Goal: Use online tool/utility: Utilize a website feature to perform a specific function

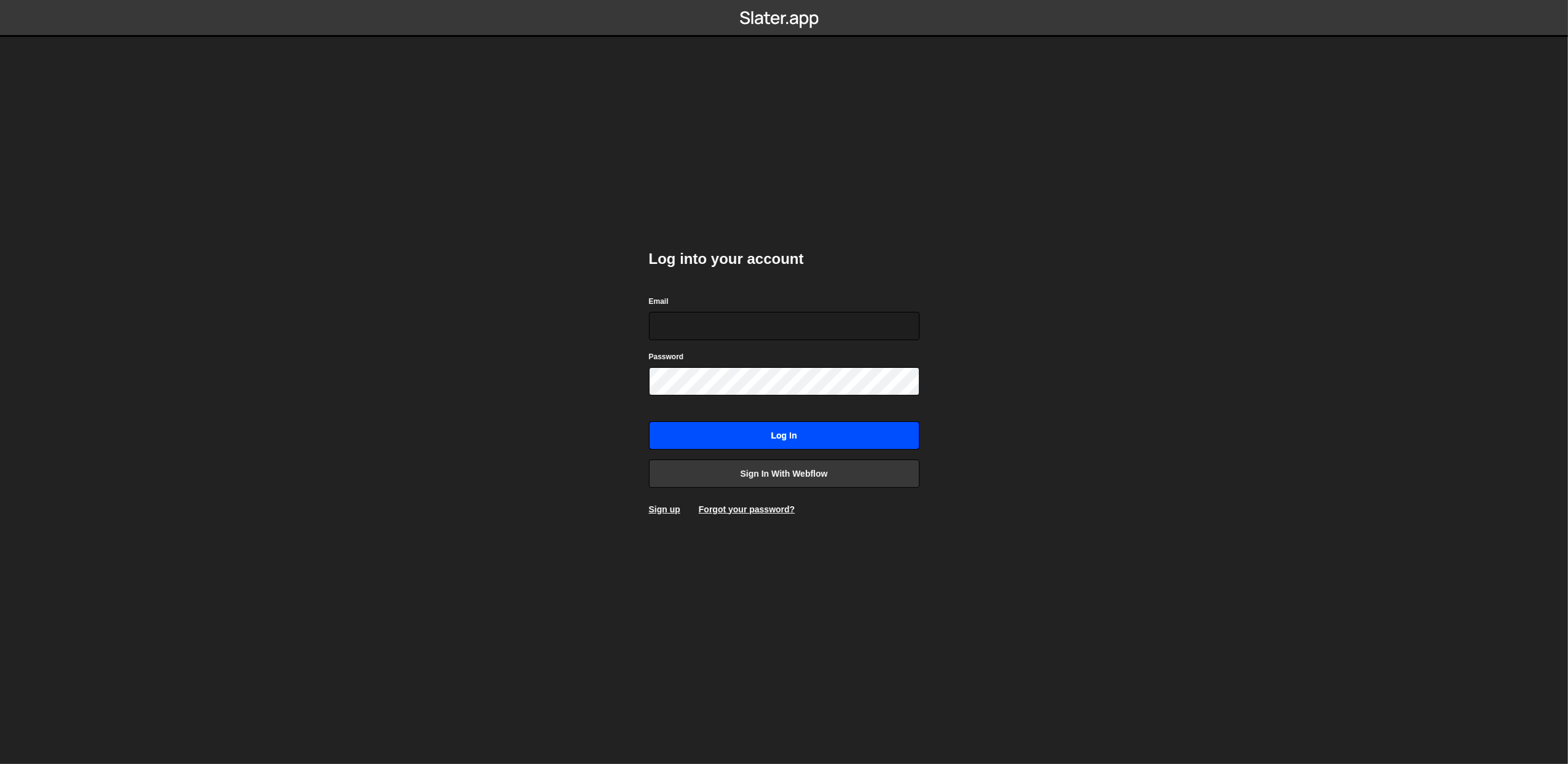
type input "[PERSON_NAME][EMAIL_ADDRESS][DOMAIN_NAME]"
click at [717, 435] on input "Log in" at bounding box center [784, 435] width 271 height 28
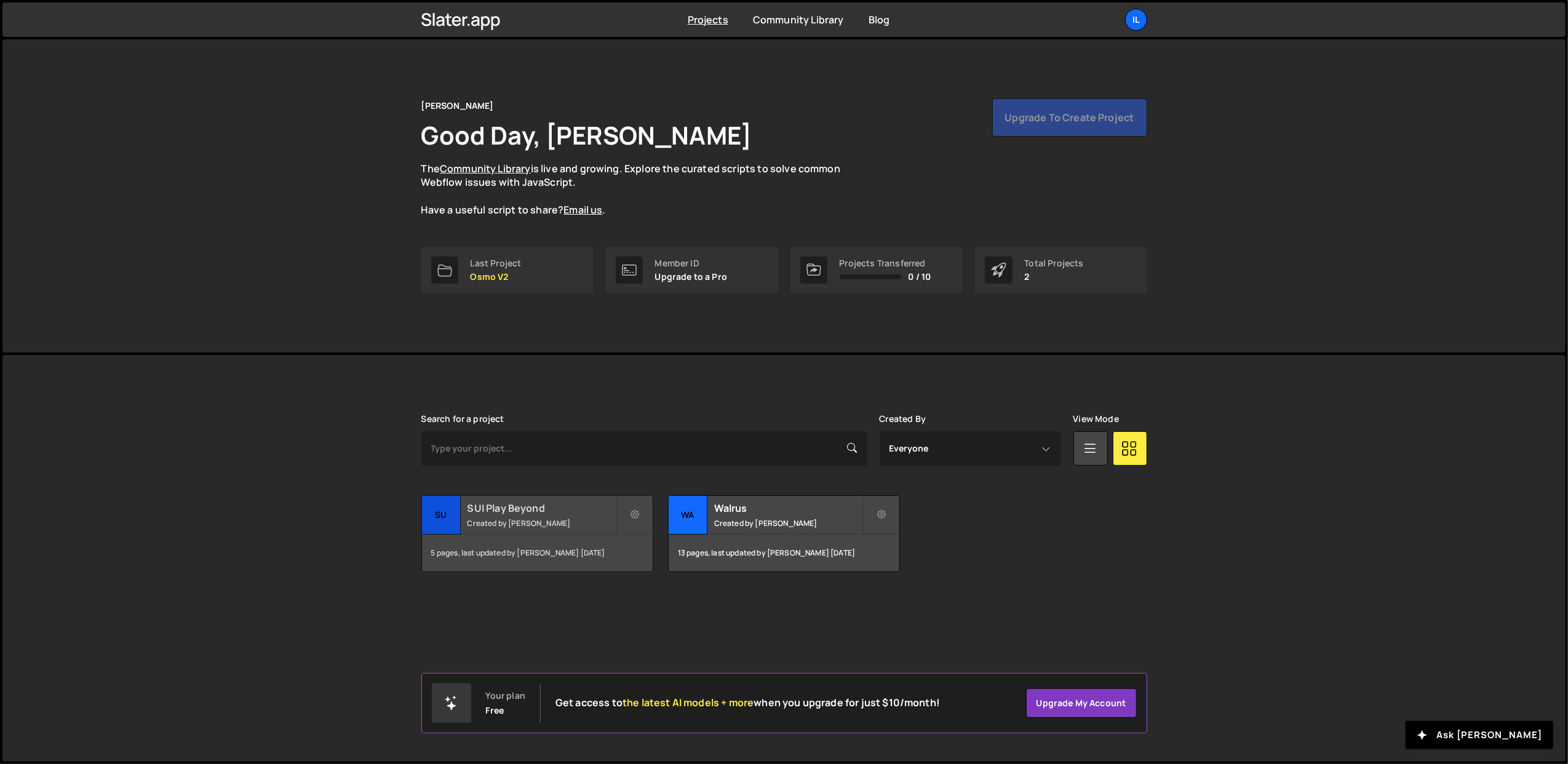
click at [571, 527] on small "Created by [PERSON_NAME]" at bounding box center [541, 523] width 148 height 10
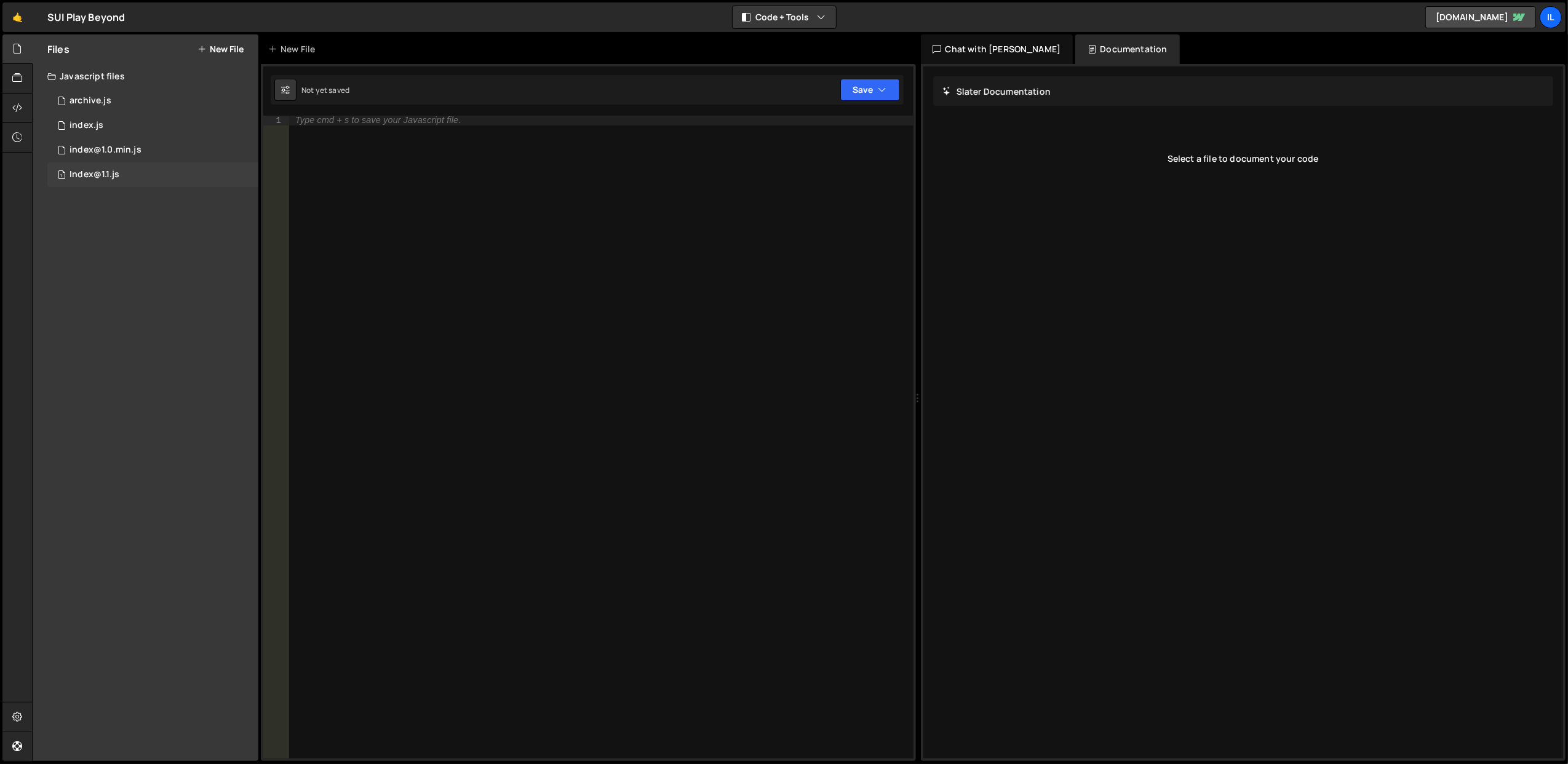
click at [157, 162] on div "1 Index@1.1.js 0" at bounding box center [153, 175] width 211 height 25
click at [165, 168] on div "1 Index@1.1.js 0" at bounding box center [153, 175] width 211 height 25
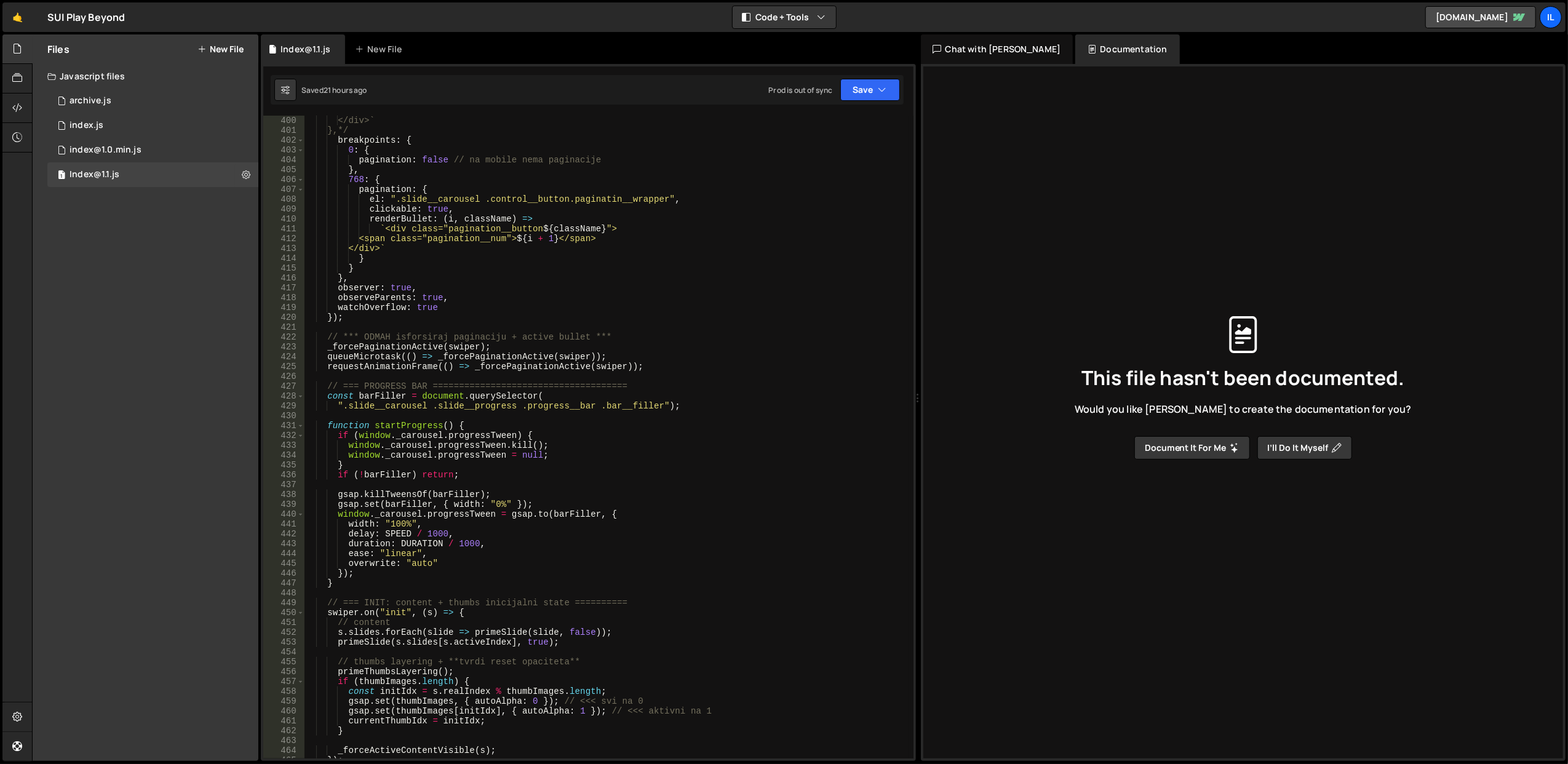
scroll to position [5510, 0]
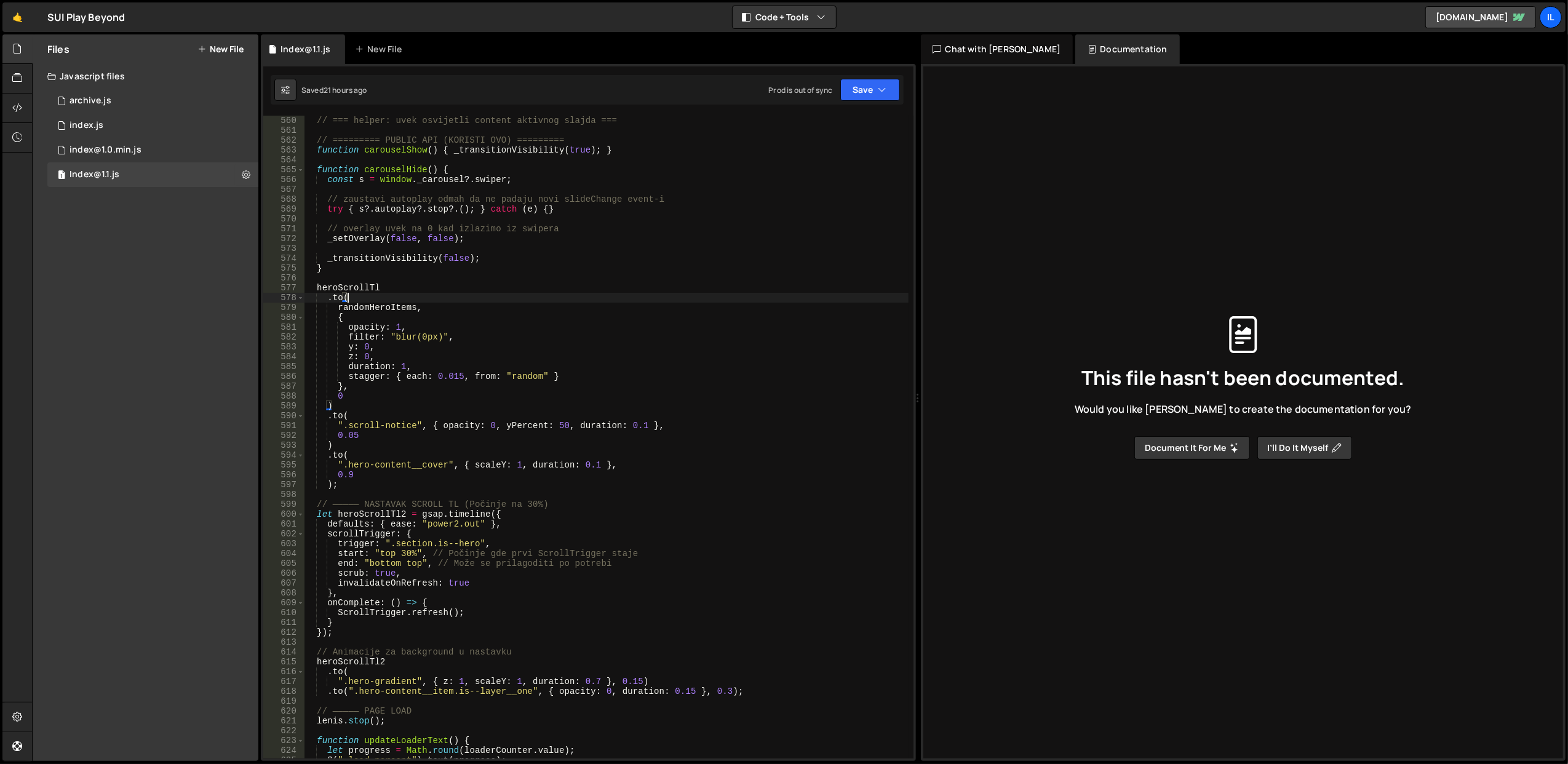
click at [539, 298] on div "// === helper: uvek osvijetli content aktivnog slajda === // ========= PUBLIC A…" at bounding box center [606, 447] width 604 height 663
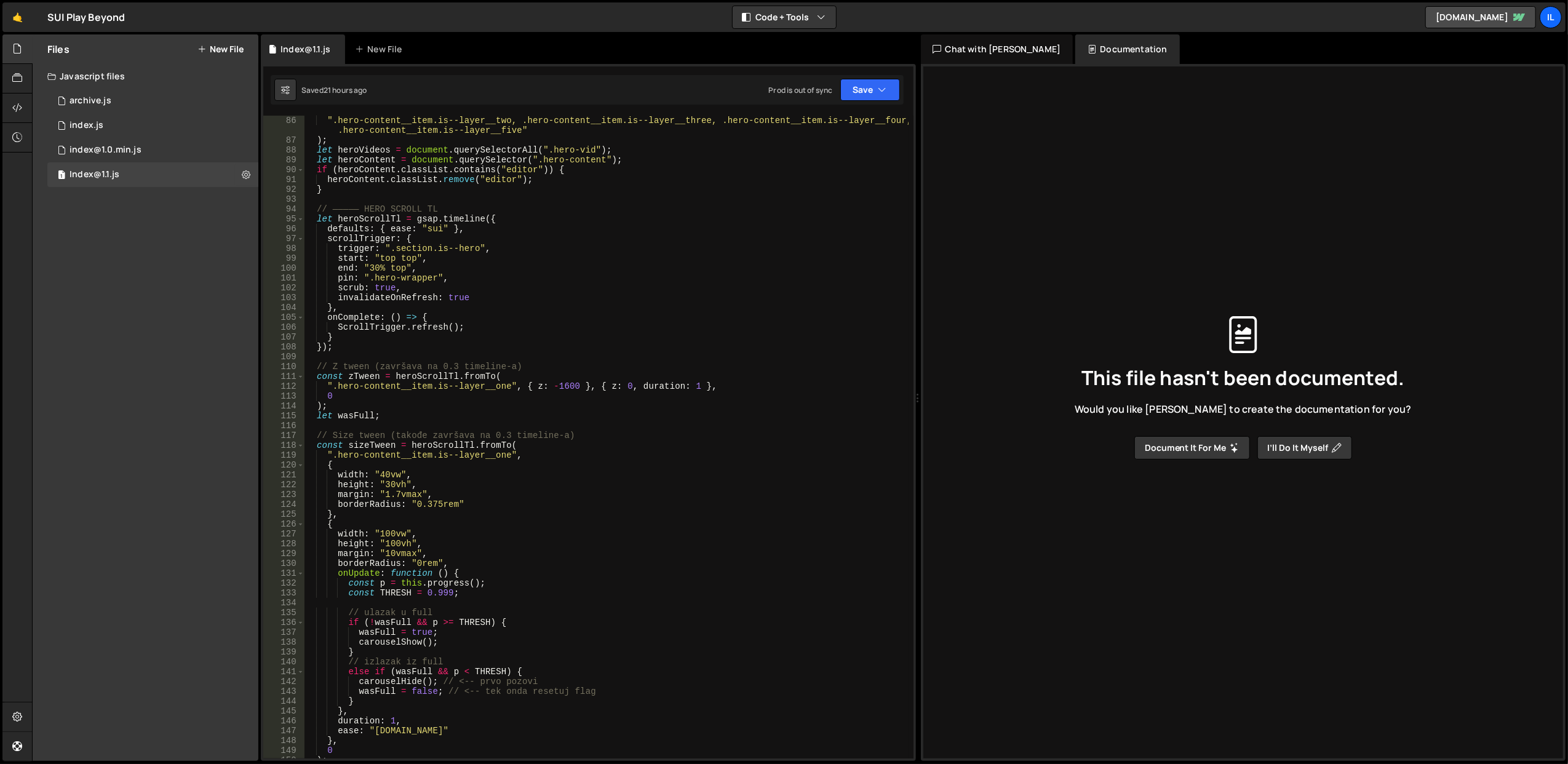
scroll to position [738, 0]
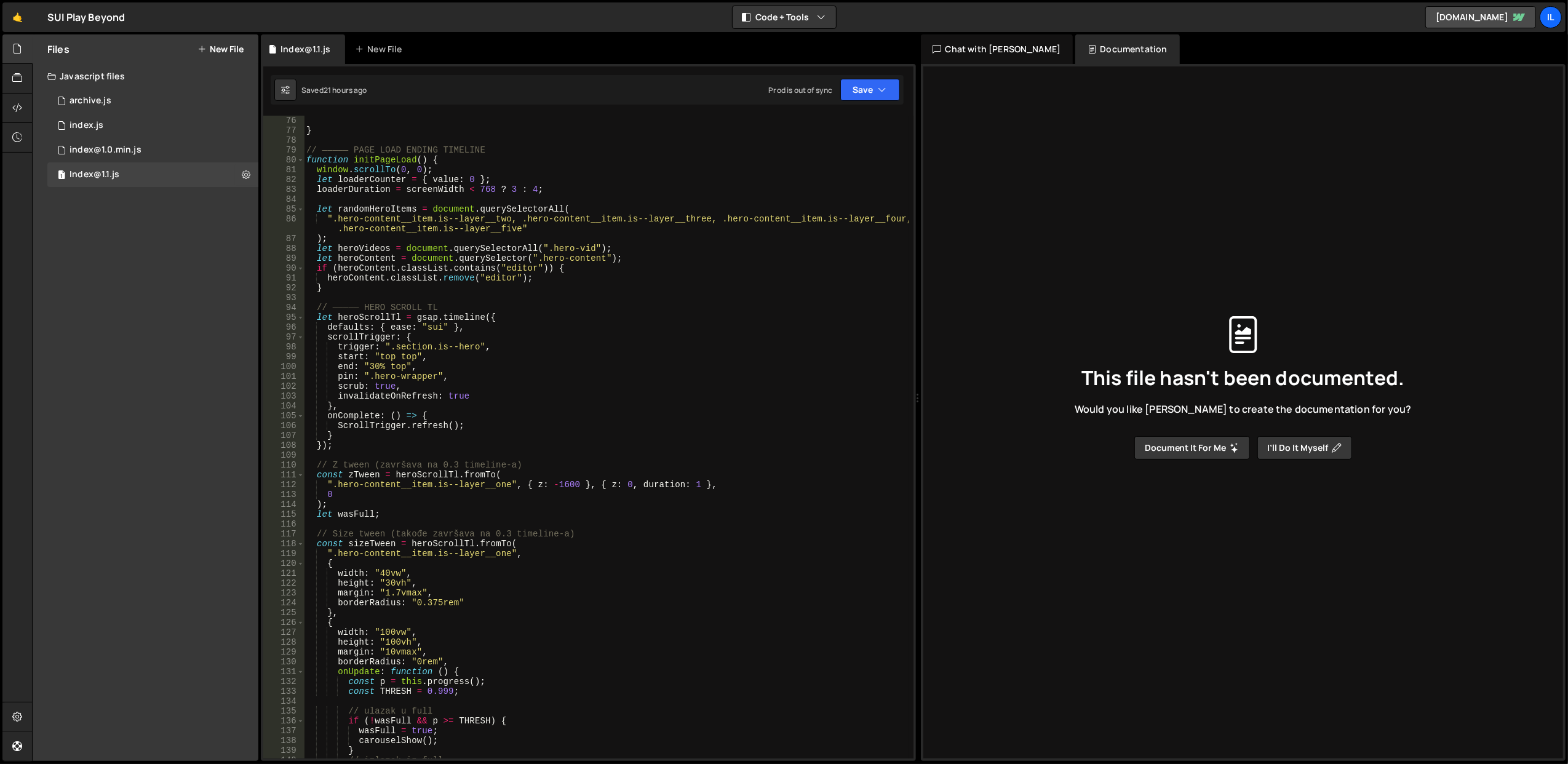
click at [439, 370] on div "} // ————— PAGE LOAD ENDING TIMELINE function initPageLoad ( ) { window . scrol…" at bounding box center [606, 447] width 604 height 663
click at [439, 370] on div "} // ————— PAGE LOAD ENDING TIMELINE function initPageLoad ( ) { window . scrol…" at bounding box center [606, 437] width 604 height 643
click at [439, 370] on div "} // ————— PAGE LOAD ENDING TIMELINE function initPageLoad ( ) { window . scrol…" at bounding box center [606, 447] width 604 height 663
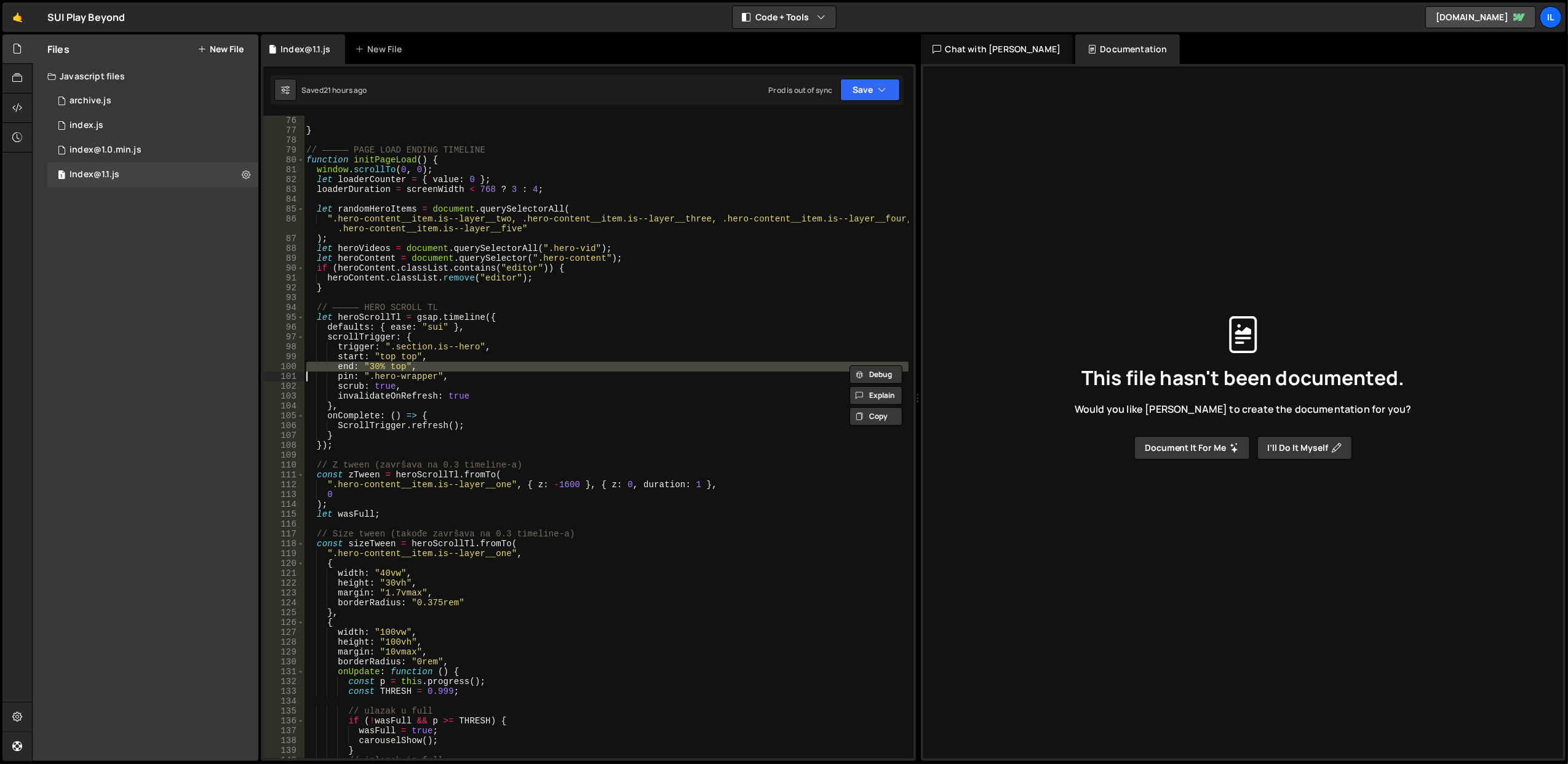
click at [439, 370] on div "} // ————— PAGE LOAD ENDING TIMELINE function initPageLoad ( ) { window . scrol…" at bounding box center [606, 447] width 604 height 663
click at [439, 370] on div "} // ————— PAGE LOAD ENDING TIMELINE function initPageLoad ( ) { window . scrol…" at bounding box center [606, 437] width 604 height 643
click at [439, 370] on div "} // ————— PAGE LOAD ENDING TIMELINE function initPageLoad ( ) { window . scrol…" at bounding box center [606, 447] width 604 height 663
click at [439, 370] on div "} // ————— PAGE LOAD ENDING TIMELINE function initPageLoad ( ) { window . scrol…" at bounding box center [606, 437] width 604 height 643
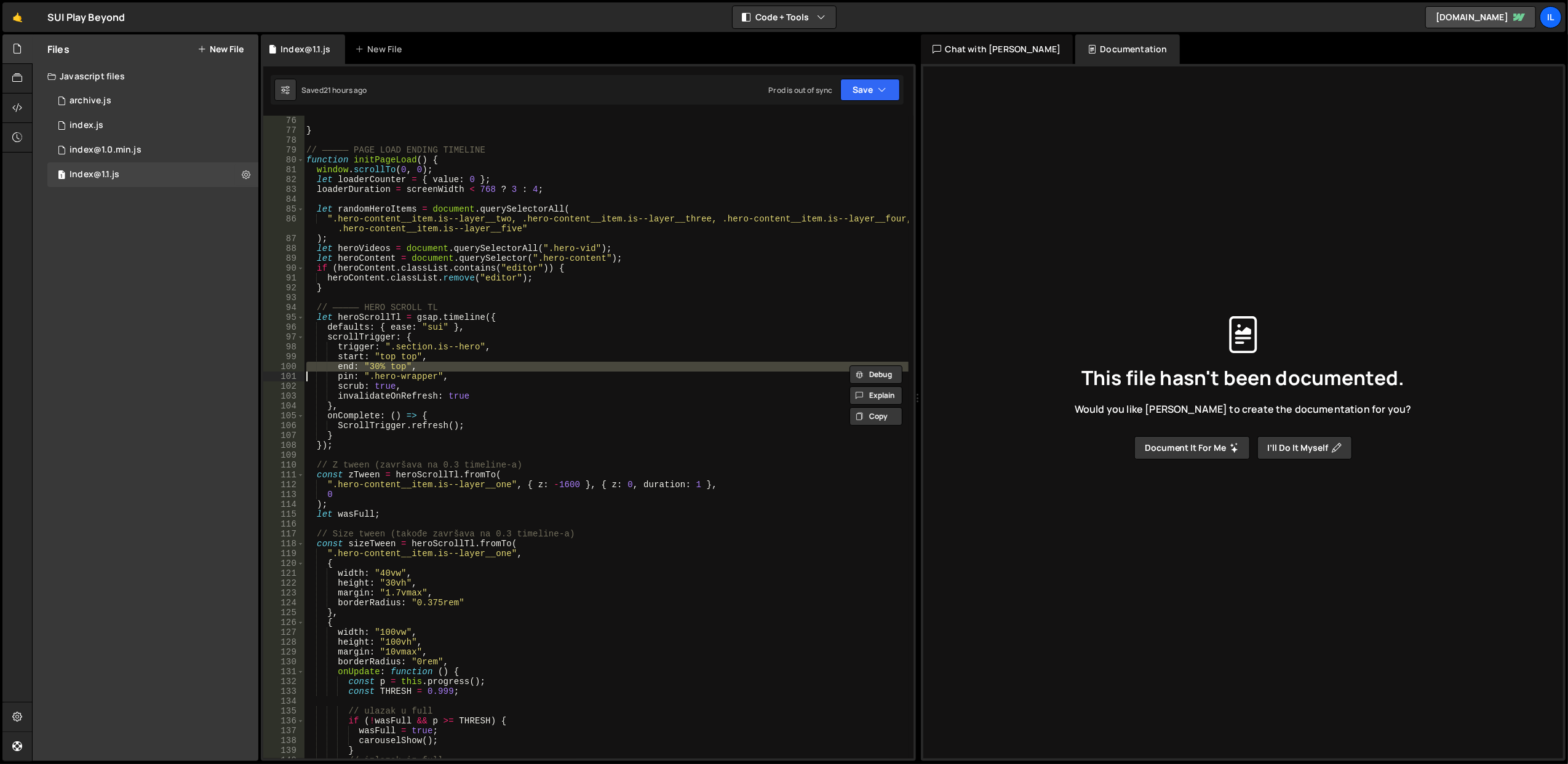
click at [439, 370] on div "} // ————— PAGE LOAD ENDING TIMELINE function initPageLoad ( ) { window . scrol…" at bounding box center [606, 447] width 604 height 663
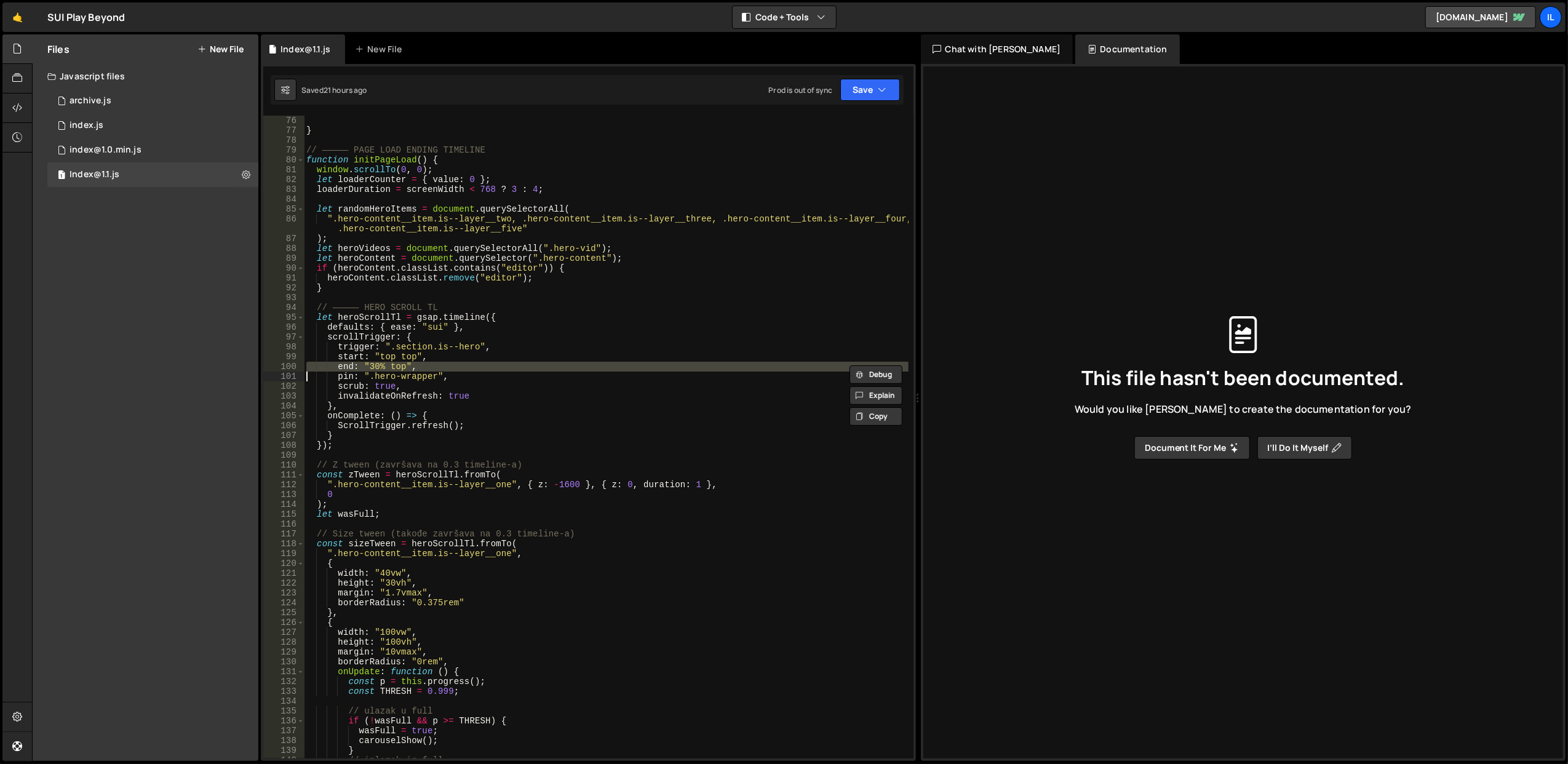
click at [439, 370] on div "} // ————— PAGE LOAD ENDING TIMELINE function initPageLoad ( ) { window . scrol…" at bounding box center [606, 447] width 604 height 663
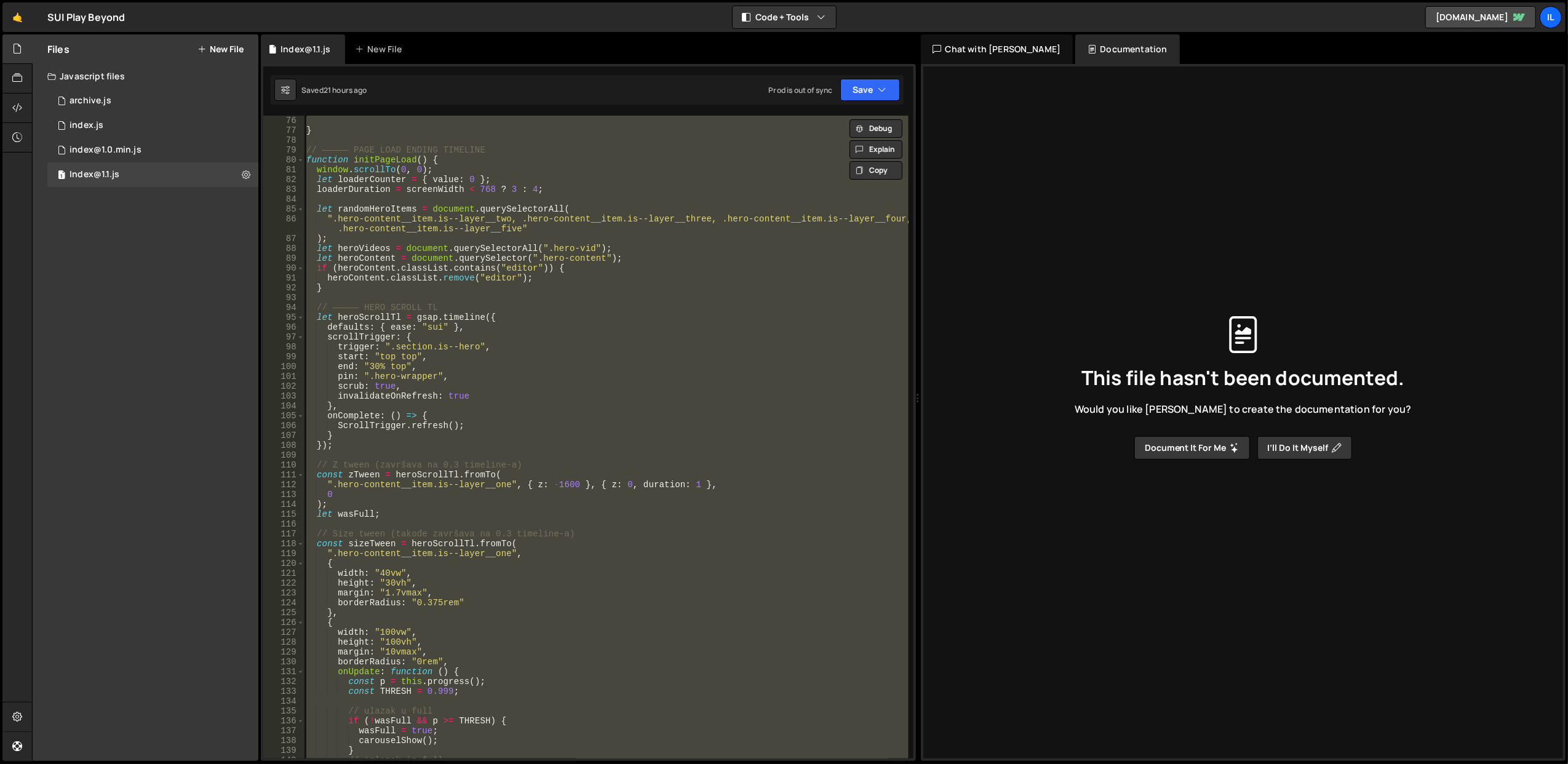
click at [439, 370] on div "} // ————— PAGE LOAD ENDING TIMELINE function initPageLoad ( ) { window . scrol…" at bounding box center [606, 437] width 604 height 643
click at [439, 370] on div "} // ————— PAGE LOAD ENDING TIMELINE function initPageLoad ( ) { window . scrol…" at bounding box center [606, 447] width 604 height 663
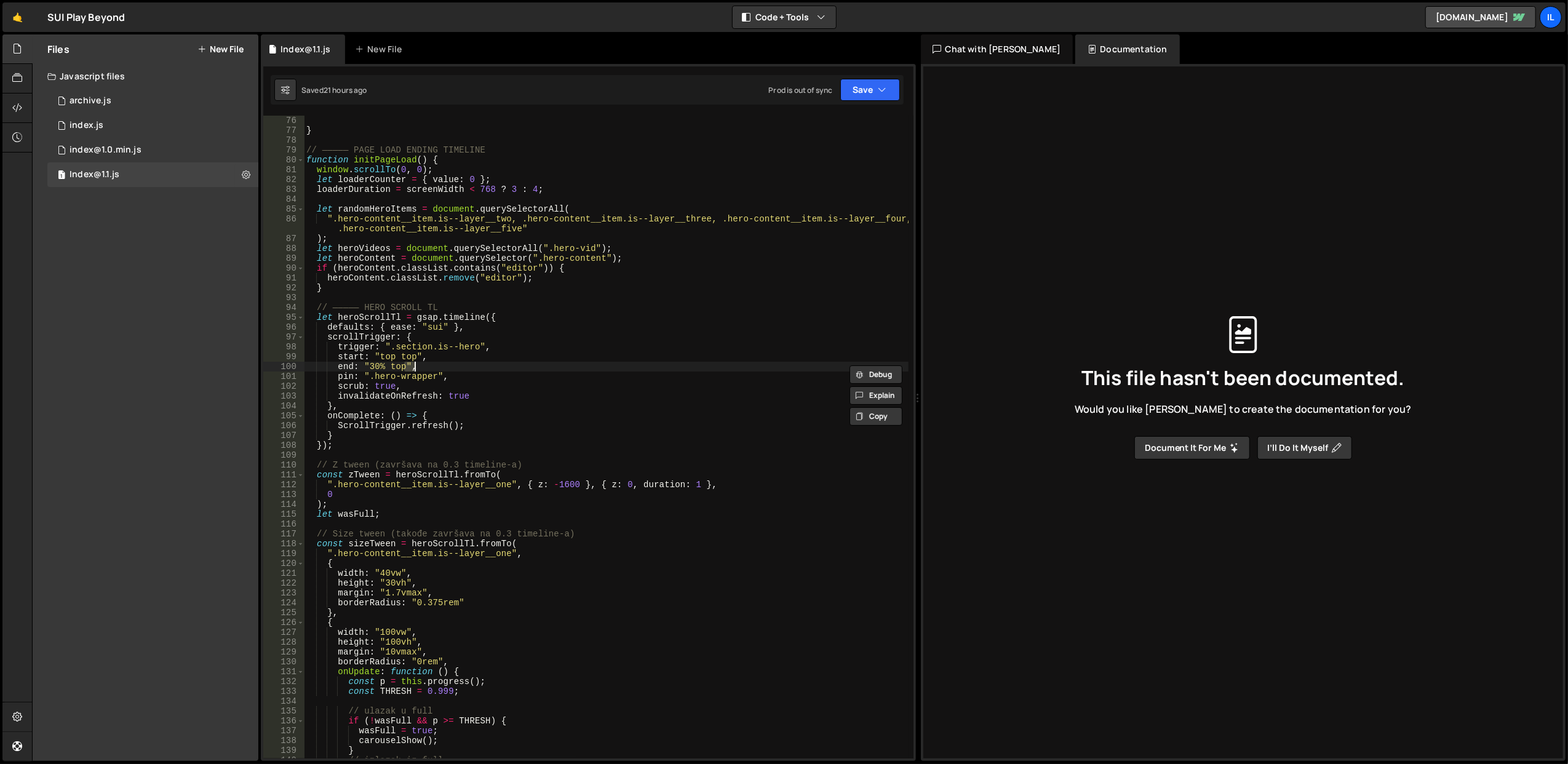
click at [439, 370] on div "} // ————— PAGE LOAD ENDING TIMELINE function initPageLoad ( ) { window . scrol…" at bounding box center [606, 447] width 604 height 663
click at [439, 370] on div "} // ————— PAGE LOAD ENDING TIMELINE function initPageLoad ( ) { window . scrol…" at bounding box center [606, 437] width 604 height 643
click at [439, 370] on div "} // ————— PAGE LOAD ENDING TIMELINE function initPageLoad ( ) { window . scrol…" at bounding box center [606, 447] width 604 height 663
click at [439, 370] on div "} // ————— PAGE LOAD ENDING TIMELINE function initPageLoad ( ) { window . scrol…" at bounding box center [606, 437] width 604 height 643
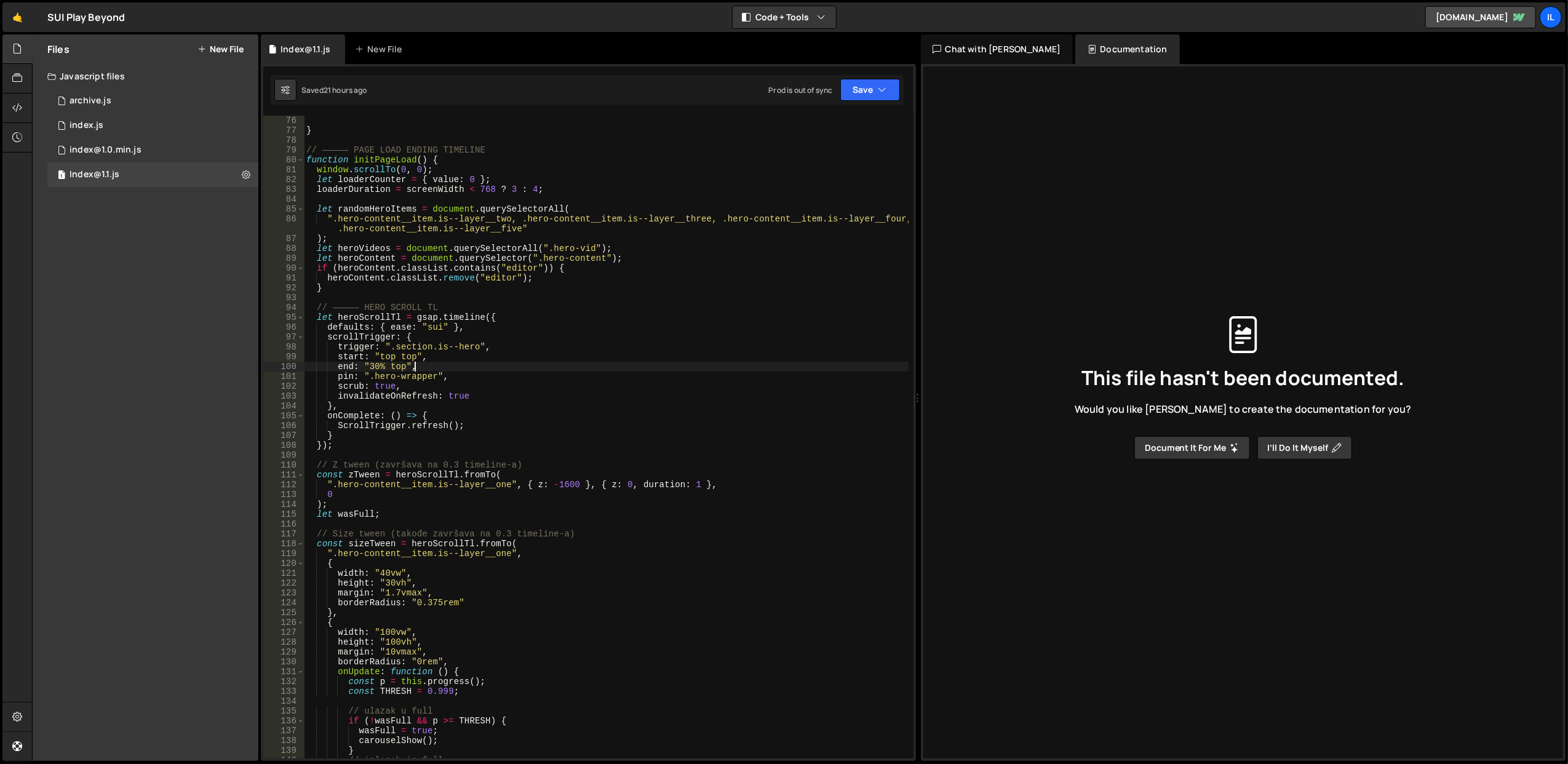
click at [439, 370] on div "} // ————— PAGE LOAD ENDING TIMELINE function initPageLoad ( ) { window . scrol…" at bounding box center [606, 447] width 604 height 663
click at [439, 370] on div "} // ————— PAGE LOAD ENDING TIMELINE function initPageLoad ( ) { window . scrol…" at bounding box center [606, 437] width 604 height 643
click at [439, 370] on div "} // ————— PAGE LOAD ENDING TIMELINE function initPageLoad ( ) { window . scrol…" at bounding box center [606, 447] width 604 height 663
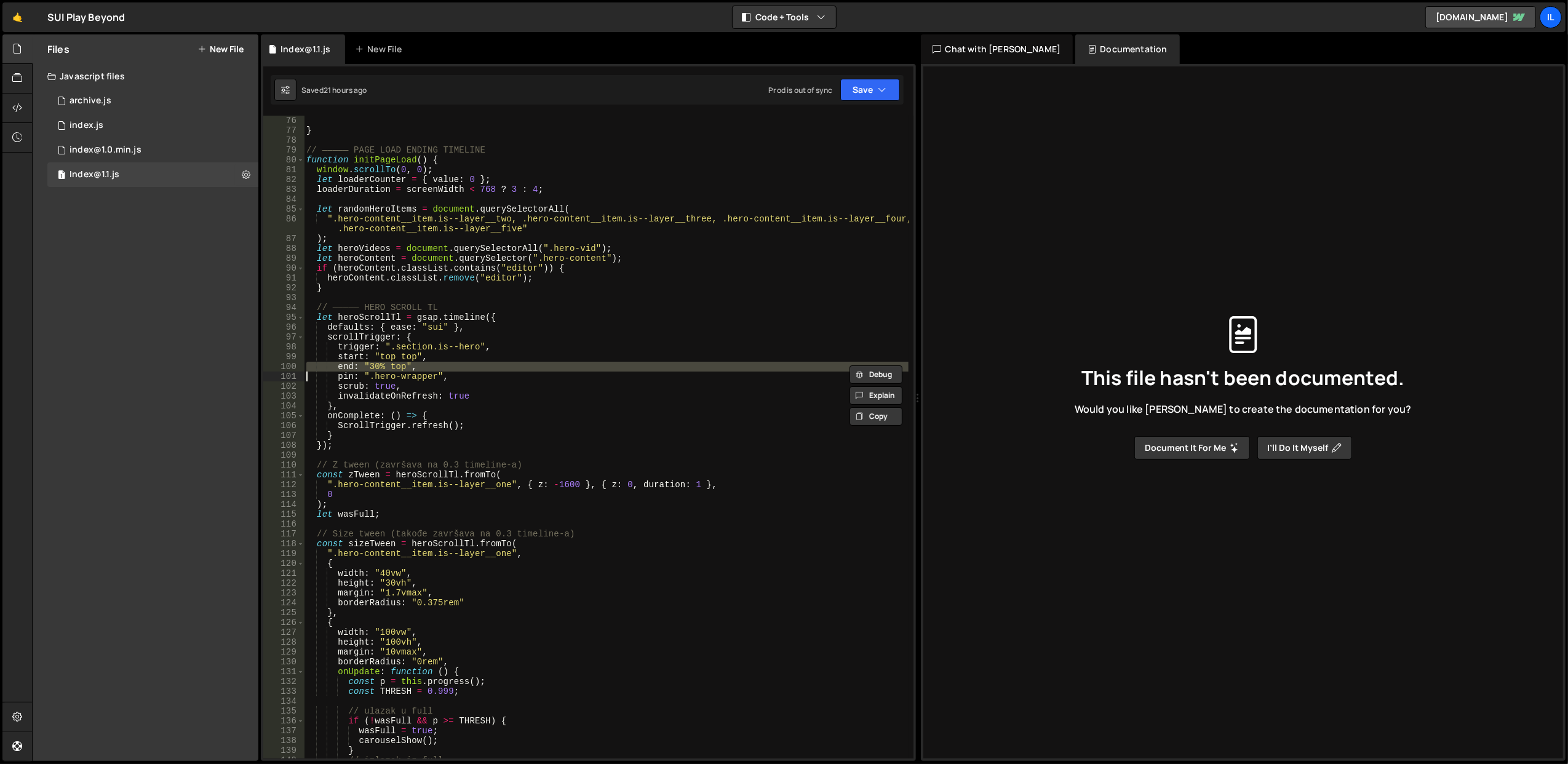
click at [439, 370] on div "} // ————— PAGE LOAD ENDING TIMELINE function initPageLoad ( ) { window . scrol…" at bounding box center [606, 437] width 604 height 643
click at [439, 370] on div "} // ————— PAGE LOAD ENDING TIMELINE function initPageLoad ( ) { window . scrol…" at bounding box center [606, 447] width 604 height 663
click at [439, 370] on div "} // ————— PAGE LOAD ENDING TIMELINE function initPageLoad ( ) { window . scrol…" at bounding box center [606, 437] width 604 height 643
click at [439, 370] on div "} // ————— PAGE LOAD ENDING TIMELINE function initPageLoad ( ) { window . scrol…" at bounding box center [606, 447] width 604 height 663
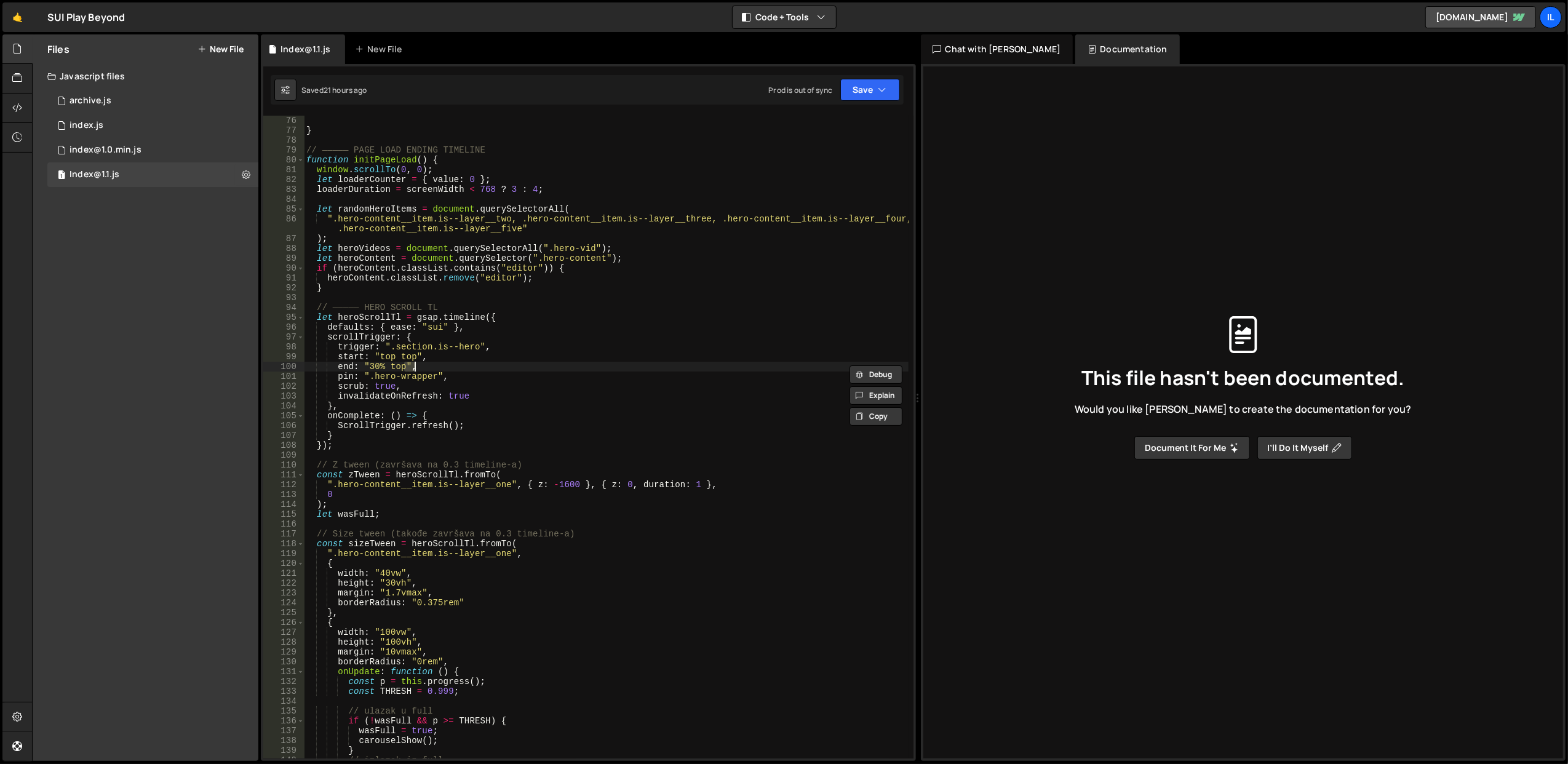
click at [439, 370] on div "} // ————— PAGE LOAD ENDING TIMELINE function initPageLoad ( ) { window . scrol…" at bounding box center [606, 447] width 604 height 663
click at [439, 370] on div "} // ————— PAGE LOAD ENDING TIMELINE function initPageLoad ( ) { window . scrol…" at bounding box center [606, 437] width 604 height 643
click at [439, 370] on div "} // ————— PAGE LOAD ENDING TIMELINE function initPageLoad ( ) { window . scrol…" at bounding box center [606, 447] width 604 height 663
click at [439, 370] on div "} // ————— PAGE LOAD ENDING TIMELINE function initPageLoad ( ) { window . scrol…" at bounding box center [606, 437] width 604 height 643
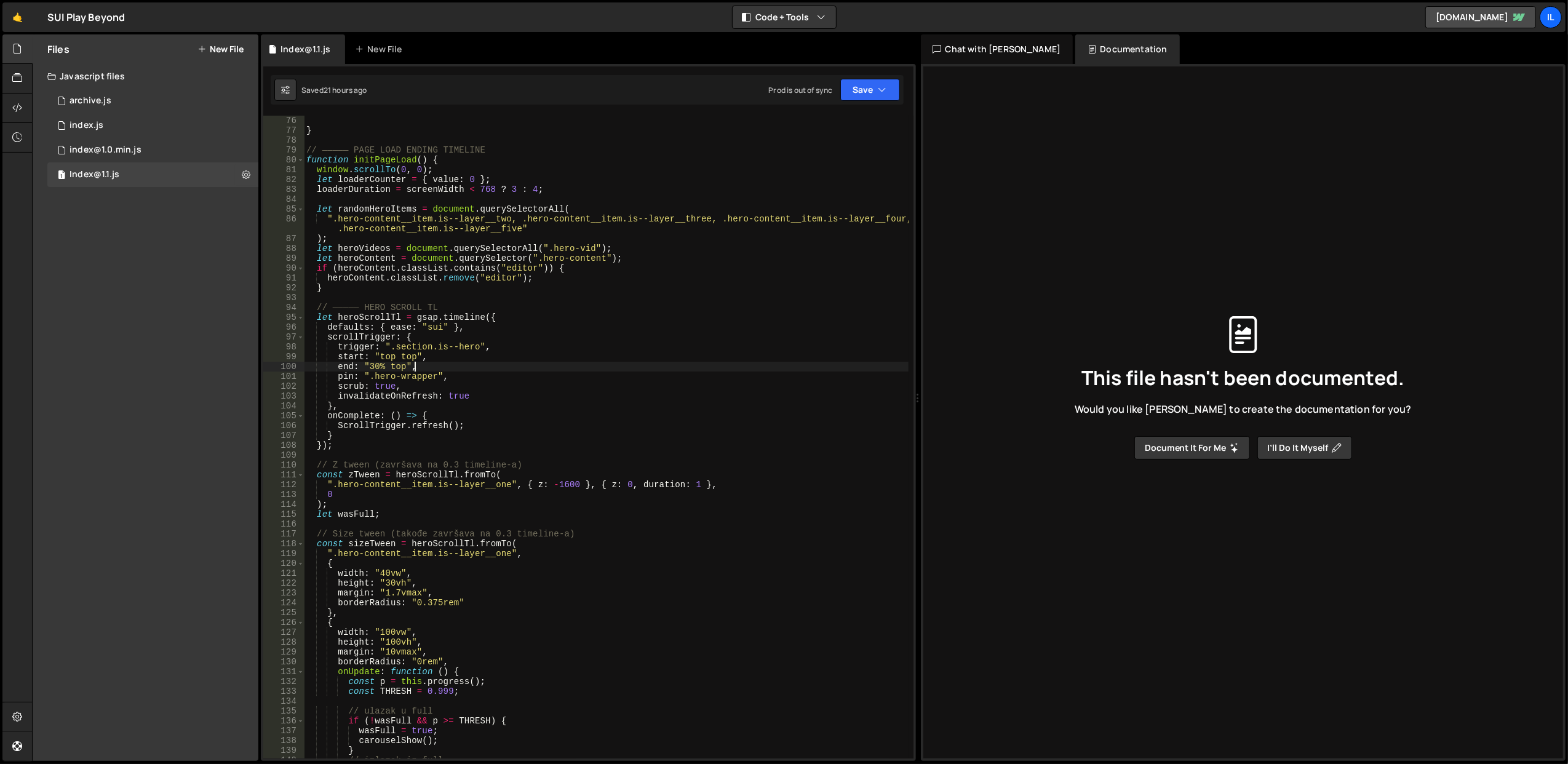
click at [439, 370] on div "} // ————— PAGE LOAD ENDING TIMELINE function initPageLoad ( ) { window . scrol…" at bounding box center [606, 447] width 604 height 663
click at [439, 370] on div "} // ————— PAGE LOAD ENDING TIMELINE function initPageLoad ( ) { window . scrol…" at bounding box center [606, 437] width 604 height 643
click at [439, 370] on div "} // ————— PAGE LOAD ENDING TIMELINE function initPageLoad ( ) { window . scrol…" at bounding box center [606, 447] width 604 height 663
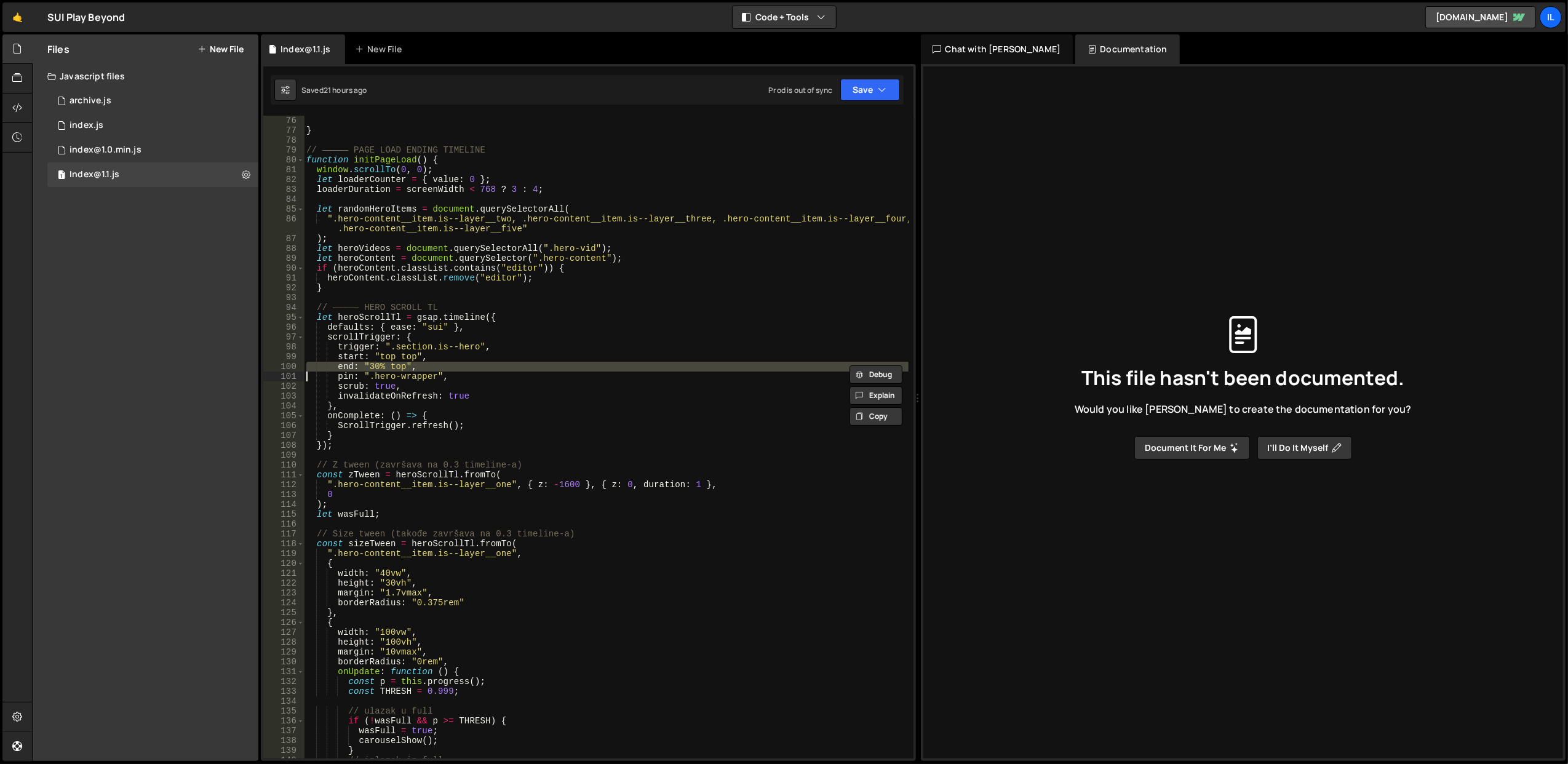
click at [439, 370] on div "} // ————— PAGE LOAD ENDING TIMELINE function initPageLoad ( ) { window . scrol…" at bounding box center [606, 437] width 604 height 643
click at [439, 370] on div "} // ————— PAGE LOAD ENDING TIMELINE function initPageLoad ( ) { window . scrol…" at bounding box center [606, 447] width 604 height 663
click at [439, 370] on div "} // ————— PAGE LOAD ENDING TIMELINE function initPageLoad ( ) { window . scrol…" at bounding box center [606, 437] width 604 height 643
click at [439, 370] on div "} // ————— PAGE LOAD ENDING TIMELINE function initPageLoad ( ) { window . scrol…" at bounding box center [606, 447] width 604 height 663
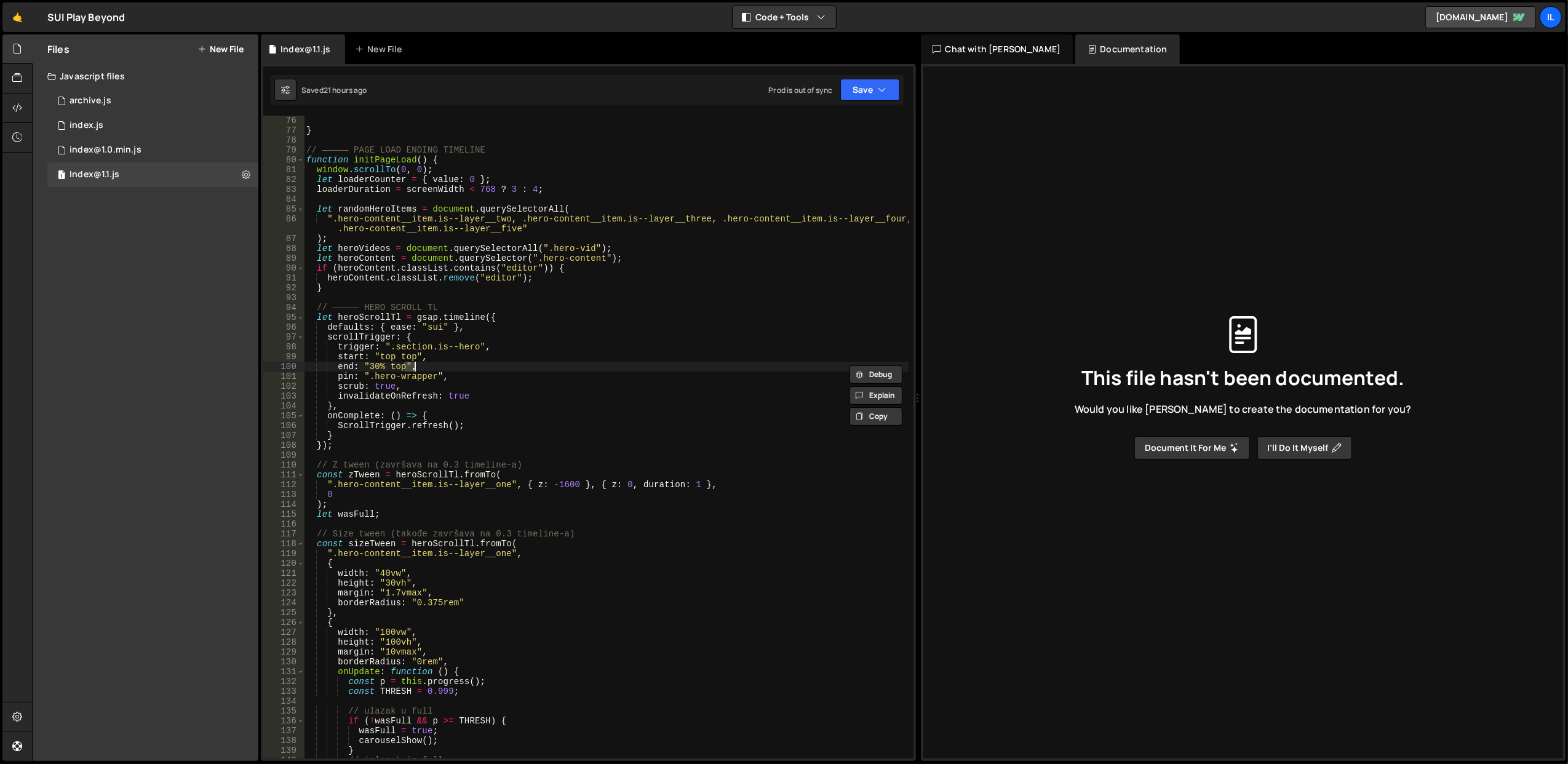
click at [439, 370] on div "} // ————— PAGE LOAD ENDING TIMELINE function initPageLoad ( ) { window . scrol…" at bounding box center [606, 447] width 604 height 663
click at [439, 370] on div "} // ————— PAGE LOAD ENDING TIMELINE function initPageLoad ( ) { window . scrol…" at bounding box center [606, 437] width 604 height 643
click at [439, 370] on div "} // ————— PAGE LOAD ENDING TIMELINE function initPageLoad ( ) { window . scrol…" at bounding box center [606, 447] width 604 height 663
click at [439, 370] on div "} // ————— PAGE LOAD ENDING TIMELINE function initPageLoad ( ) { window . scrol…" at bounding box center [606, 437] width 604 height 643
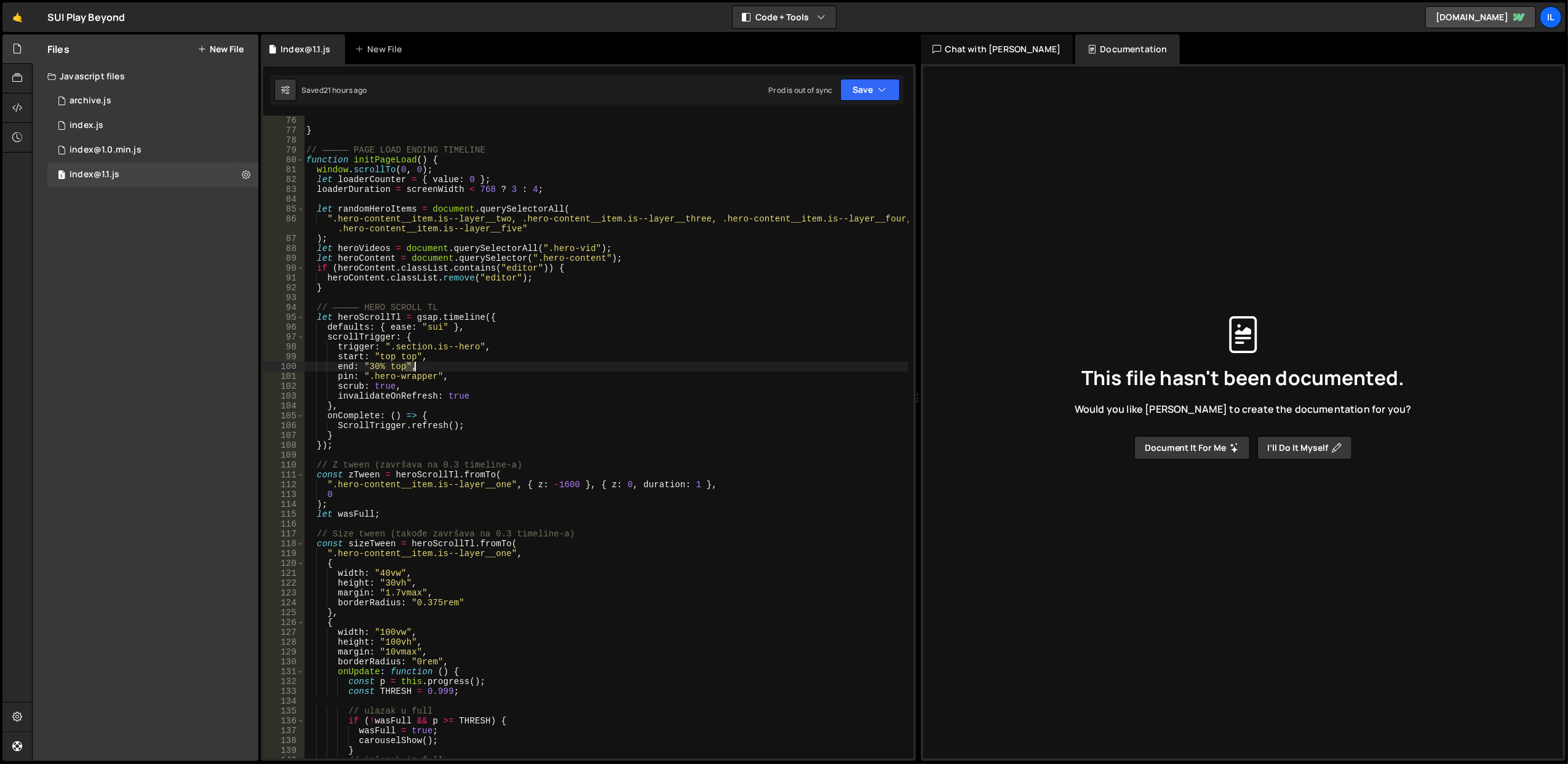
click at [439, 370] on div "} // ————— PAGE LOAD ENDING TIMELINE function initPageLoad ( ) { window . scrol…" at bounding box center [606, 447] width 604 height 663
click at [439, 370] on div "} // ————— PAGE LOAD ENDING TIMELINE function initPageLoad ( ) { window . scrol…" at bounding box center [606, 437] width 604 height 643
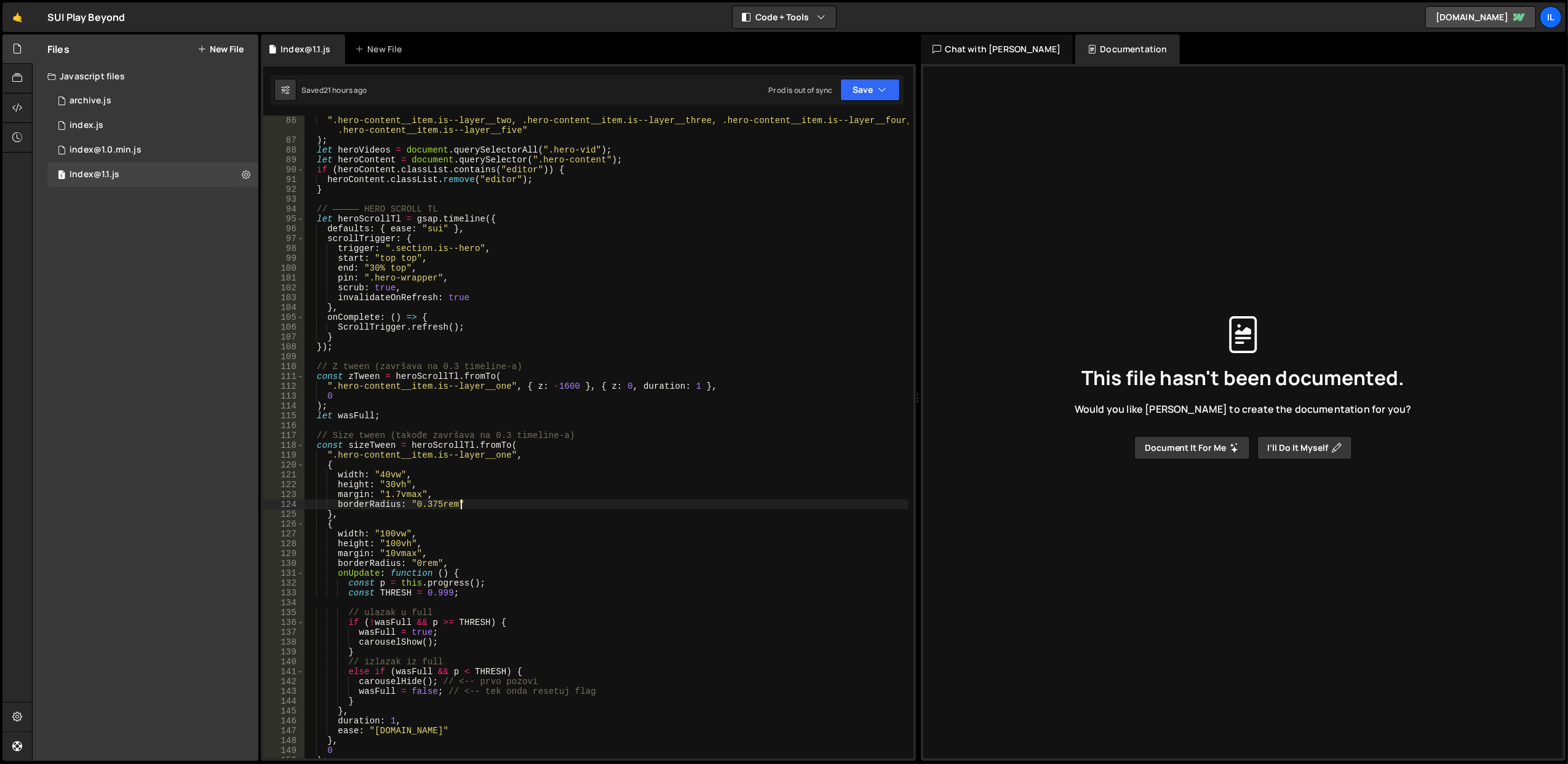
click at [492, 503] on div "".hero-content__item.is--layer__two, .hero-content__item.is--layer__three, .her…" at bounding box center [606, 452] width 604 height 673
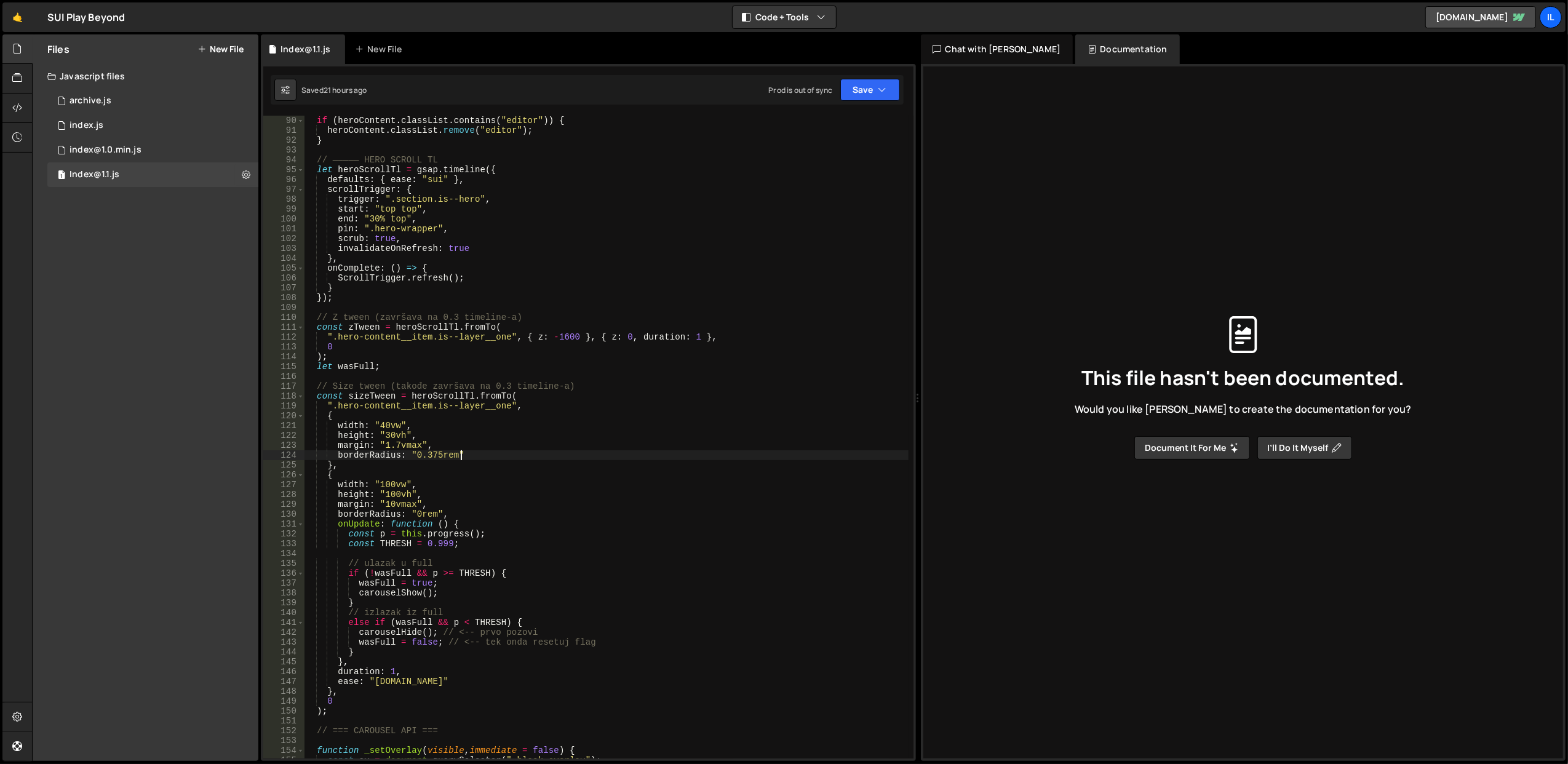
scroll to position [689, 0]
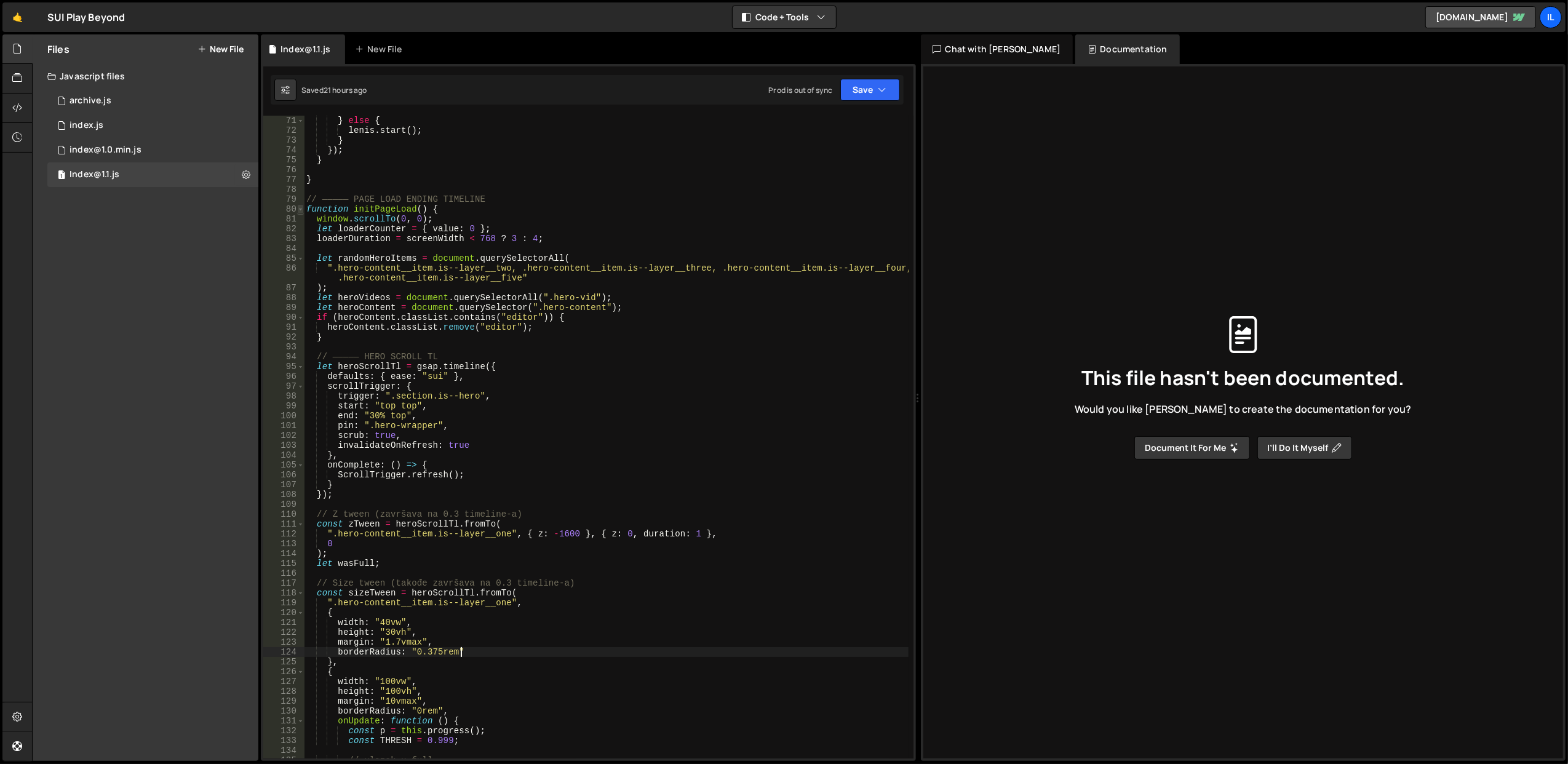
click at [299, 207] on span at bounding box center [301, 209] width 7 height 10
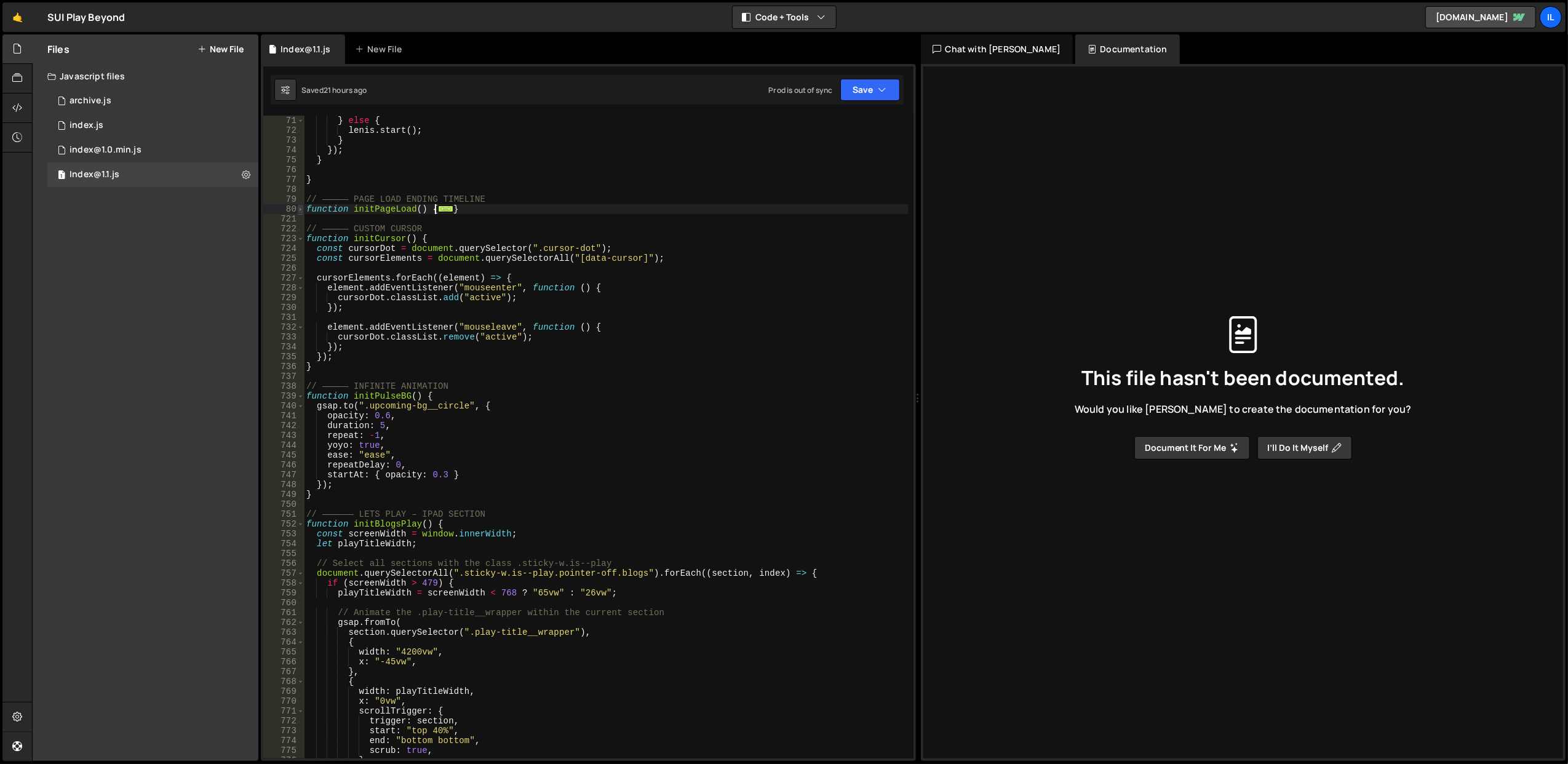
click at [299, 207] on span at bounding box center [301, 209] width 7 height 10
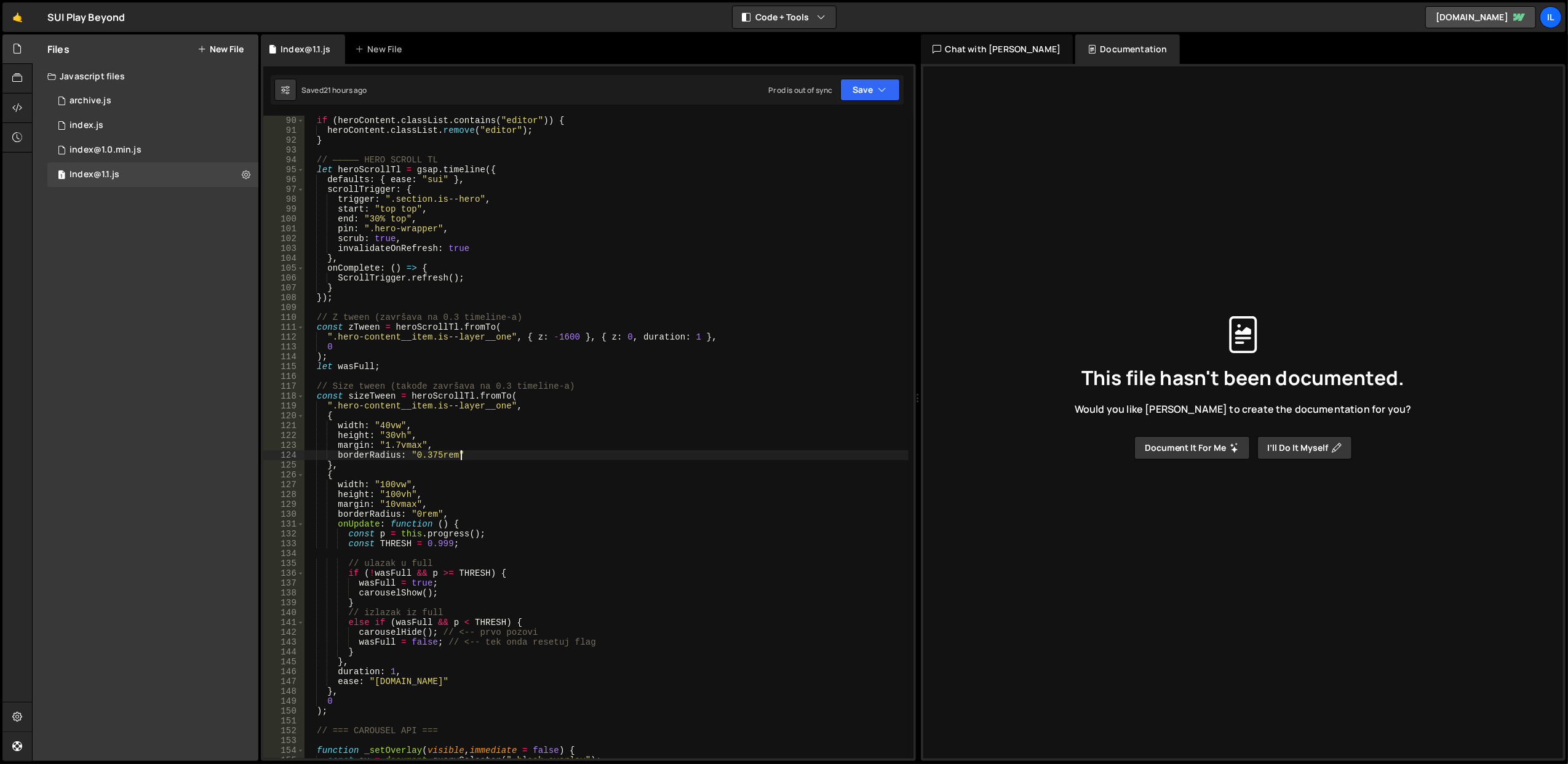
scroll to position [885, 0]
click at [303, 396] on span at bounding box center [301, 396] width 7 height 10
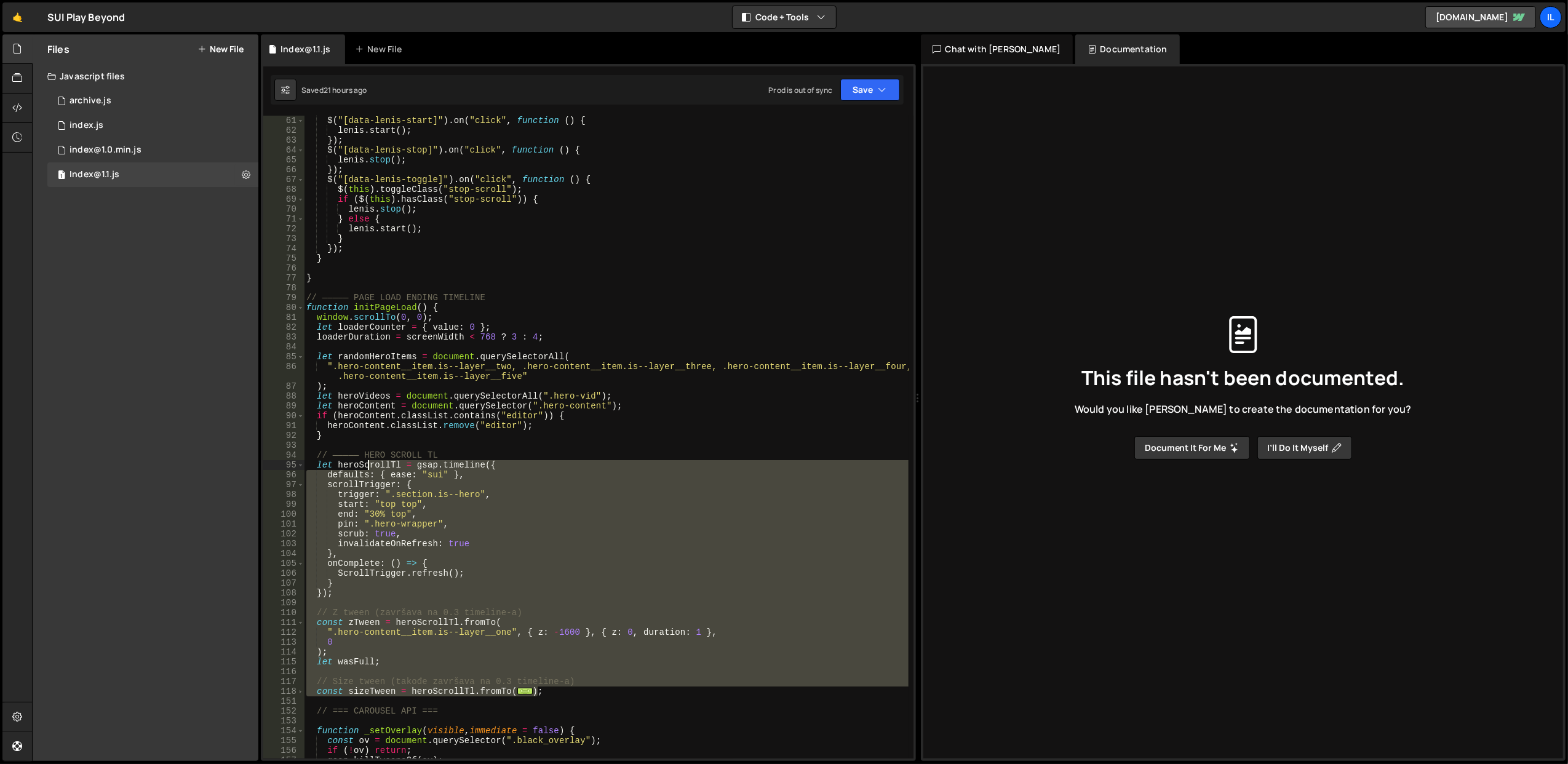
scroll to position [689, 0]
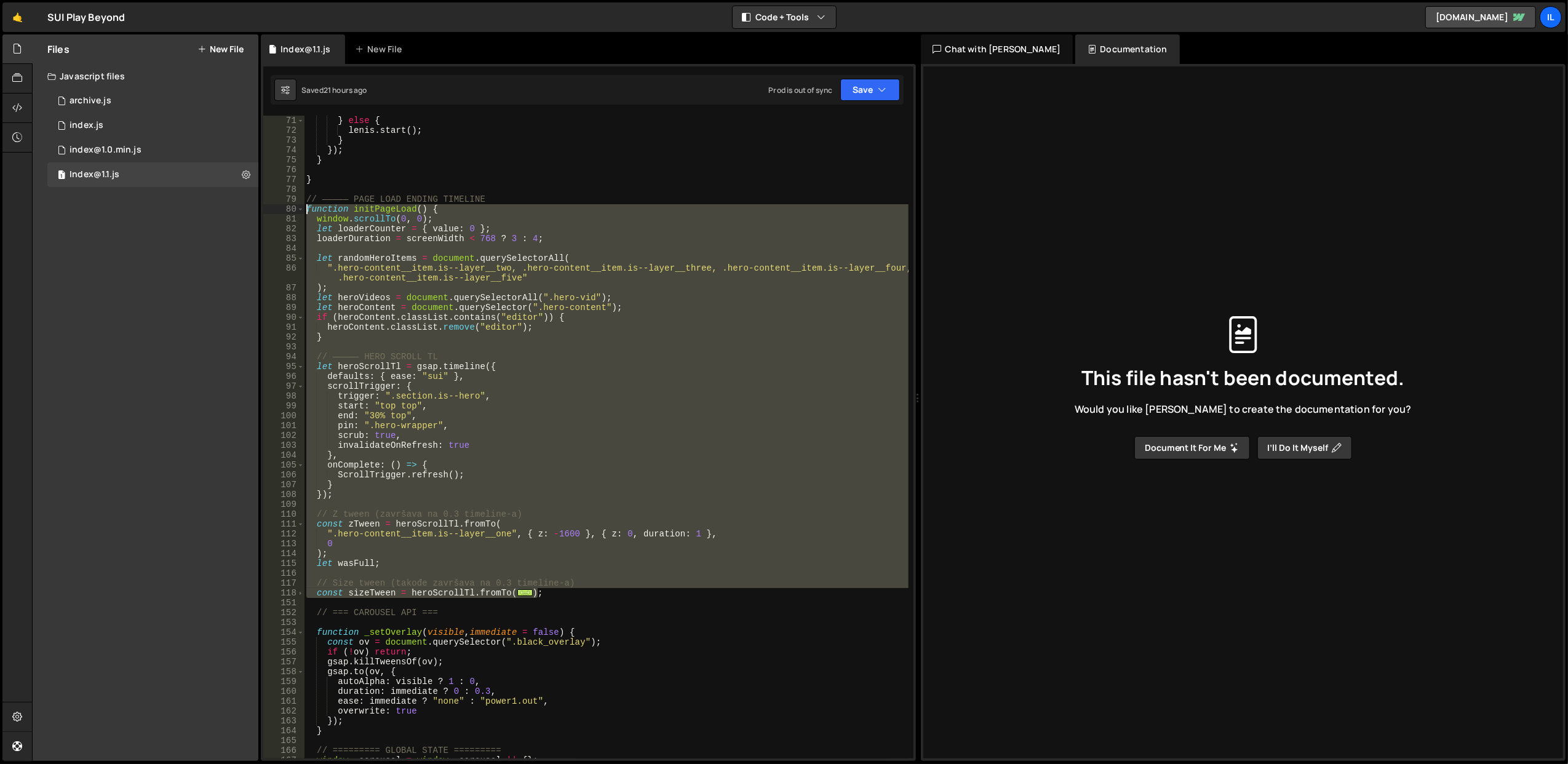
drag, startPoint x: 552, startPoint y: 396, endPoint x: 306, endPoint y: 207, distance: 310.2
click at [306, 207] on div "} else { lenis . start ( ) ; } }) ; } } // ————— PAGE LOAD ENDING TIMELINE func…" at bounding box center [606, 447] width 604 height 663
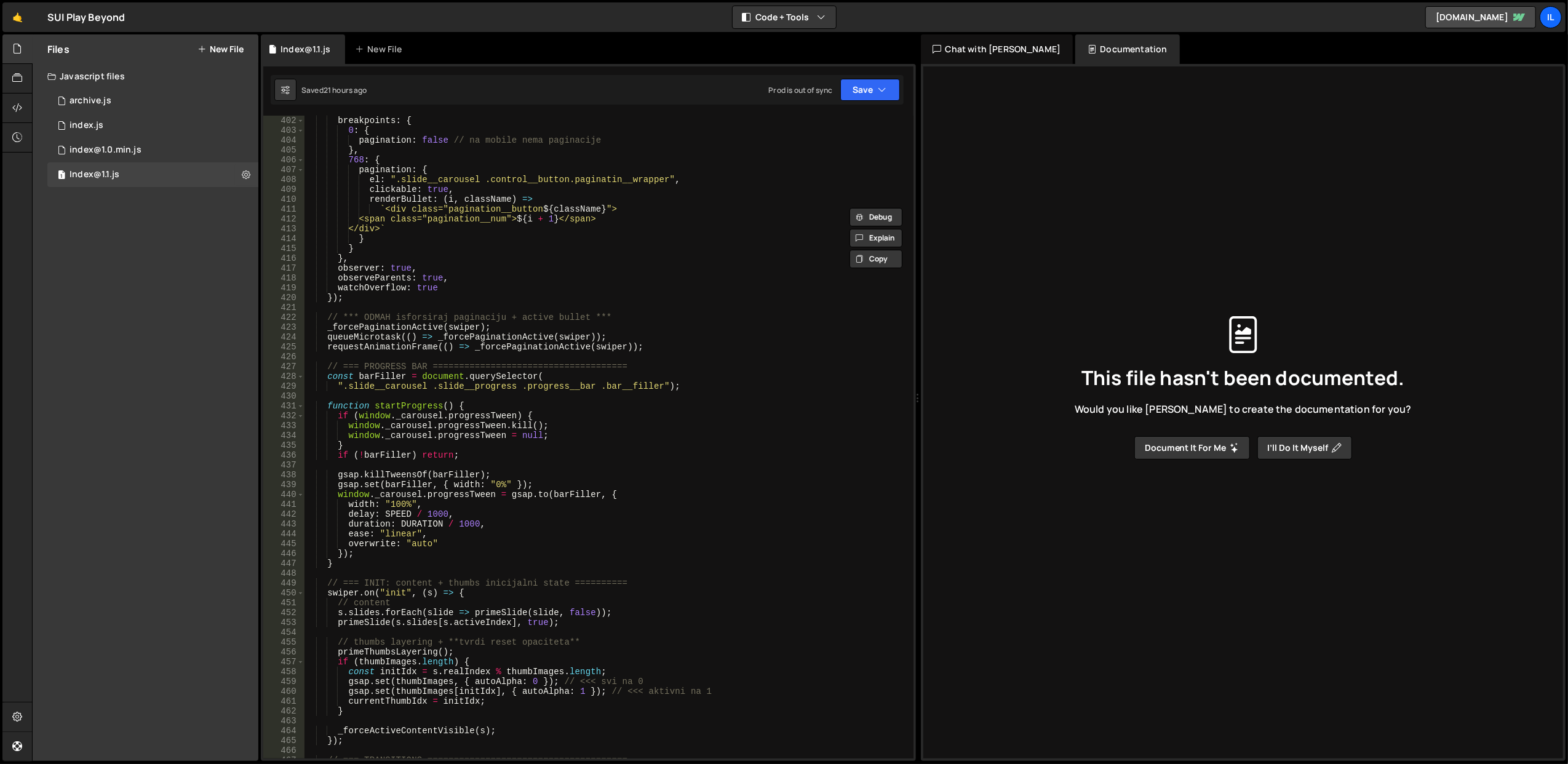
scroll to position [3641, 0]
click at [411, 401] on div "breakpoints : { 0 : { pagination : false // na mobile nema paginacije } , 768 :…" at bounding box center [606, 447] width 604 height 663
type textarea "function startProgress() {"
click at [411, 401] on div "breakpoints : { 0 : { pagination : false // na mobile nema paginacije } , 768 :…" at bounding box center [606, 447] width 604 height 663
click at [391, 463] on div "breakpoints : { 0 : { pagination : false // na mobile nema paginacije } , 768 :…" at bounding box center [606, 447] width 604 height 663
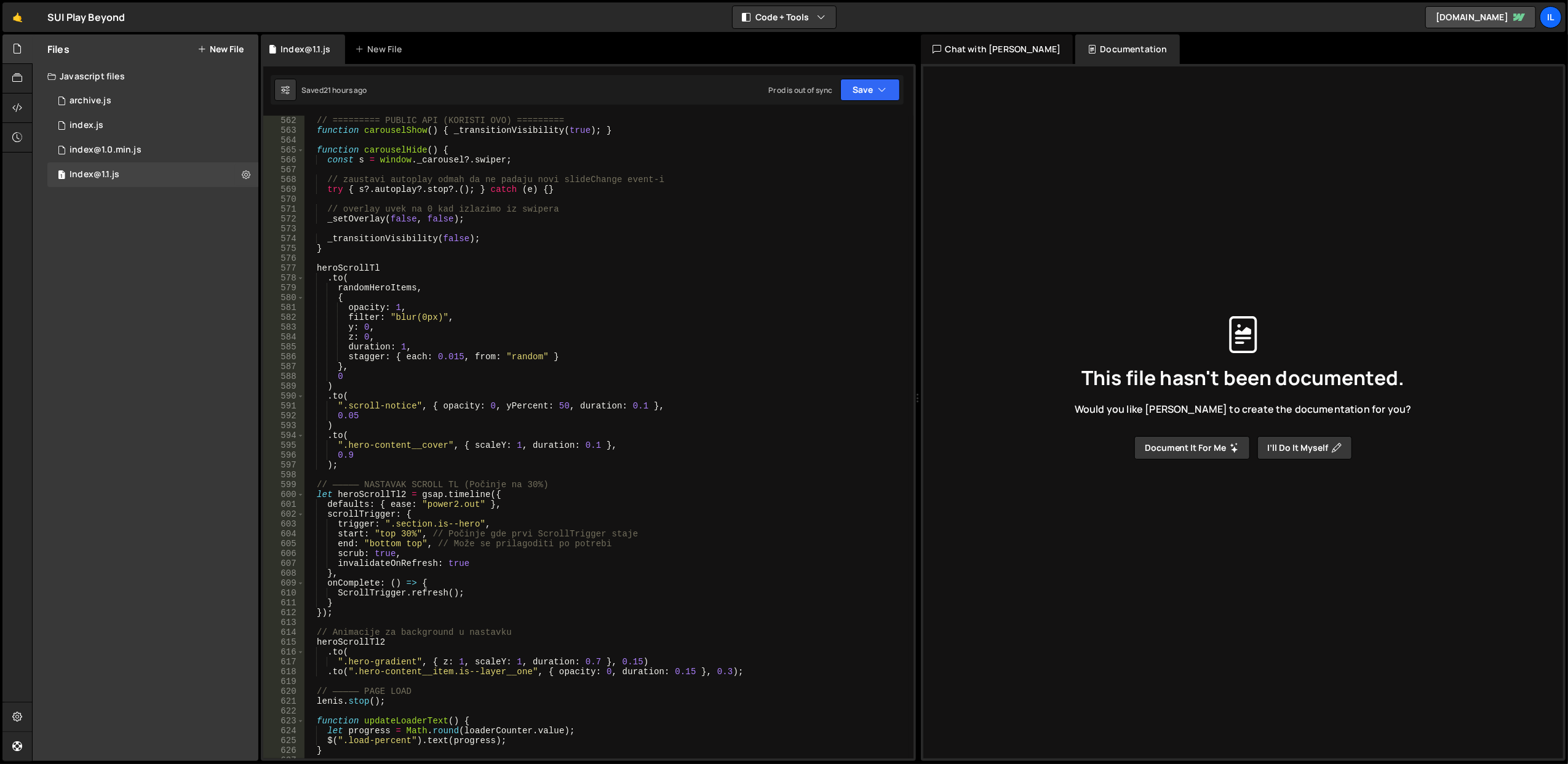
scroll to position [5215, 0]
drag, startPoint x: 355, startPoint y: 620, endPoint x: 355, endPoint y: 611, distance: 9.0
click at [355, 611] on div "// ========= PUBLIC API (KORISTI OVO) ========= function carouselShow ( ) { _tr…" at bounding box center [606, 447] width 604 height 663
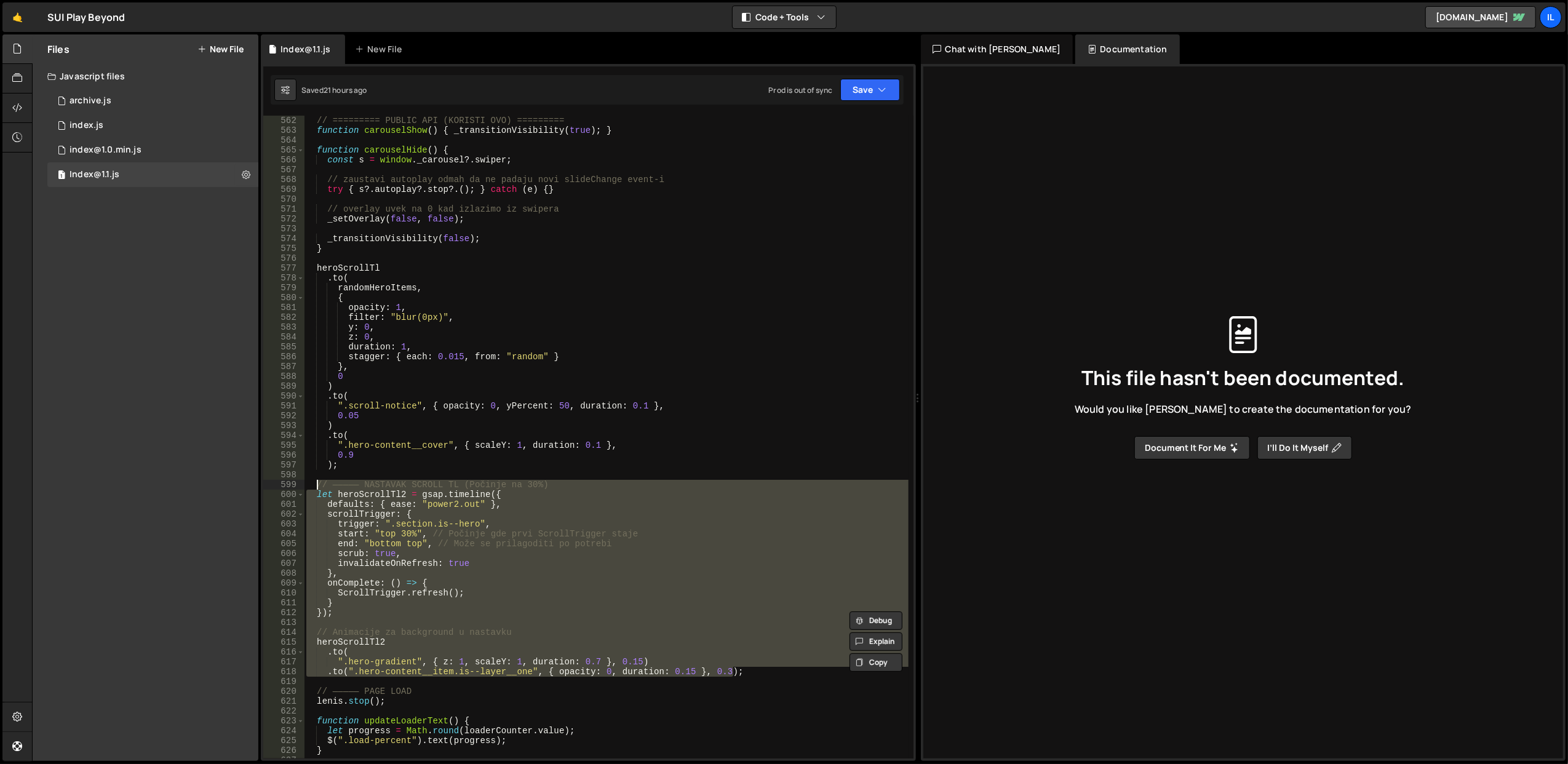
drag, startPoint x: 743, startPoint y: 672, endPoint x: 318, endPoint y: 483, distance: 465.1
click at [318, 483] on div "// ========= PUBLIC API (KORISTI OVO) ========= function carouselShow ( ) { _tr…" at bounding box center [606, 447] width 604 height 663
click at [466, 630] on div "// ========= PUBLIC API (KORISTI OVO) ========= function carouselShow ( ) { _tr…" at bounding box center [606, 437] width 604 height 643
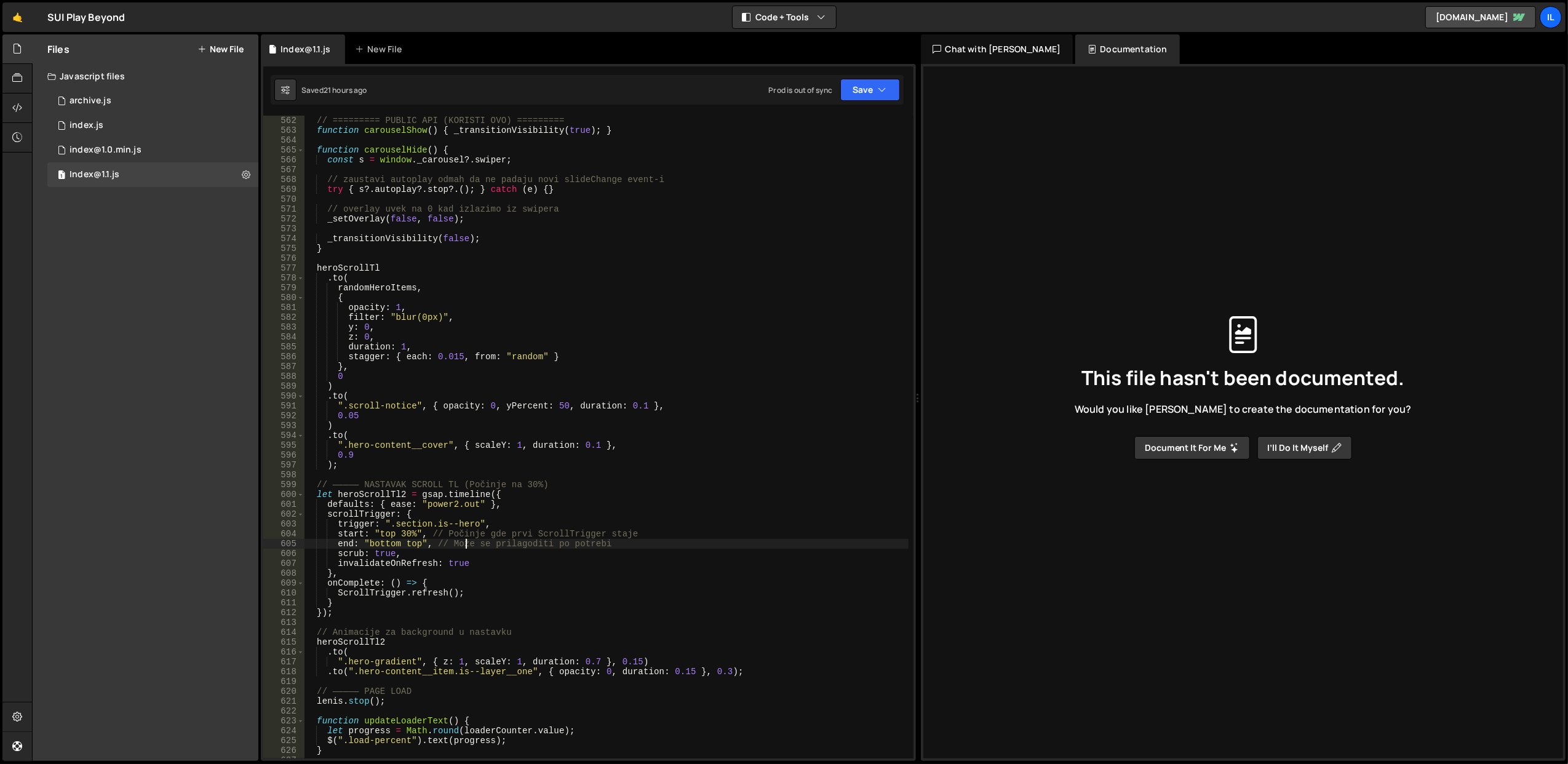
click at [466, 540] on div "// ========= PUBLIC API (KORISTI OVO) ========= function carouselShow ( ) { _tr…" at bounding box center [606, 447] width 604 height 663
click at [468, 535] on div "// ========= PUBLIC API (KORISTI OVO) ========= function carouselShow ( ) { _tr…" at bounding box center [606, 447] width 604 height 663
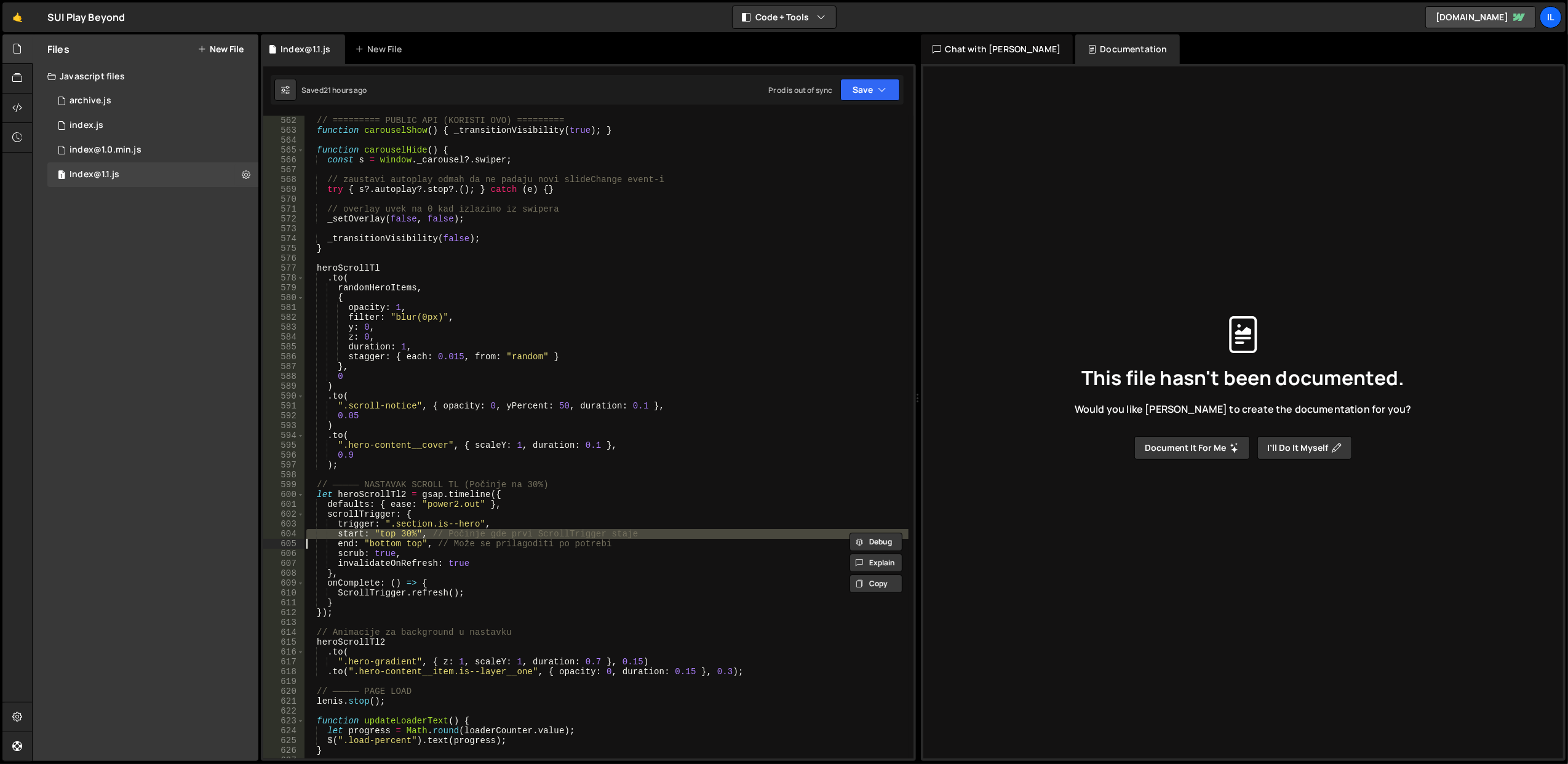
click at [468, 535] on div "// ========= PUBLIC API (KORISTI OVO) ========= function carouselShow ( ) { _tr…" at bounding box center [606, 447] width 604 height 663
click at [468, 535] on div "// ========= PUBLIC API (KORISTI OVO) ========= function carouselShow ( ) { _tr…" at bounding box center [606, 437] width 604 height 643
click at [468, 535] on div "// ========= PUBLIC API (KORISTI OVO) ========= function carouselShow ( ) { _tr…" at bounding box center [606, 447] width 604 height 663
click at [468, 535] on div "// ========= PUBLIC API (KORISTI OVO) ========= function carouselShow ( ) { _tr…" at bounding box center [606, 437] width 604 height 643
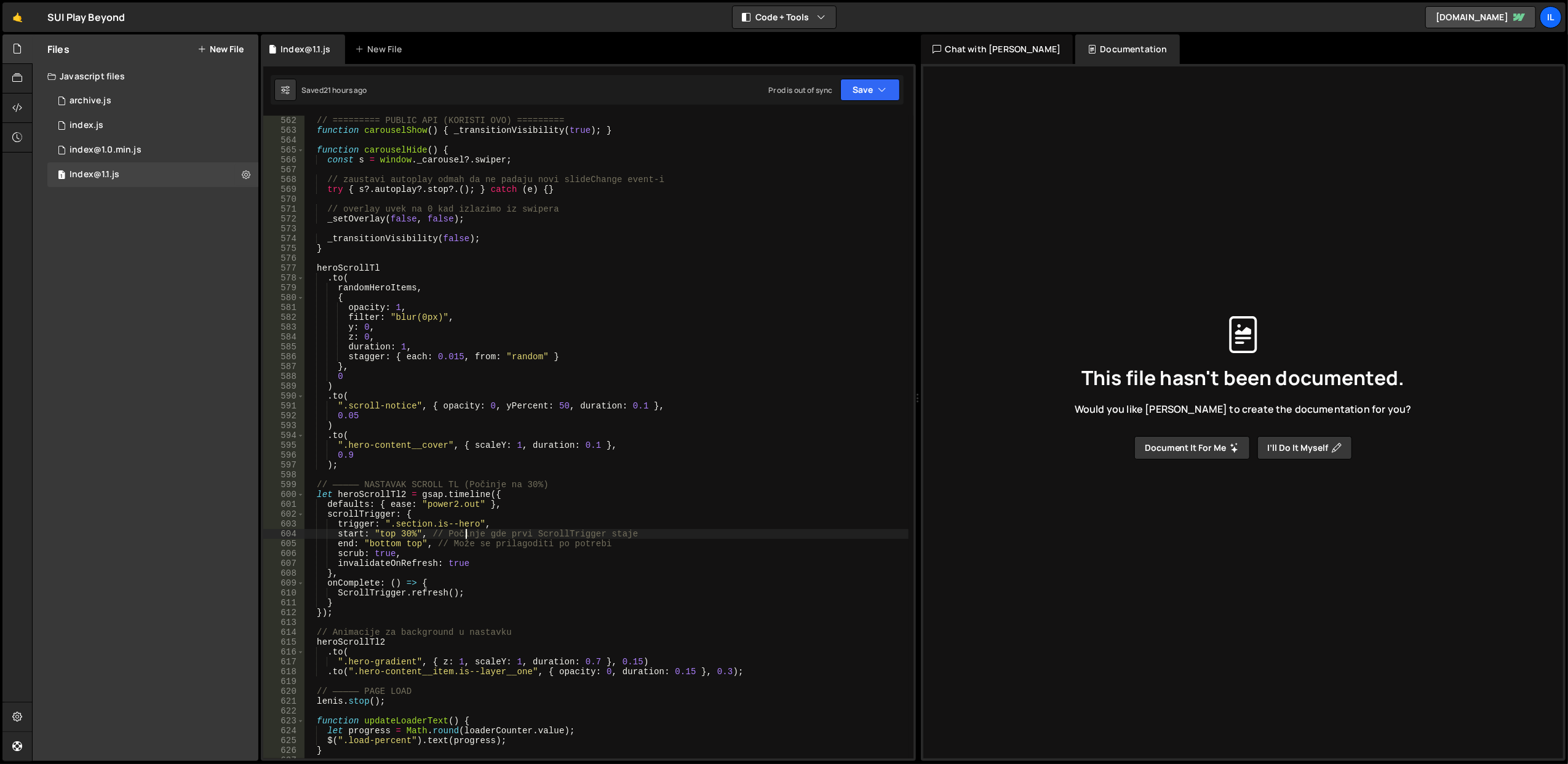
click at [468, 535] on div "// ========= PUBLIC API (KORISTI OVO) ========= function carouselShow ( ) { _tr…" at bounding box center [606, 447] width 604 height 663
click at [432, 509] on div "// ========= PUBLIC API (KORISTI OVO) ========= function carouselShow ( ) { _tr…" at bounding box center [606, 447] width 604 height 663
click at [404, 533] on div "// ========= PUBLIC API (KORISTI OVO) ========= function carouselShow ( ) { _tr…" at bounding box center [606, 447] width 604 height 663
click at [379, 492] on div "// ========= PUBLIC API (KORISTI OVO) ========= function carouselShow ( ) { _tr…" at bounding box center [606, 447] width 604 height 663
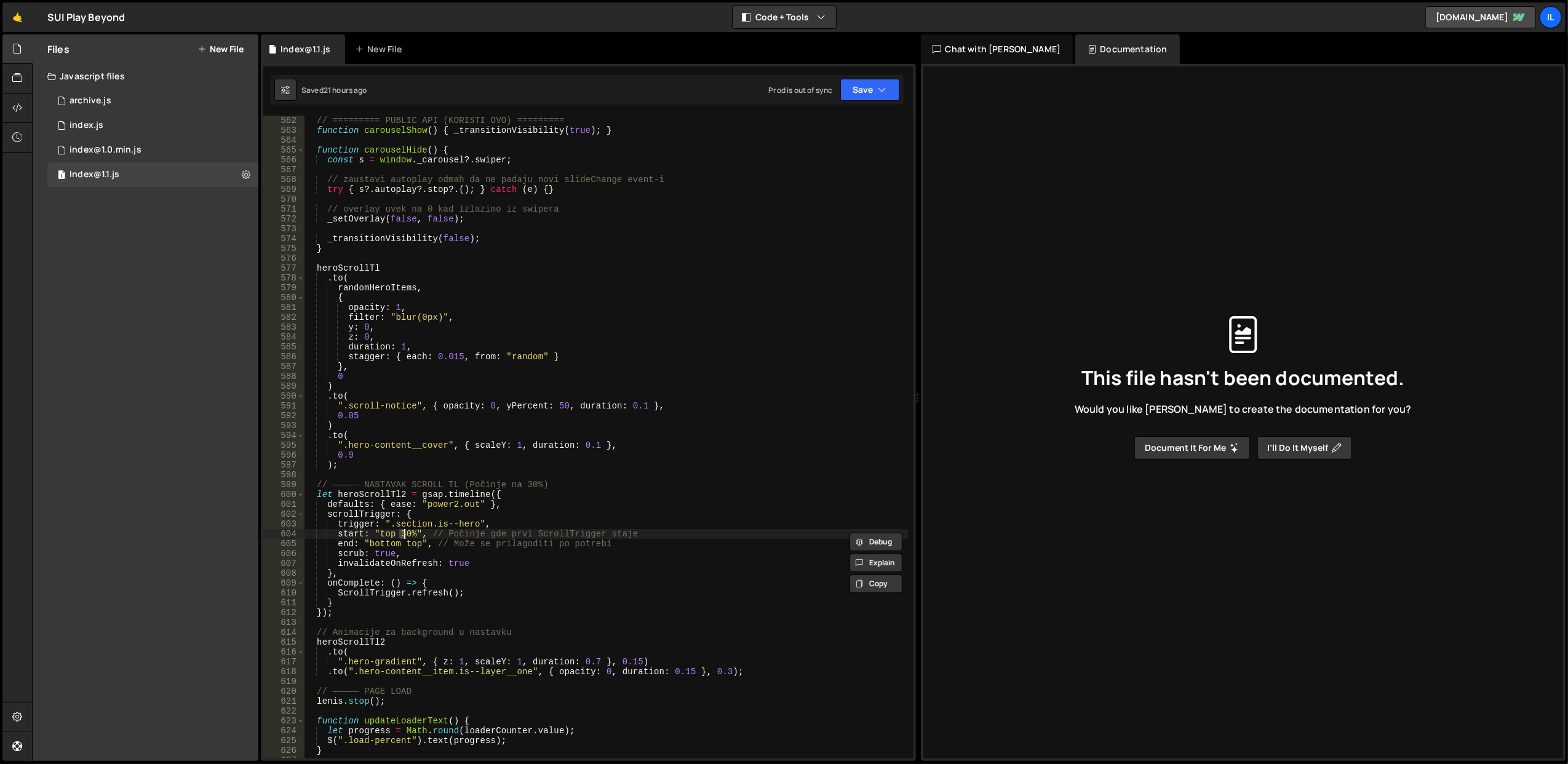
type textarea "let heroScrollTl2 = gsap.timeline({"
click at [379, 492] on div "// ========= PUBLIC API (KORISTI OVO) ========= function carouselShow ( ) { _tr…" at bounding box center [606, 447] width 604 height 663
click at [414, 471] on div "// ========= PUBLIC API (KORISTI OVO) ========= function carouselShow ( ) { _tr…" at bounding box center [606, 447] width 604 height 663
click at [404, 534] on div "// ========= PUBLIC API (KORISTI OVO) ========= function carouselShow ( ) { _tr…" at bounding box center [606, 447] width 604 height 663
type textarea "start: "top 40%", // Počinje gde prvi ScrollTrigger staje"
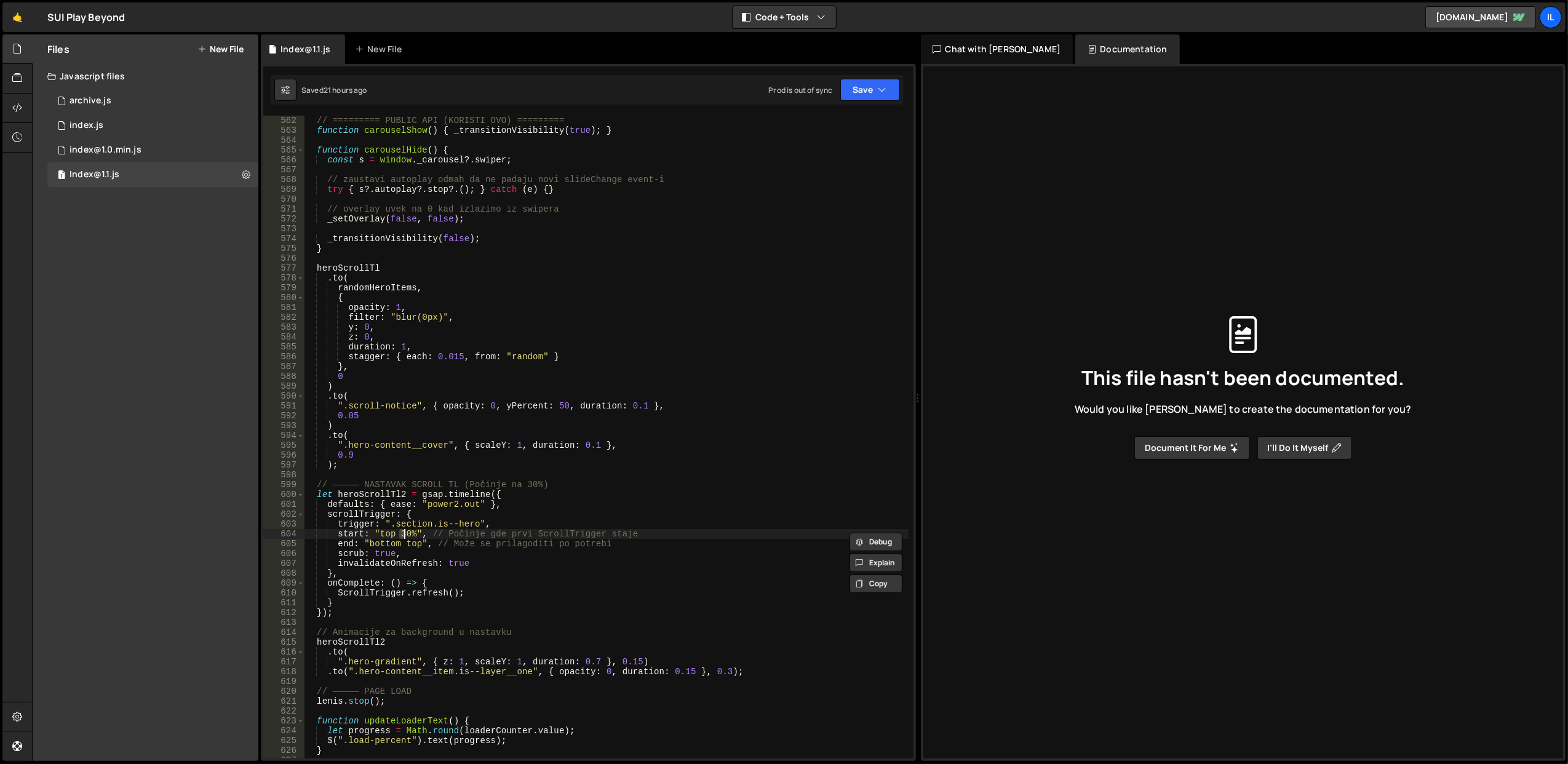
scroll to position [0, 6]
click at [429, 475] on div "// ========= PUBLIC API (KORISTI OVO) ========= function carouselShow ( ) { _tr…" at bounding box center [606, 447] width 604 height 663
click at [857, 87] on button "Save" at bounding box center [870, 90] width 60 height 22
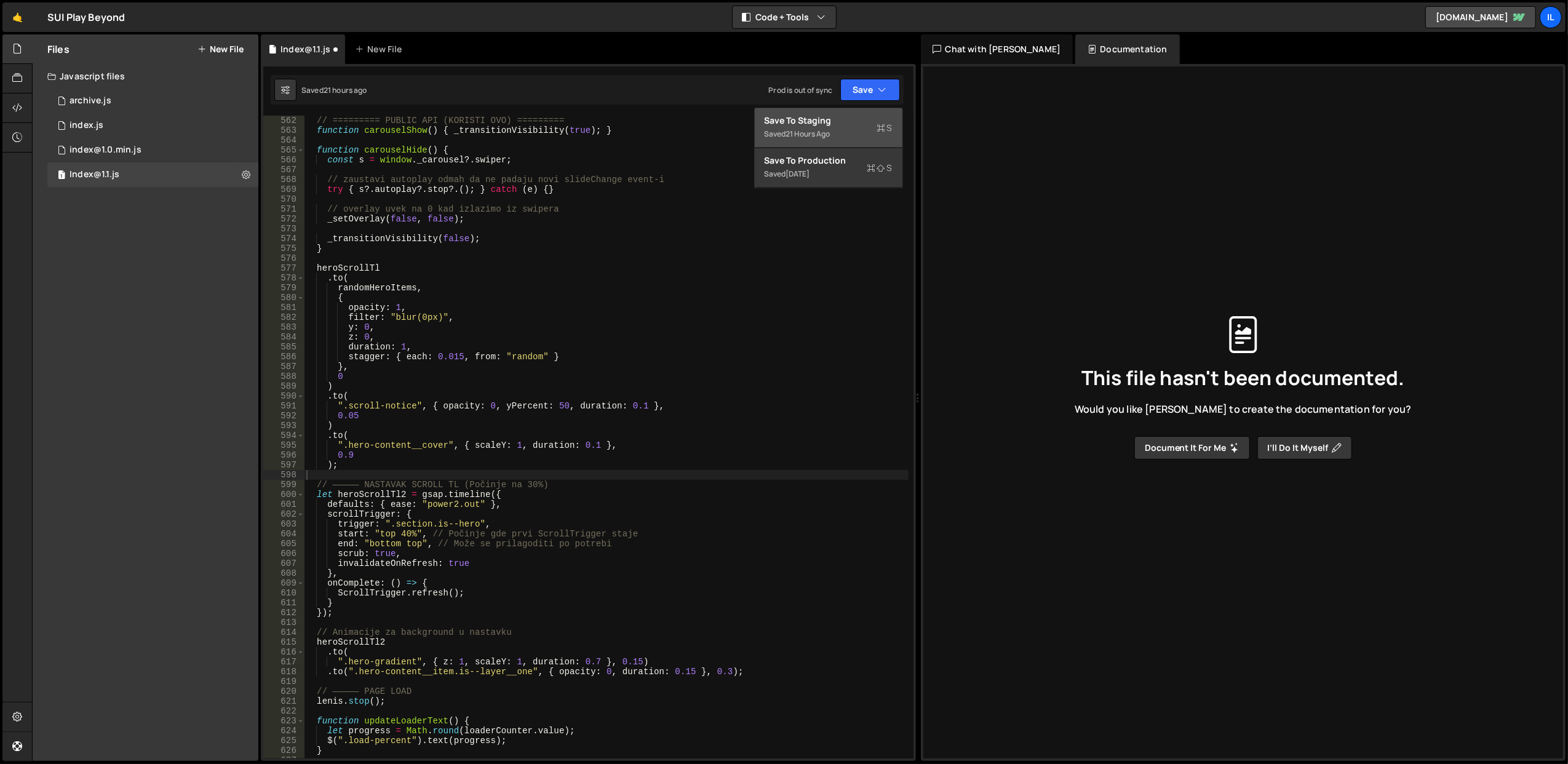
click at [834, 116] on div "Save to Staging S" at bounding box center [829, 120] width 128 height 12
click at [404, 534] on div "// ========= PUBLIC API (KORISTI OVO) ========= function carouselShow ( ) { _tr…" at bounding box center [606, 447] width 604 height 663
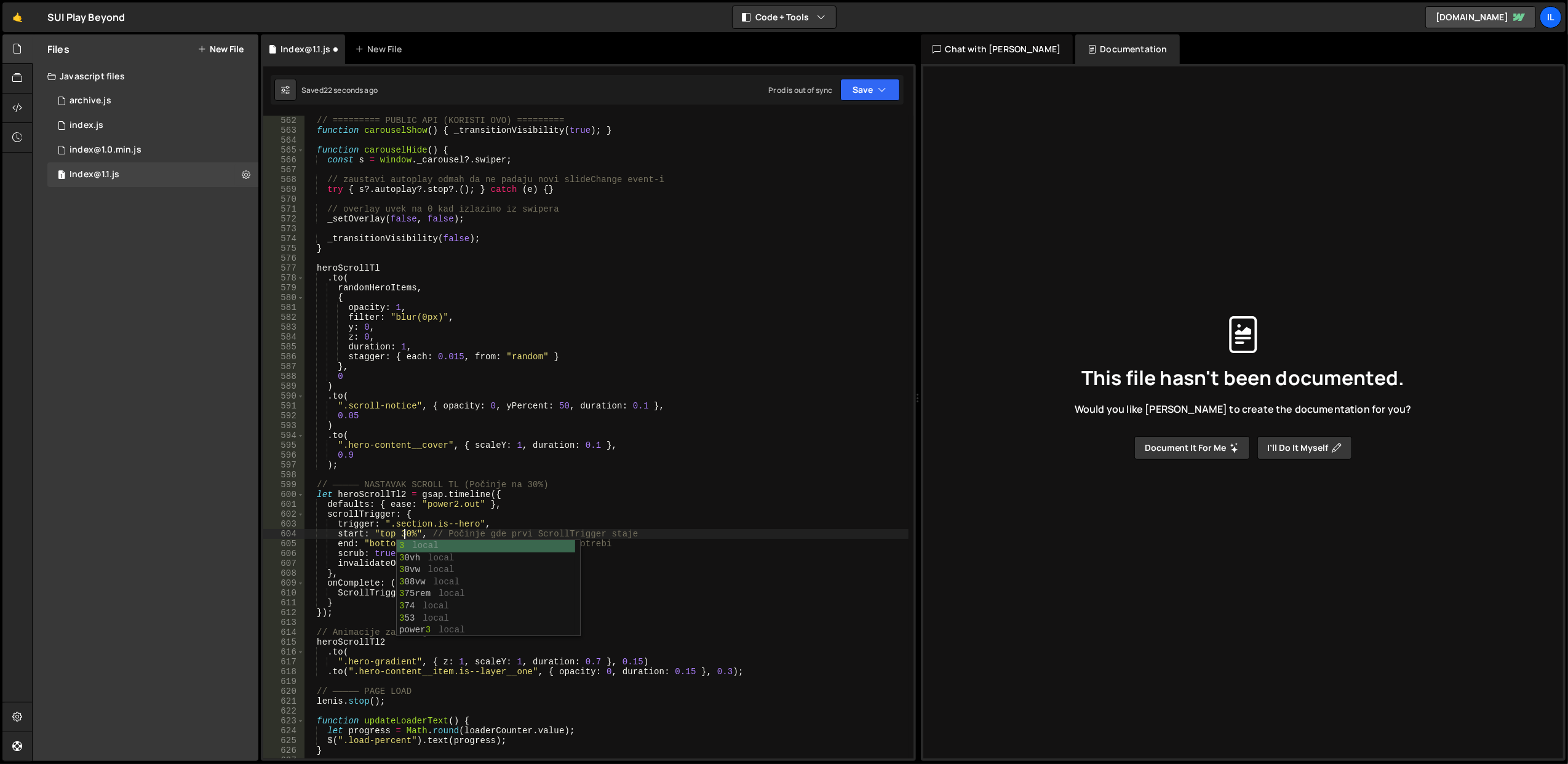
scroll to position [0, 6]
click at [441, 490] on div "// ========= PUBLIC API (KORISTI OVO) ========= function carouselShow ( ) { _tr…" at bounding box center [606, 447] width 604 height 663
click at [861, 94] on button "Save" at bounding box center [870, 90] width 60 height 22
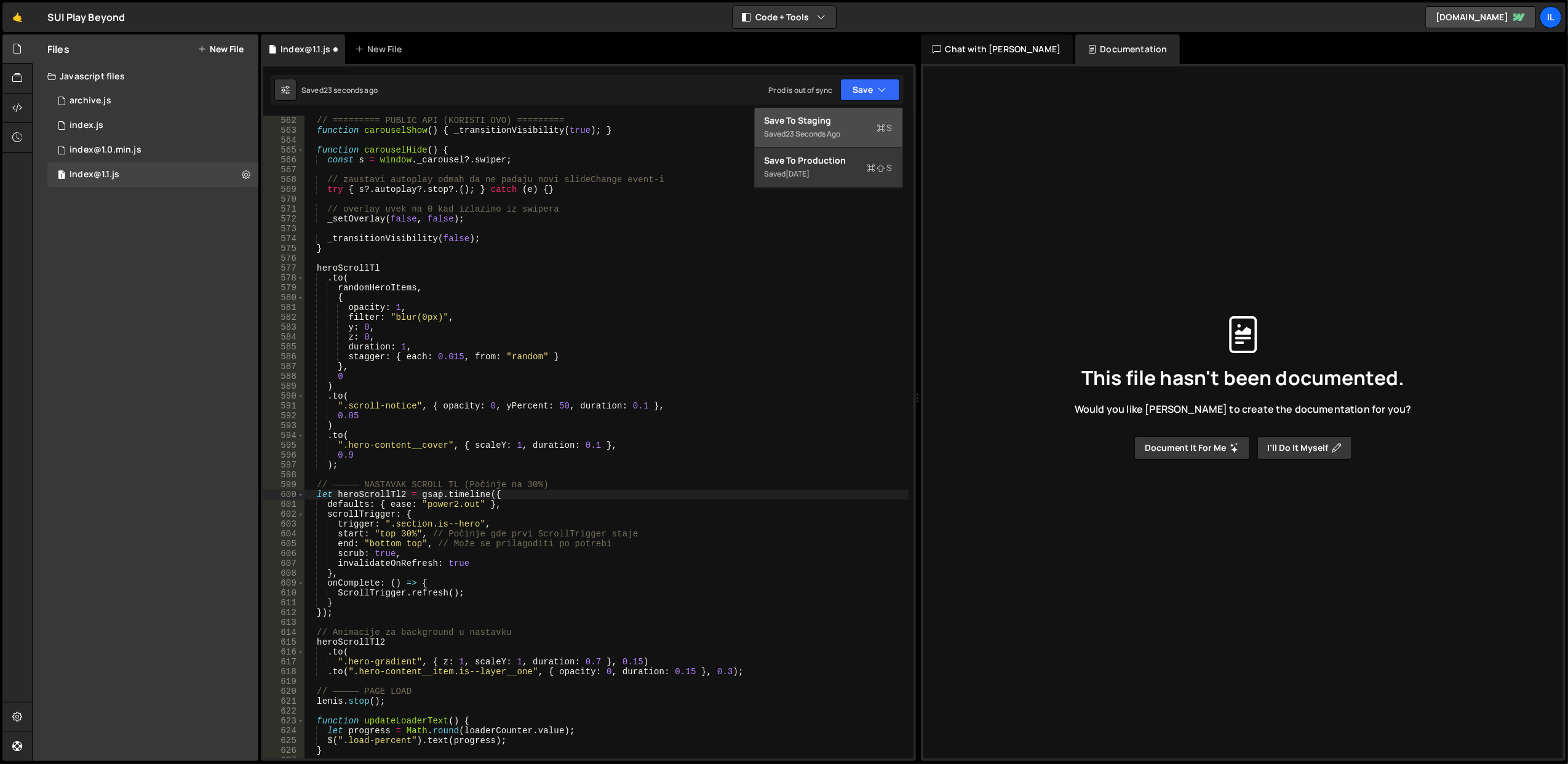
click at [835, 125] on div "Save to Staging S" at bounding box center [829, 120] width 128 height 12
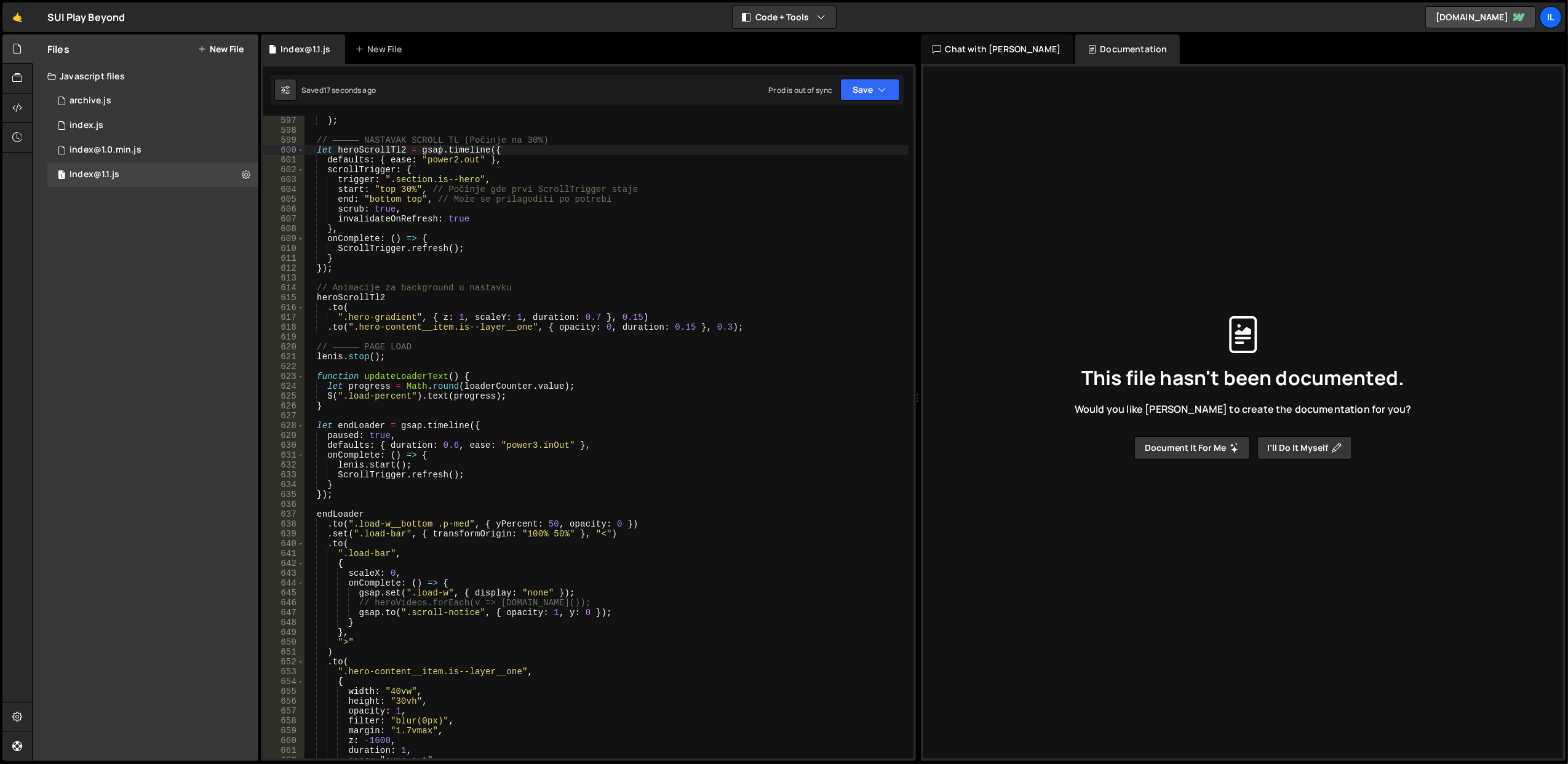
scroll to position [5431, 0]
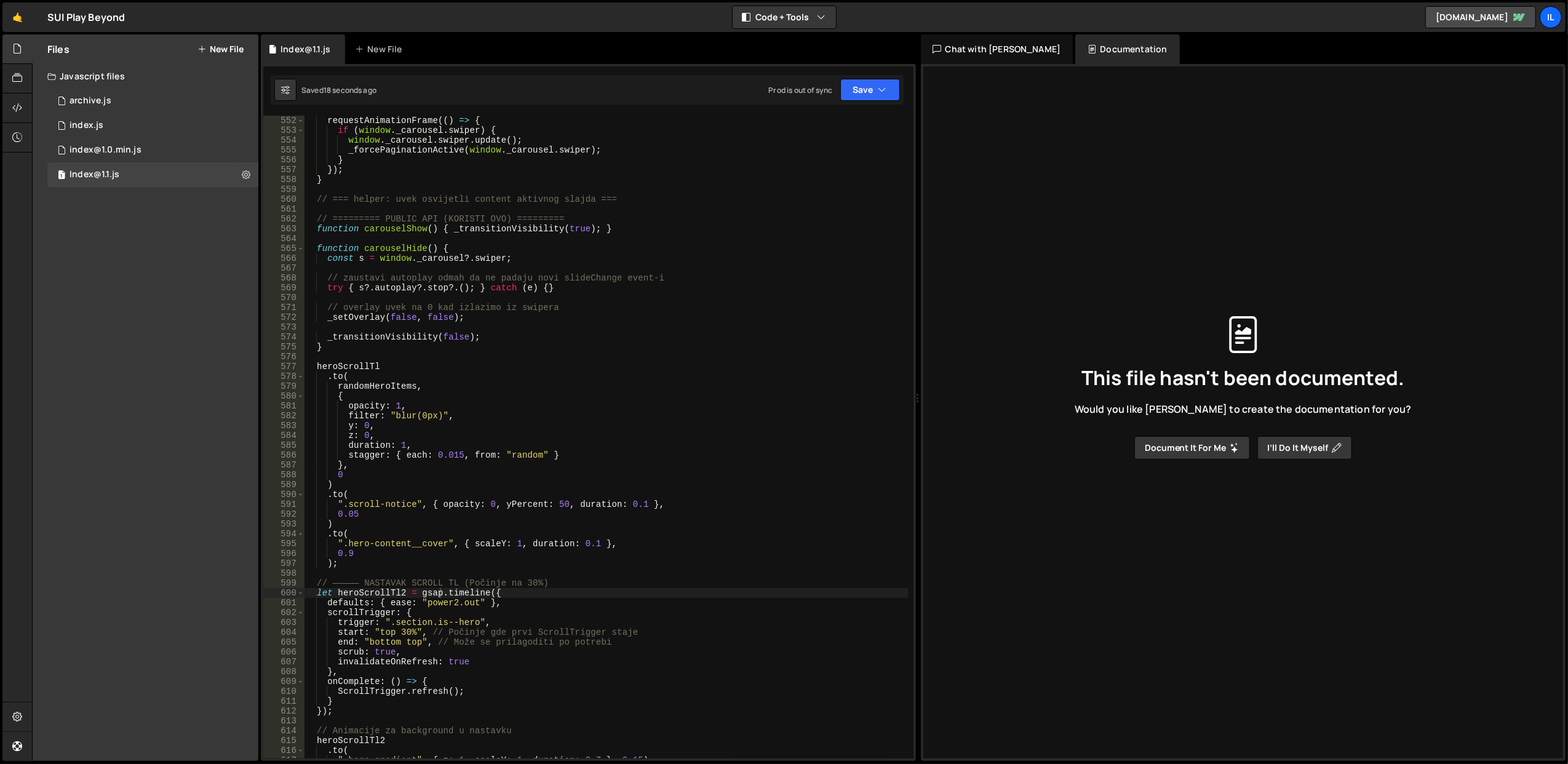
click at [383, 593] on div "requestAnimationFrame (( ) => { if ( window . _carousel . swiper ) { window . _…" at bounding box center [606, 447] width 604 height 663
click at [494, 473] on div "requestAnimationFrame (( ) => { if ( window . _carousel . swiper ) { window . _…" at bounding box center [606, 447] width 604 height 663
type textarea "0"
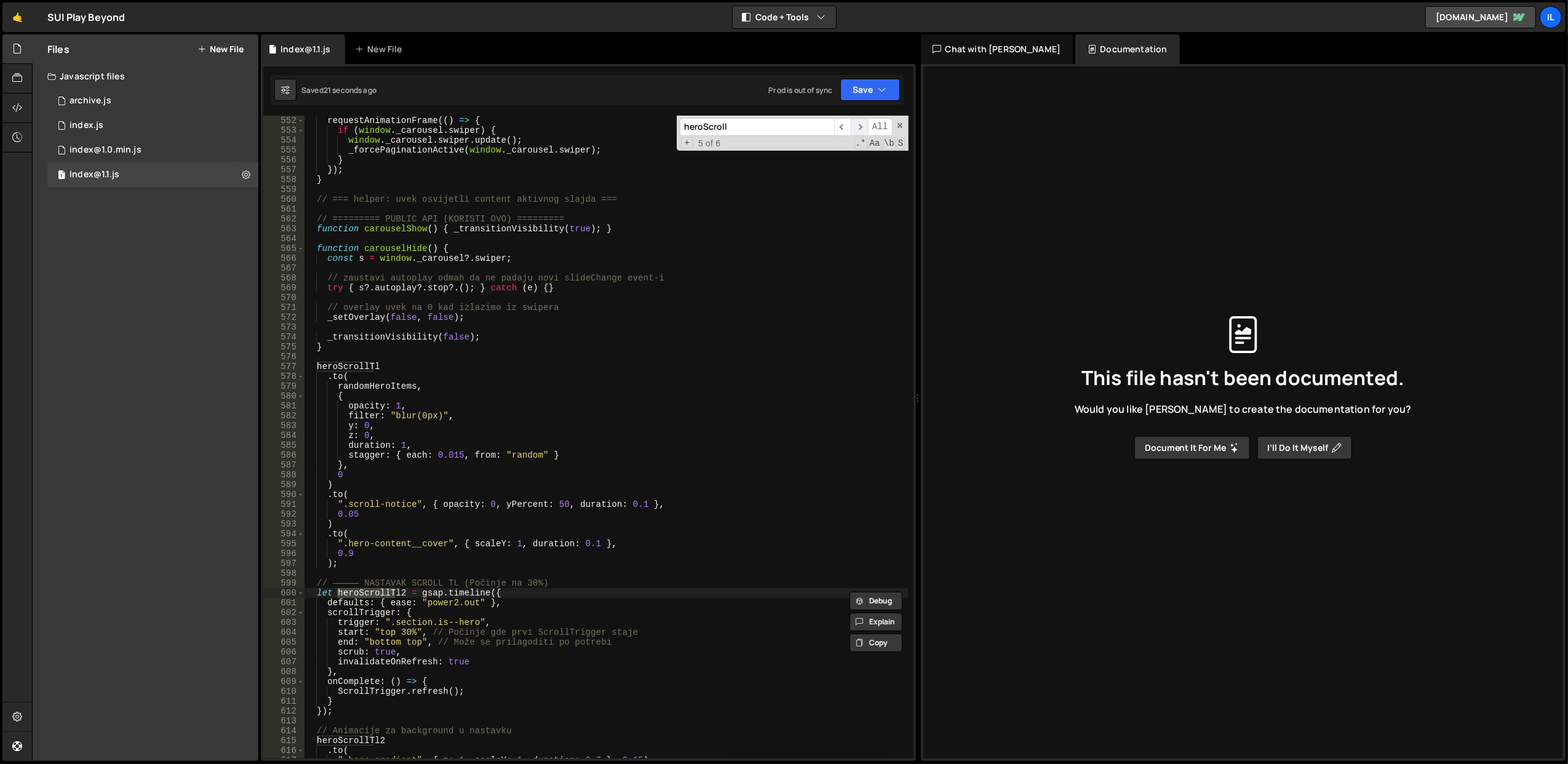
type input "heroScroll"
click at [862, 128] on span "​" at bounding box center [859, 126] width 17 height 18
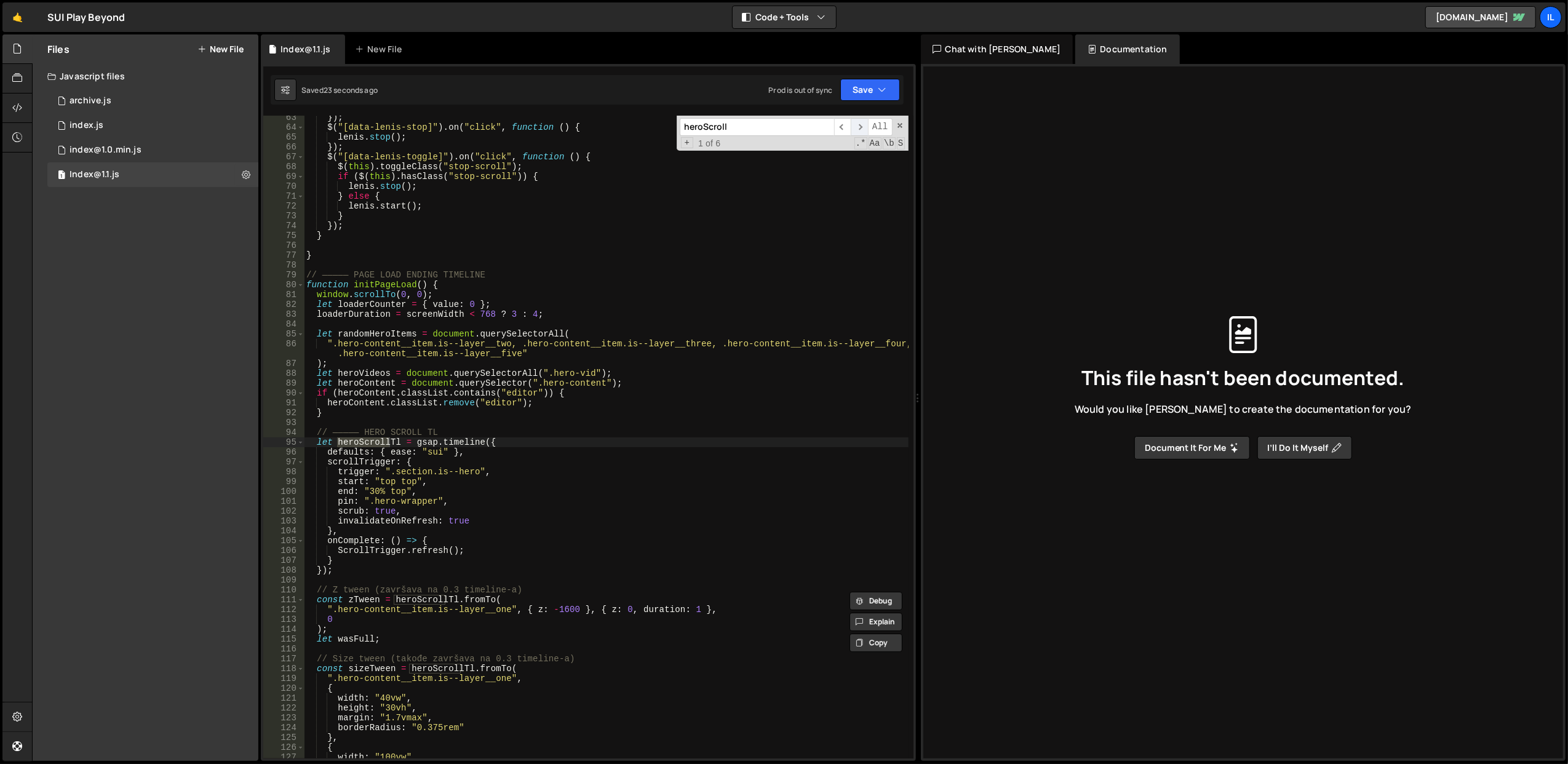
click at [862, 128] on span "​" at bounding box center [859, 126] width 17 height 18
click at [848, 125] on span "​" at bounding box center [842, 126] width 17 height 18
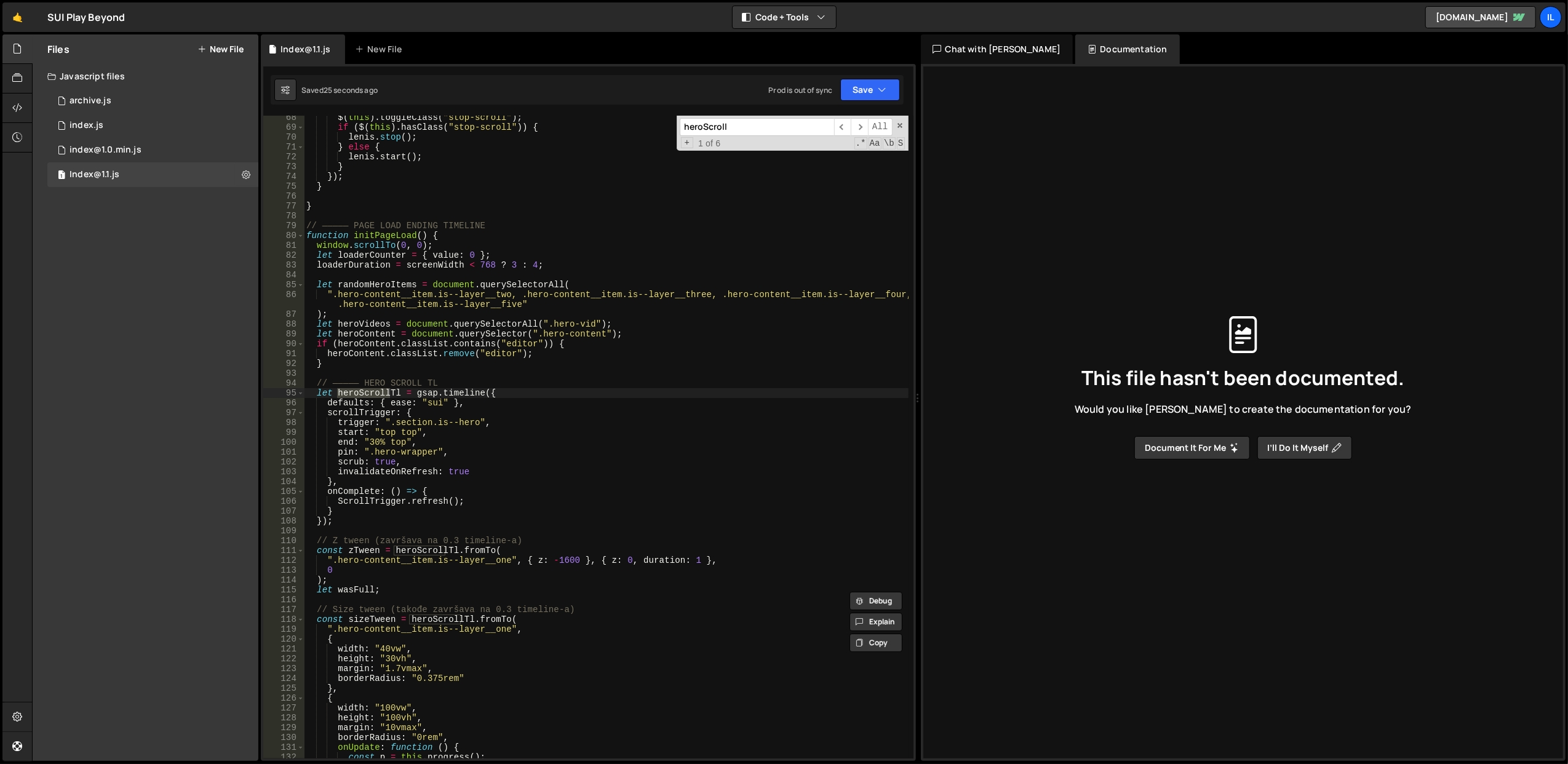
scroll to position [761, 0]
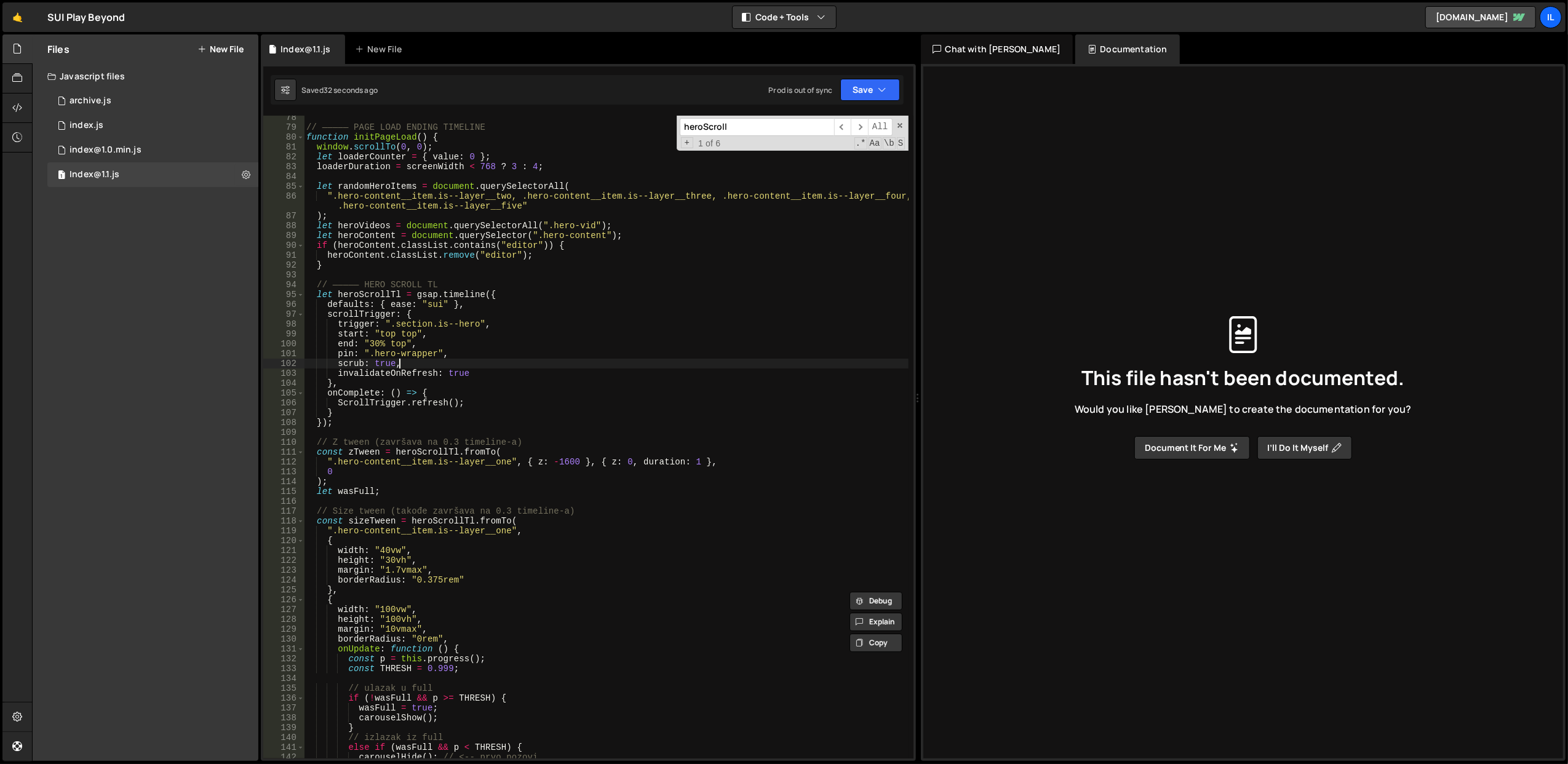
click at [494, 368] on div "// ————— PAGE LOAD ENDING TIMELINE function initPageLoad ( ) { window . scrollT…" at bounding box center [606, 444] width 604 height 663
click at [493, 368] on div "// ————— PAGE LOAD ENDING TIMELINE function initPageLoad ( ) { window . scrollT…" at bounding box center [606, 444] width 604 height 663
click at [498, 345] on div "// ————— PAGE LOAD ENDING TIMELINE function initPageLoad ( ) { window . scrollT…" at bounding box center [606, 444] width 604 height 663
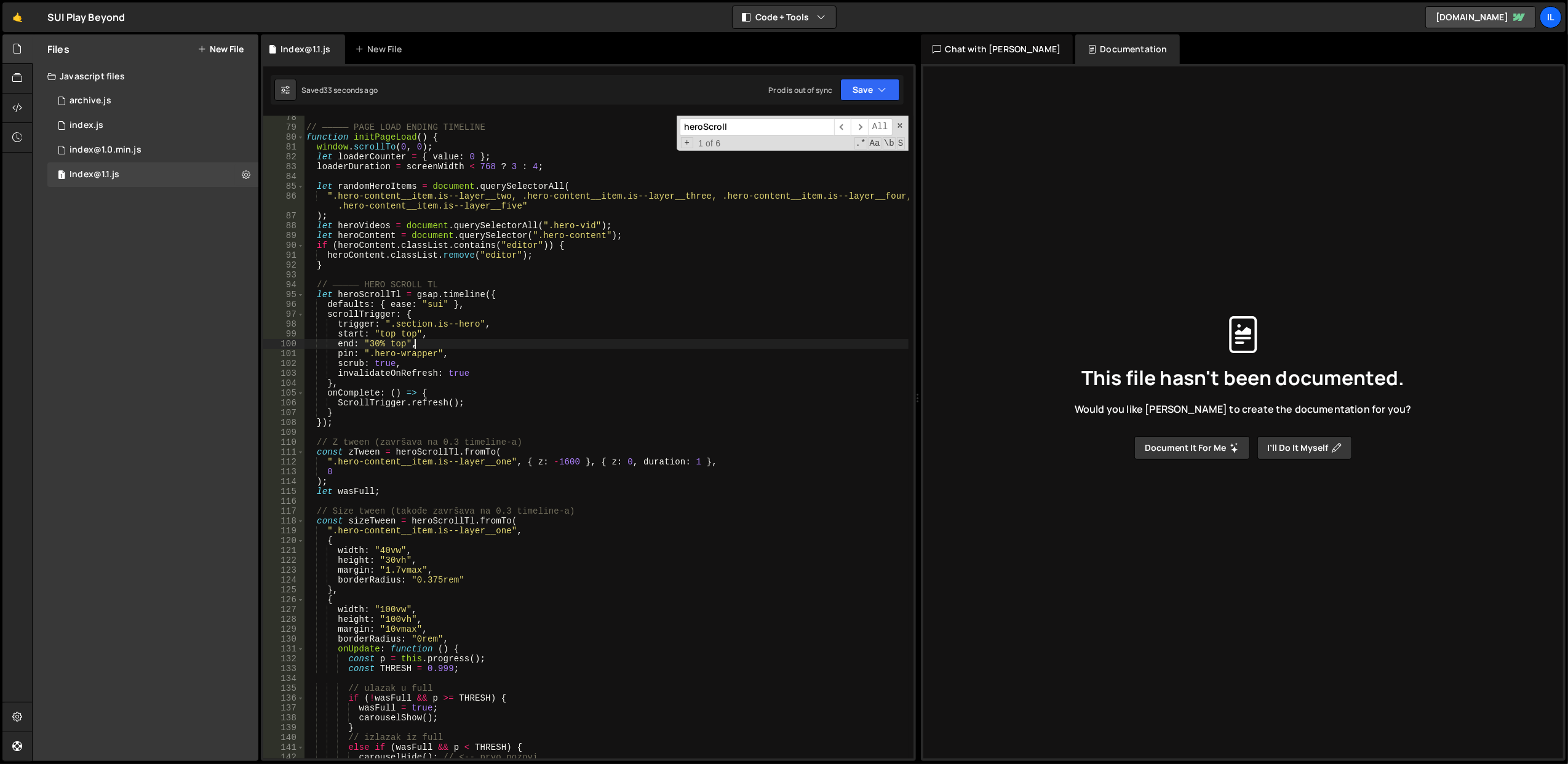
click at [498, 345] on div "// ————— PAGE LOAD ENDING TIMELINE function initPageLoad ( ) { window . scrollT…" at bounding box center [606, 444] width 604 height 663
click at [507, 419] on div "// ————— PAGE LOAD ENDING TIMELINE function initPageLoad ( ) { window . scrollT…" at bounding box center [606, 444] width 604 height 663
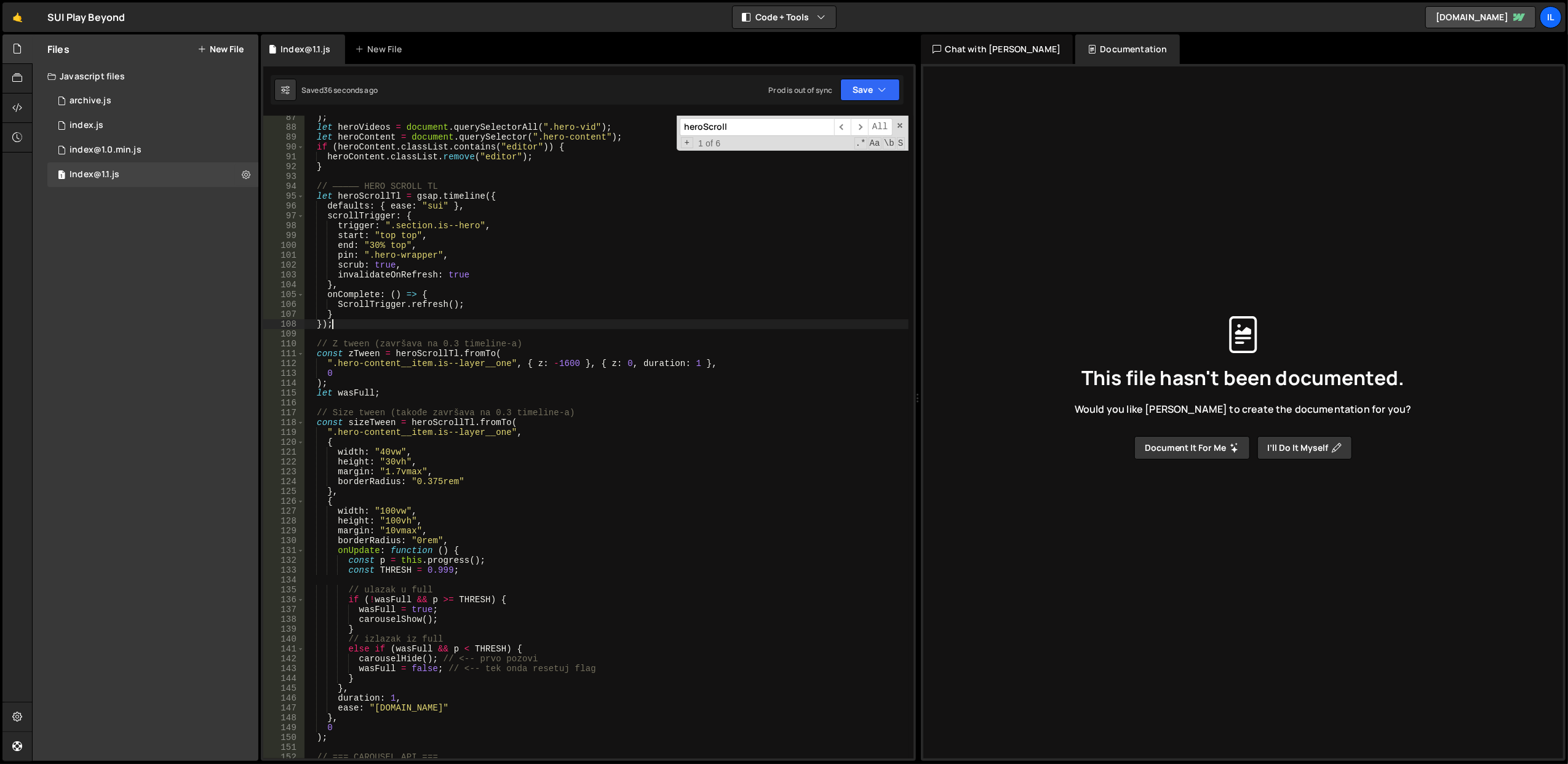
scroll to position [908, 0]
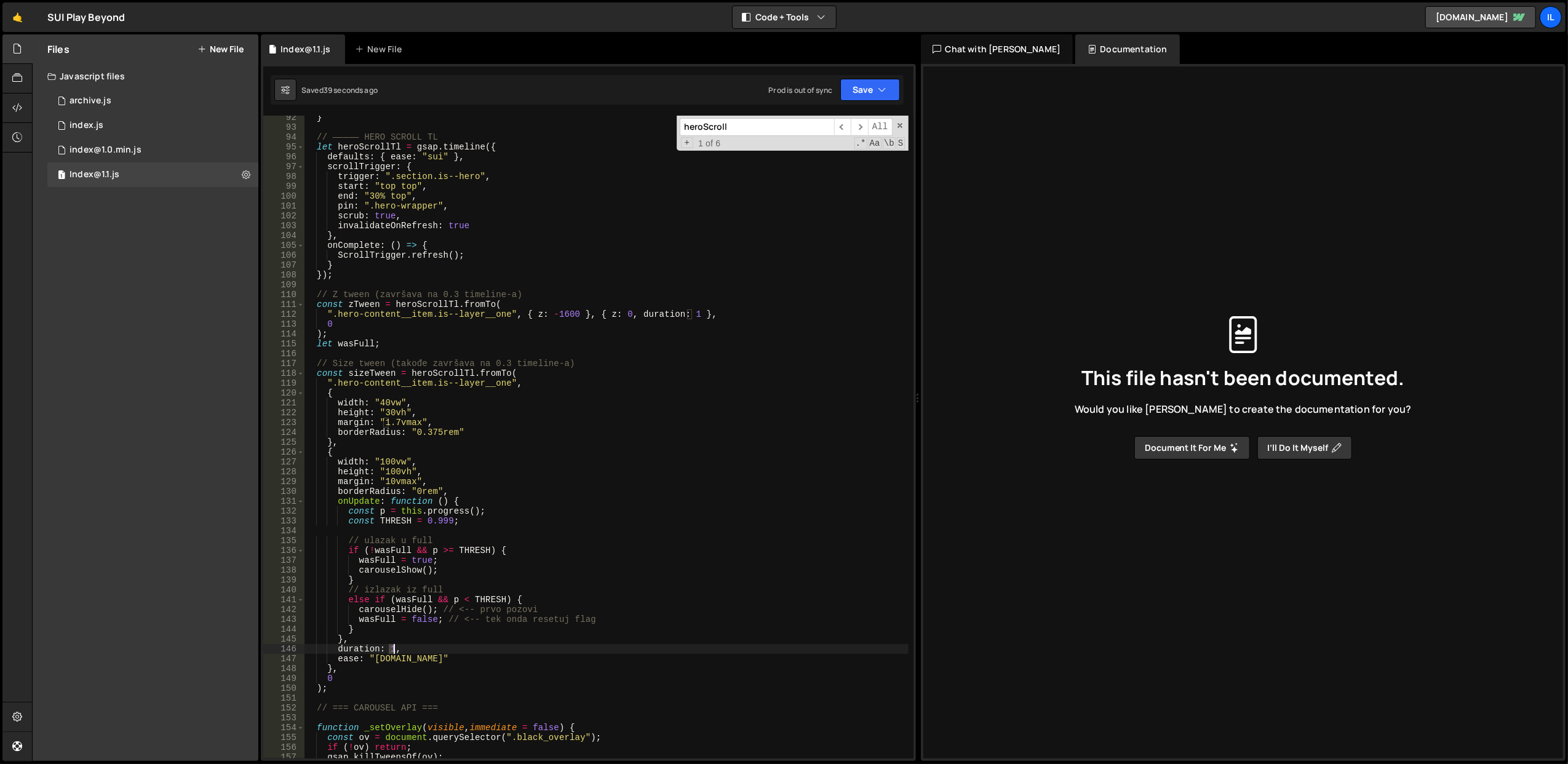
click at [392, 647] on div "} // ————— HERO SCROLL TL let heroScrollTl = gsap . timeline ({ defaults : { ea…" at bounding box center [606, 444] width 604 height 663
click at [498, 513] on div "} // ————— HERO SCROLL TL let heroScrollTl = gsap . timeline ({ defaults : { ea…" at bounding box center [606, 444] width 604 height 663
click at [554, 379] on div "} // ————— HERO SCROLL TL let heroScrollTl = gsap . timeline ({ defaults : { ea…" at bounding box center [606, 444] width 604 height 663
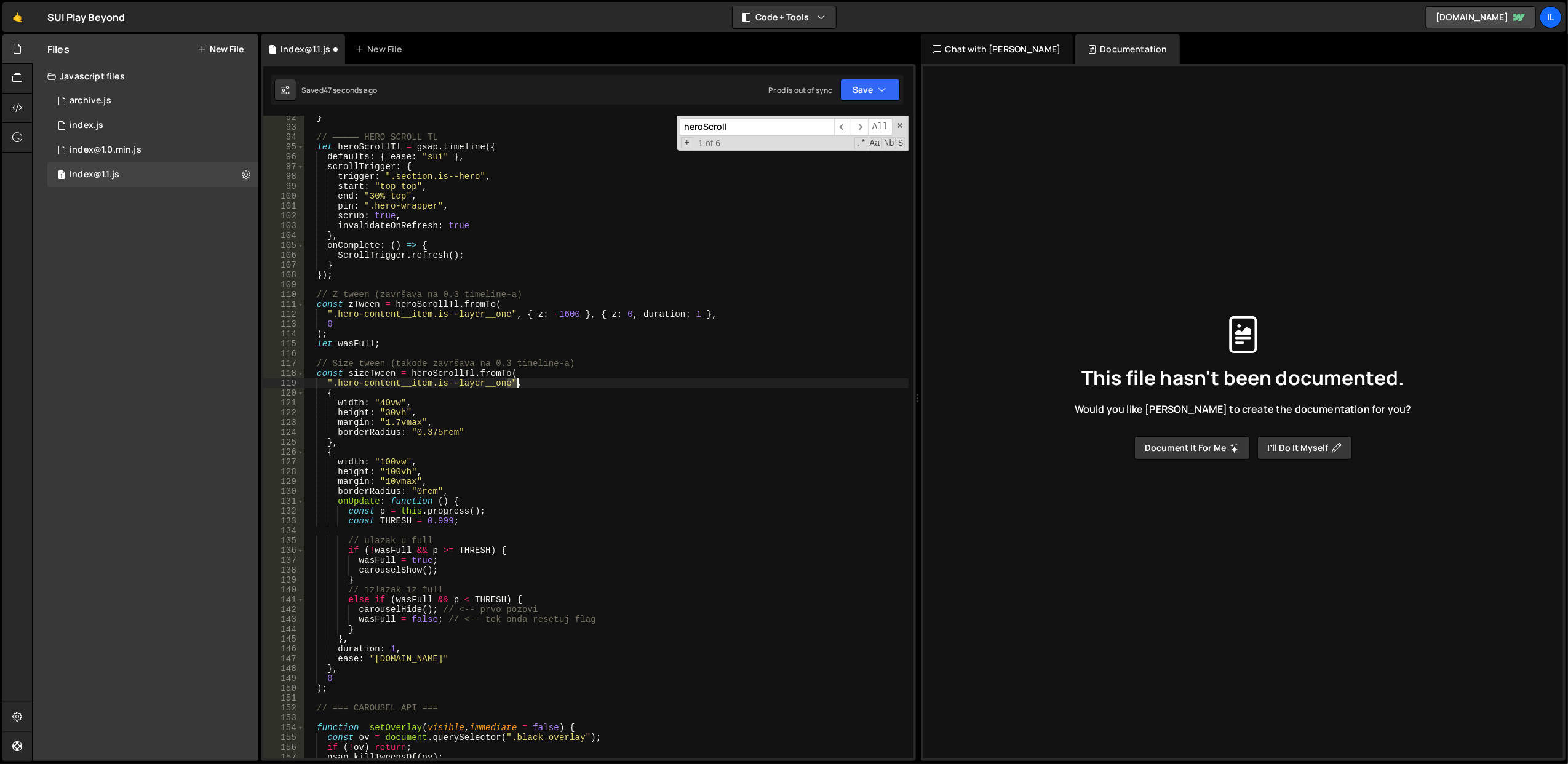
click at [554, 379] on div "} // ————— HERO SCROLL TL let heroScrollTl = gsap . timeline ({ defaults : { ea…" at bounding box center [606, 444] width 604 height 663
click at [554, 379] on div "} // ————— HERO SCROLL TL let heroScrollTl = gsap . timeline ({ defaults : { ea…" at bounding box center [606, 437] width 604 height 643
click at [554, 379] on div "} // ————— HERO SCROLL TL let heroScrollTl = gsap . timeline ({ defaults : { ea…" at bounding box center [606, 444] width 604 height 663
click at [391, 650] on div "} // ————— HERO SCROLL TL let heroScrollTl = gsap . timeline ({ defaults : { ea…" at bounding box center [606, 444] width 604 height 663
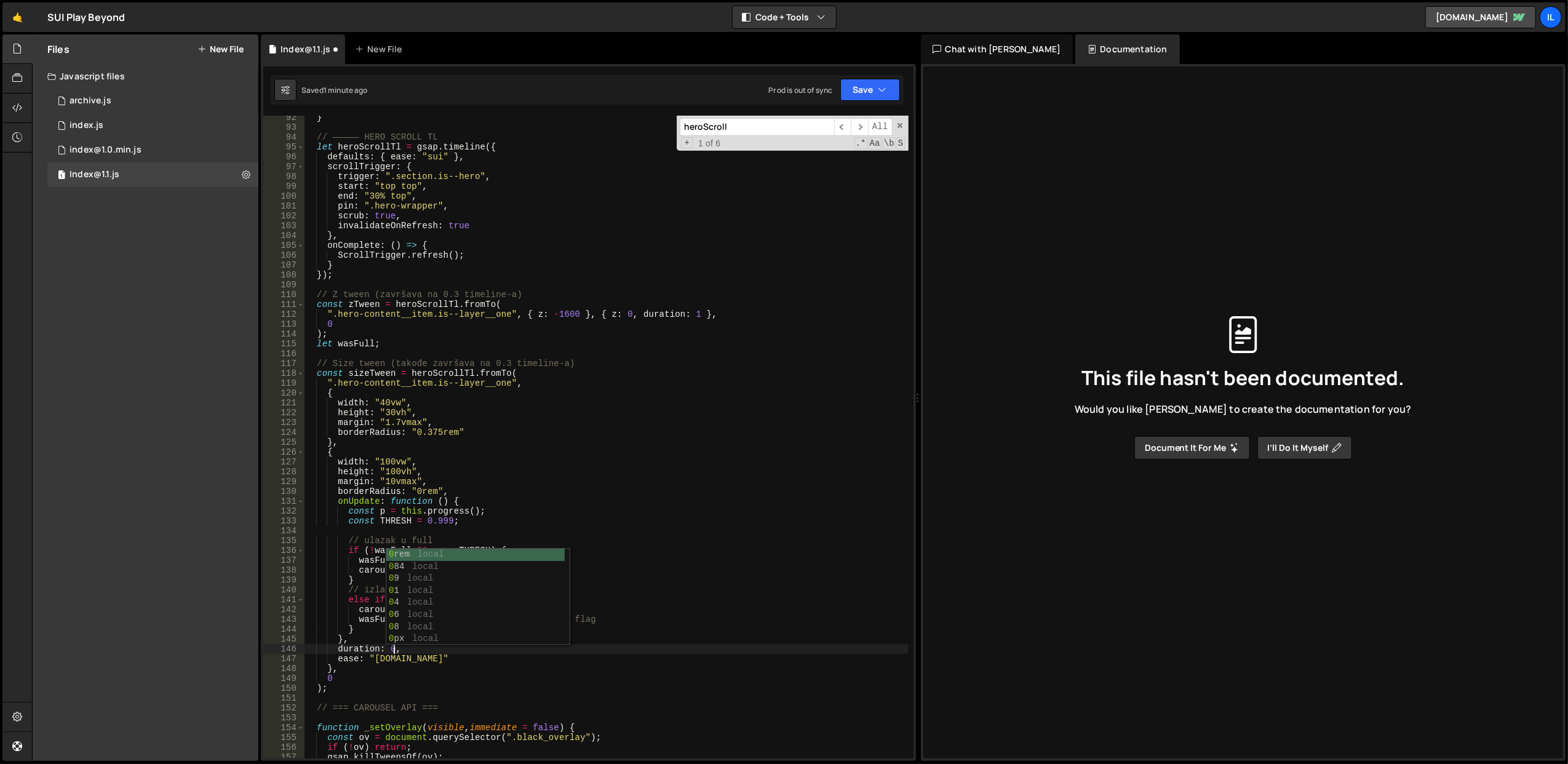
scroll to position [0, 5]
click at [557, 520] on div "} // ————— HERO SCROLL TL let heroScrollTl = gsap . timeline ({ defaults : { ea…" at bounding box center [606, 444] width 604 height 663
click at [854, 92] on button "Save" at bounding box center [870, 90] width 60 height 22
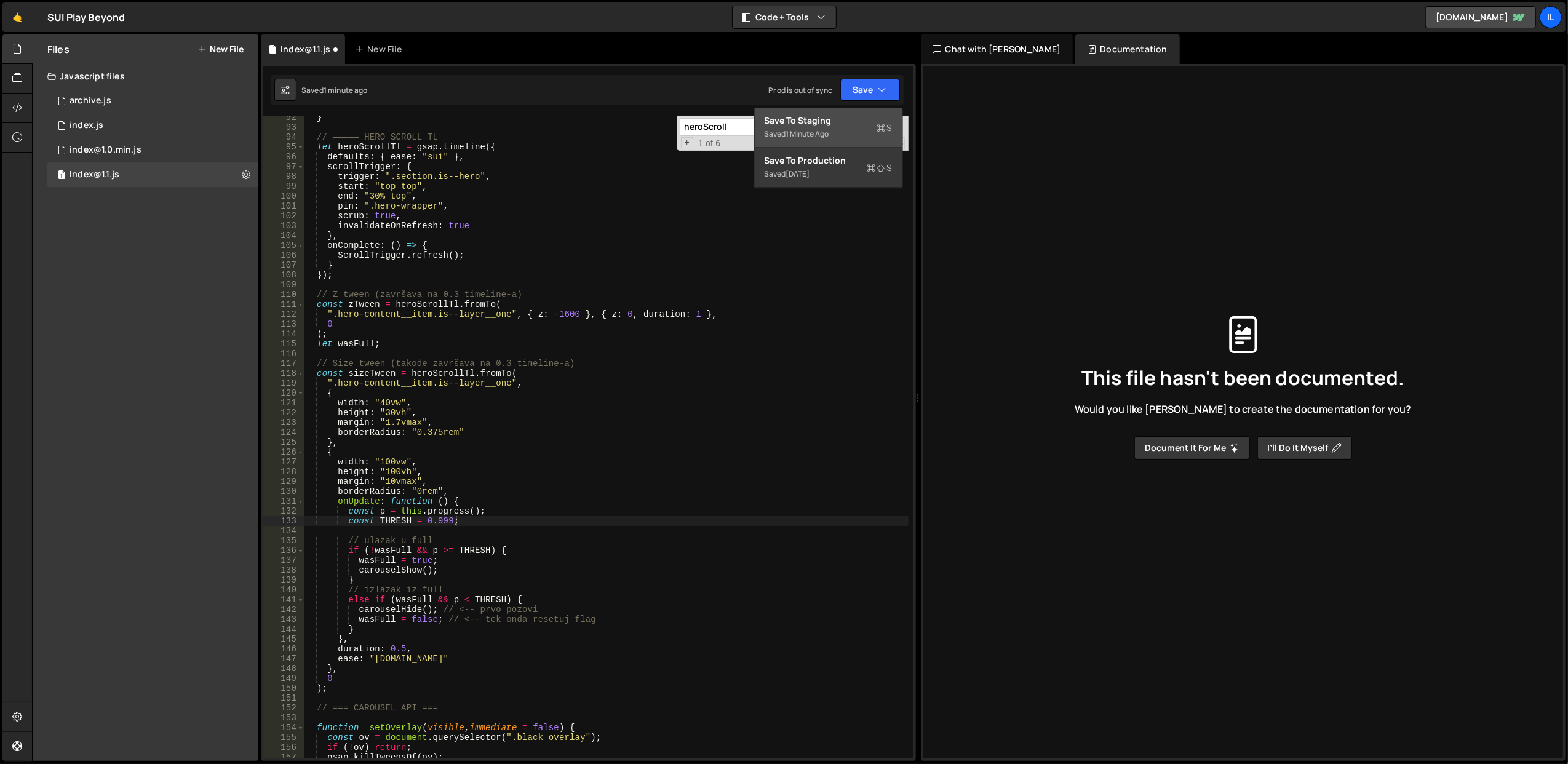
click at [835, 121] on div "Save to Staging S" at bounding box center [829, 120] width 128 height 12
click at [569, 516] on div "} // ————— HERO SCROLL TL let heroScrollTl = gsap . timeline ({ defaults : { ea…" at bounding box center [606, 444] width 604 height 663
click at [569, 517] on div "} // ————— HERO SCROLL TL let heroScrollTl = gsap . timeline ({ defaults : { ea…" at bounding box center [606, 444] width 604 height 663
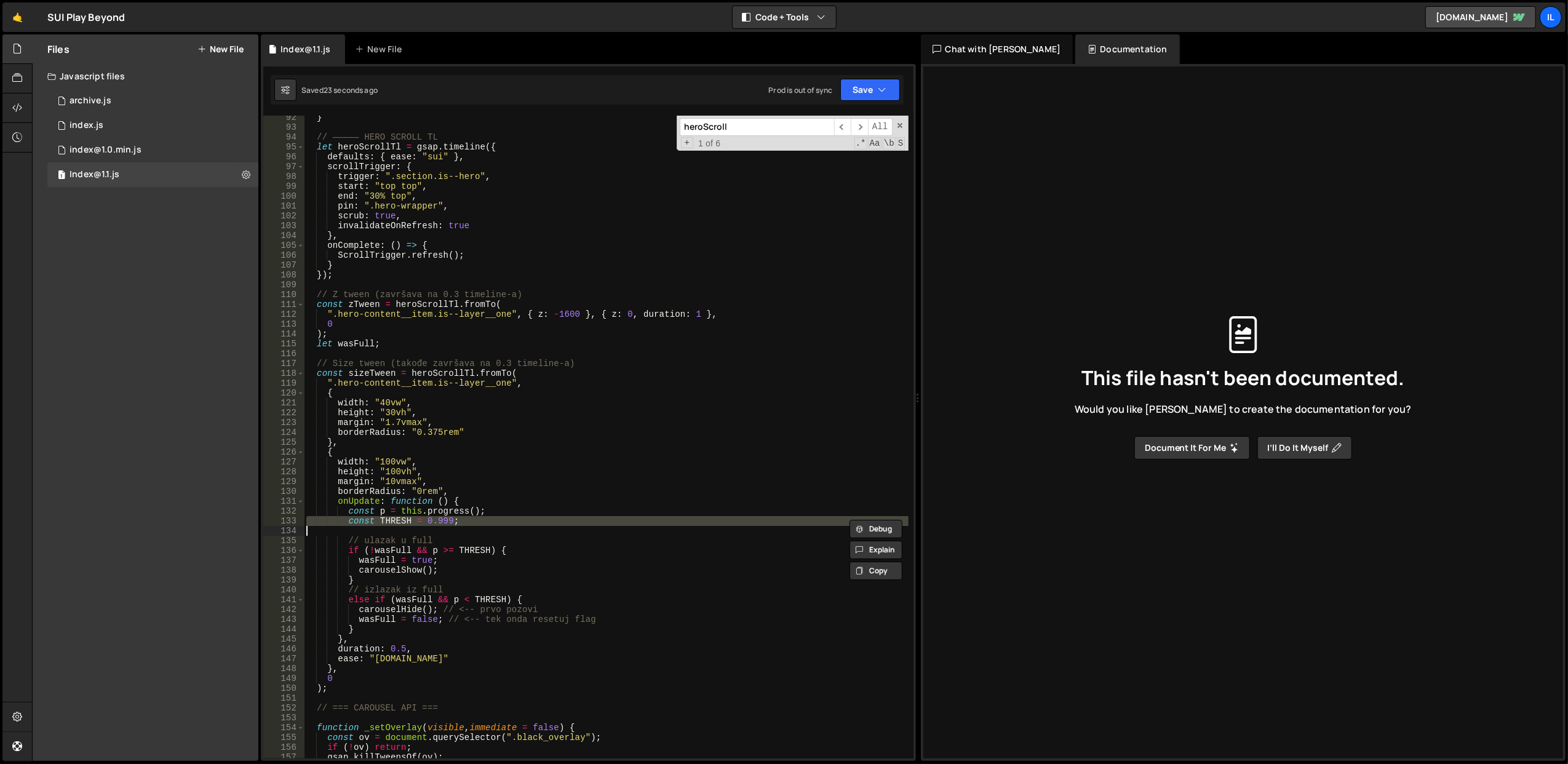
click at [569, 517] on div "} // ————— HERO SCROLL TL let heroScrollTl = gsap . timeline ({ defaults : { ea…" at bounding box center [606, 444] width 604 height 663
click at [571, 548] on div "} // ————— HERO SCROLL TL let heroScrollTl = gsap . timeline ({ defaults : { ea…" at bounding box center [606, 444] width 604 height 663
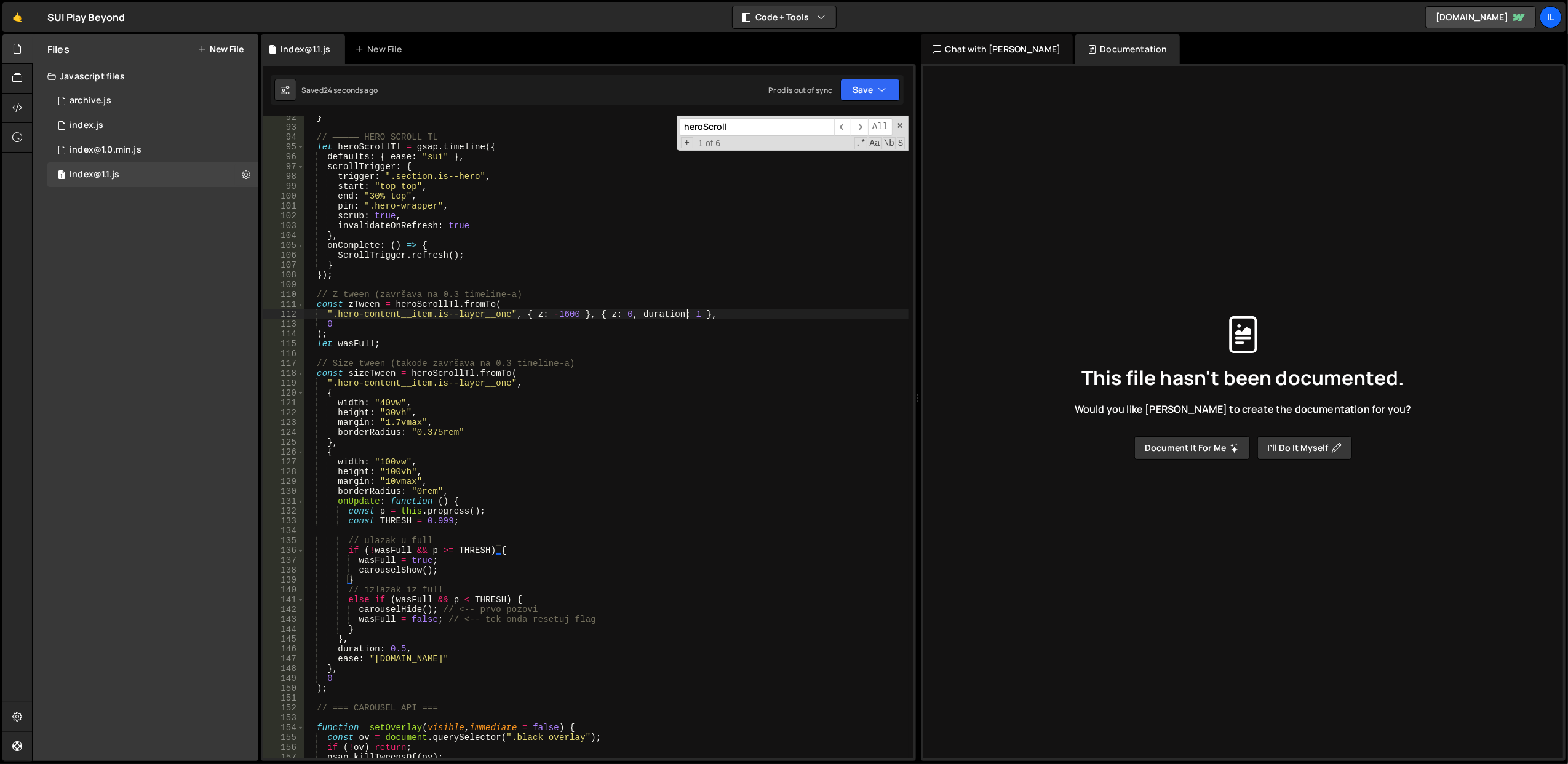
click at [689, 312] on div "} // ————— HERO SCROLL TL let heroScrollTl = gsap . timeline ({ defaults : { ea…" at bounding box center [606, 444] width 604 height 663
click at [655, 257] on div "} // ————— HERO SCROLL TL let heroScrollTl = gsap . timeline ({ defaults : { ea…" at bounding box center [606, 444] width 604 height 663
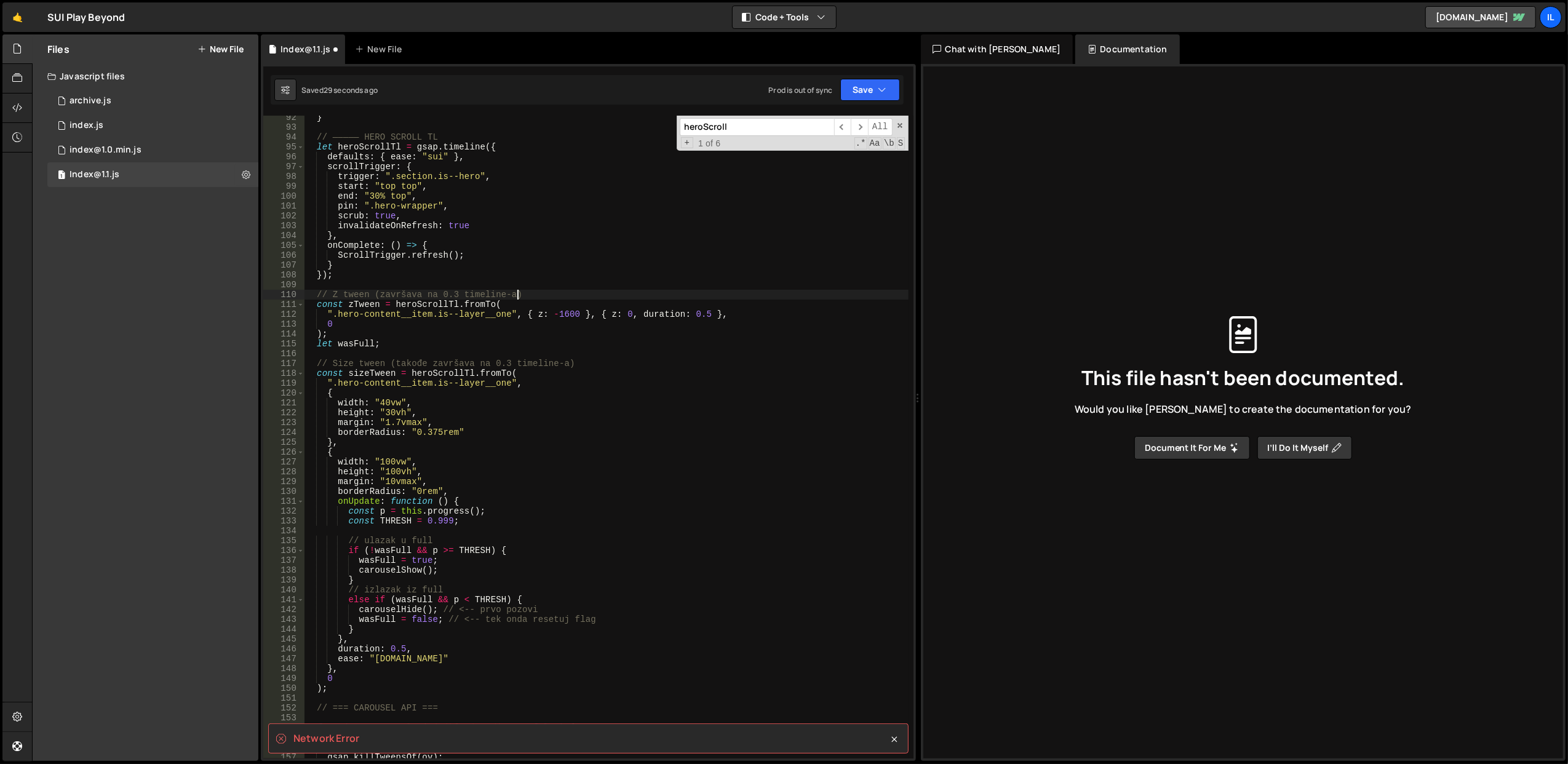
click at [703, 299] on div "} // ————— HERO SCROLL TL let heroScrollTl = gsap . timeline ({ defaults : { ea…" at bounding box center [606, 444] width 604 height 663
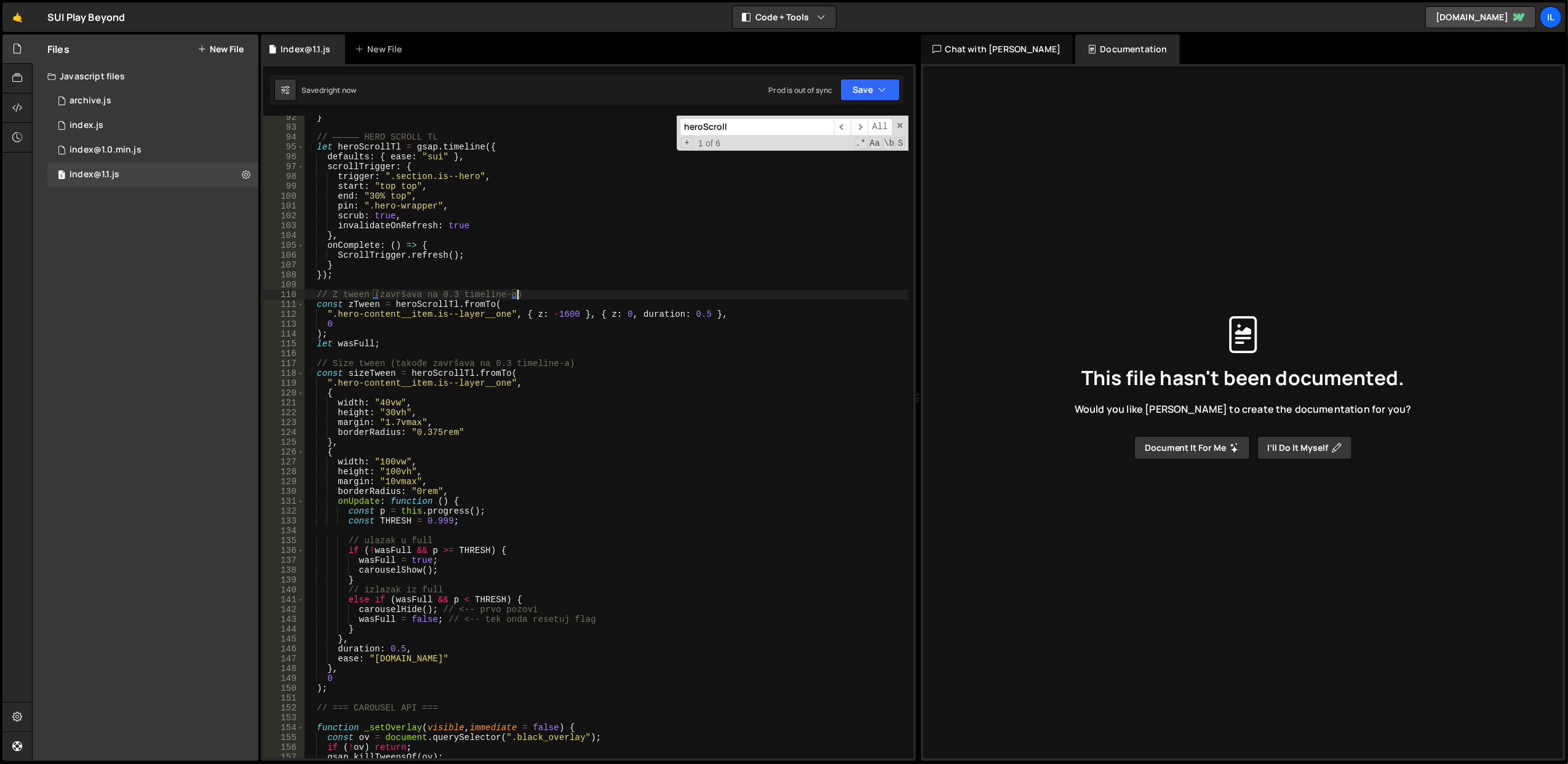
click at [724, 334] on div "} // ————— HERO SCROLL TL let heroScrollTl = gsap . timeline ({ defaults : { ea…" at bounding box center [606, 444] width 604 height 663
click at [860, 85] on button "Save" at bounding box center [870, 90] width 60 height 22
click at [844, 124] on div "Save to Staging S" at bounding box center [829, 120] width 128 height 12
drag, startPoint x: 389, startPoint y: 651, endPoint x: 537, endPoint y: 417, distance: 276.9
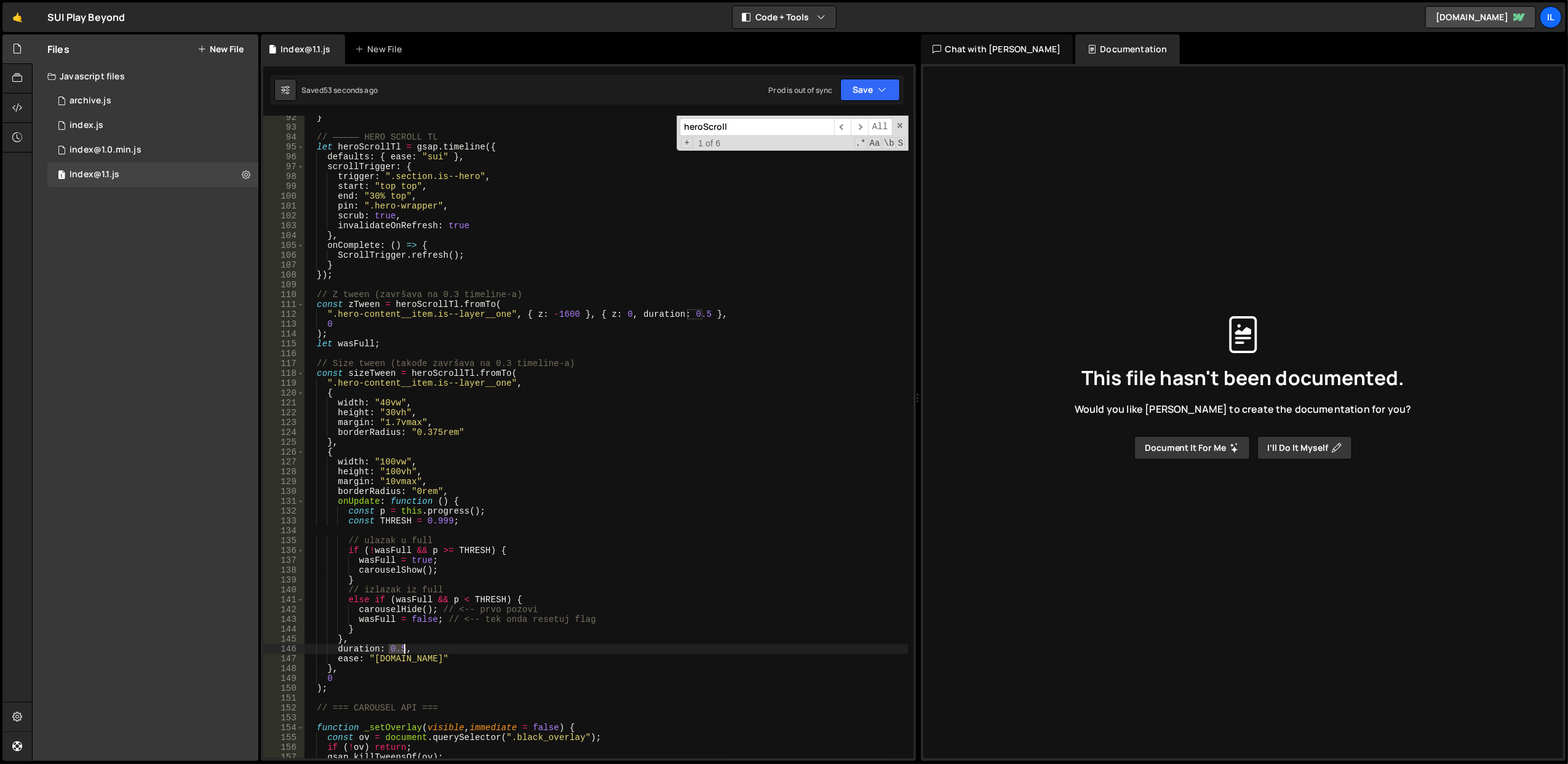
click at [405, 651] on div "} // ————— HERO SCROLL TL let heroScrollTl = gsap . timeline ({ defaults : { ea…" at bounding box center [606, 444] width 604 height 663
click at [633, 336] on div "} // ————— HERO SCROLL TL let heroScrollTl = gsap . timeline ({ defaults : { ea…" at bounding box center [606, 444] width 604 height 663
drag, startPoint x: 688, startPoint y: 316, endPoint x: 703, endPoint y: 315, distance: 15.0
click at [703, 315] on div "} // ————— HERO SCROLL TL let heroScrollTl = gsap . timeline ({ defaults : { ea…" at bounding box center [606, 444] width 604 height 663
click at [703, 293] on div "} // ————— HERO SCROLL TL let heroScrollTl = gsap . timeline ({ defaults : { ea…" at bounding box center [606, 444] width 604 height 663
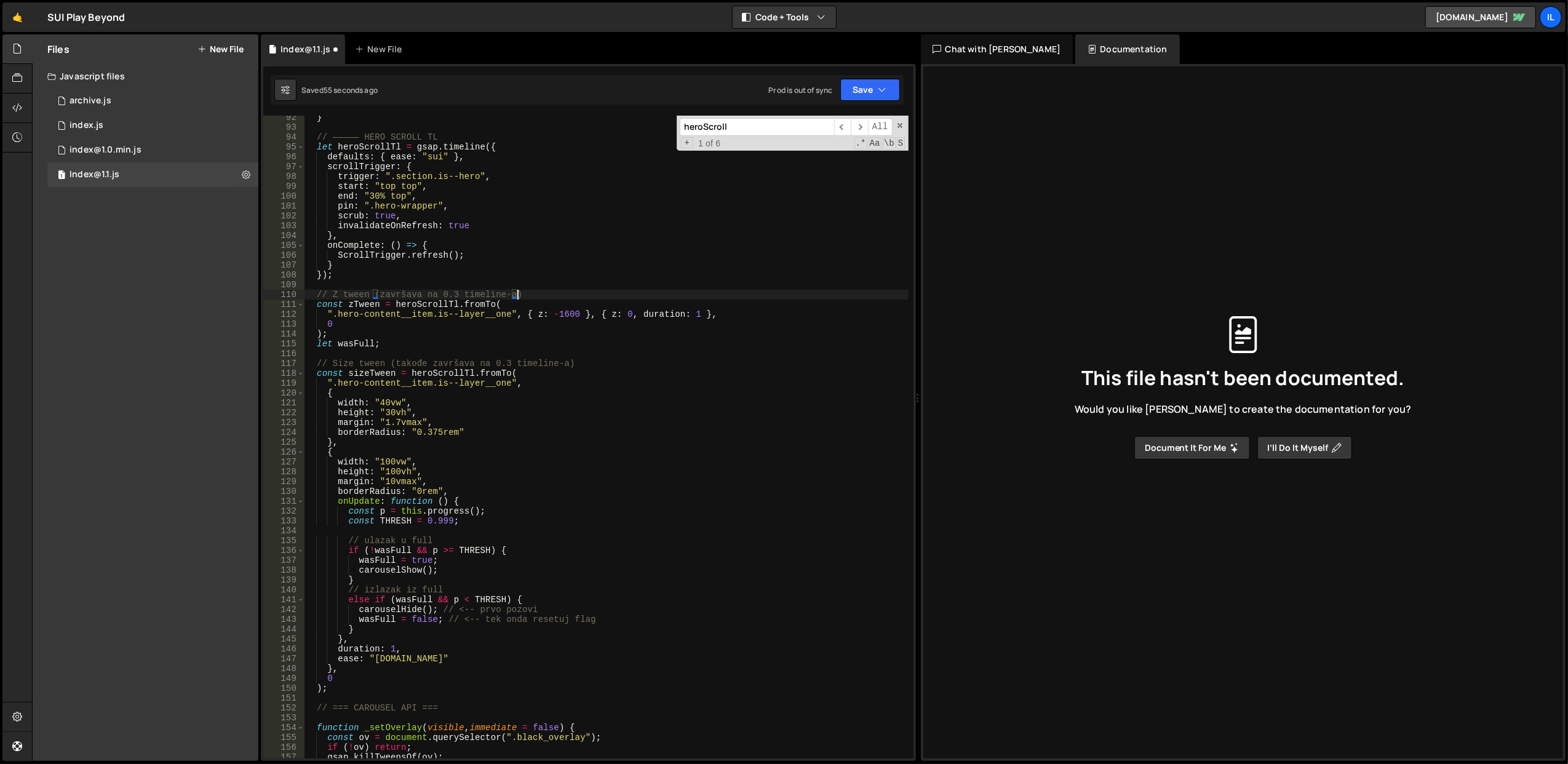
scroll to position [0, 14]
click at [844, 94] on button "Save" at bounding box center [870, 90] width 60 height 22
click at [835, 119] on div "Save to Staging S" at bounding box center [829, 120] width 128 height 12
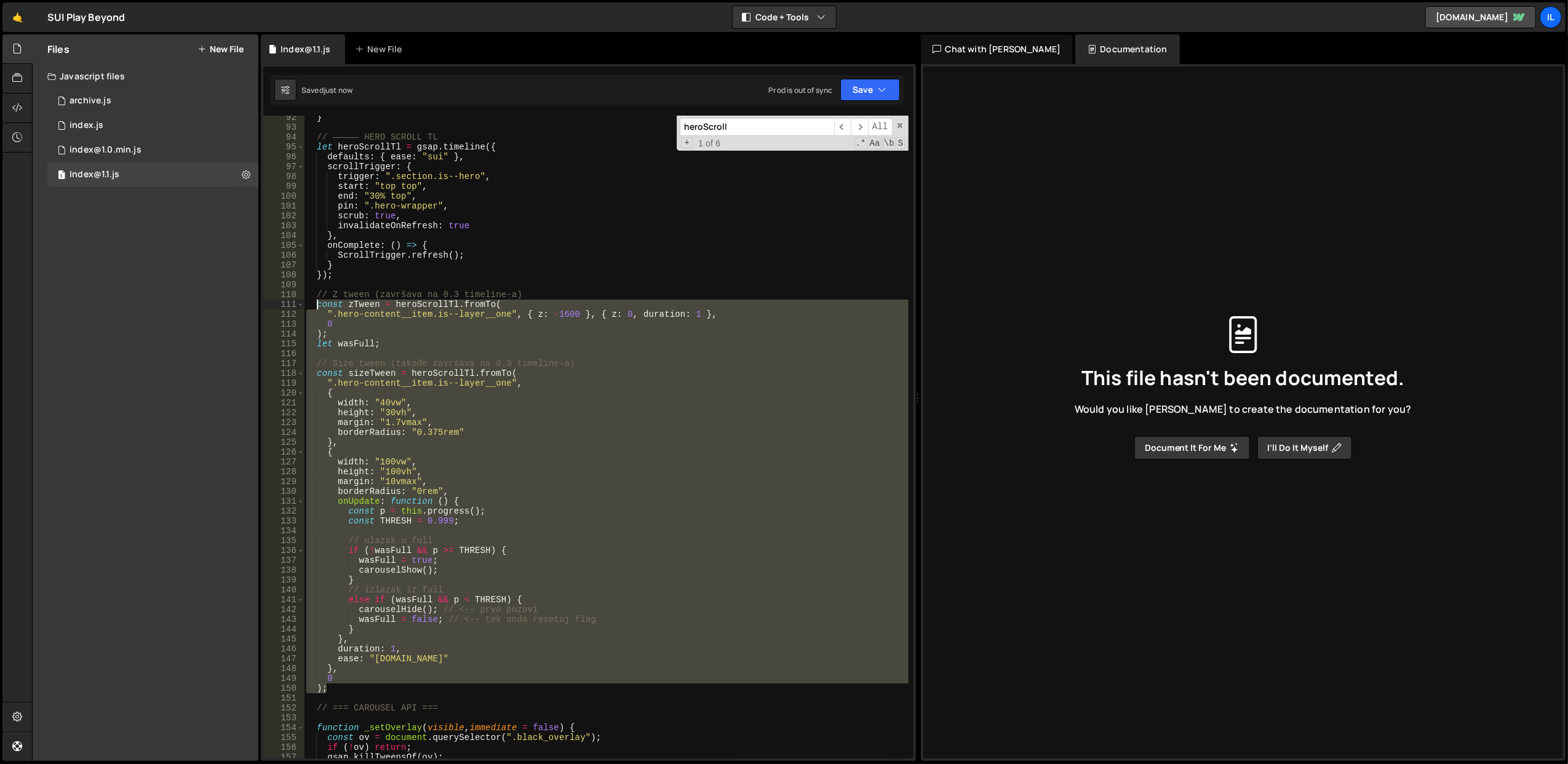
drag, startPoint x: 341, startPoint y: 687, endPoint x: 315, endPoint y: 297, distance: 390.9
click at [315, 297] on div "} // ————— HERO SCROLL TL let heroScrollTl = gsap . timeline ({ defaults : { ea…" at bounding box center [606, 444] width 604 height 663
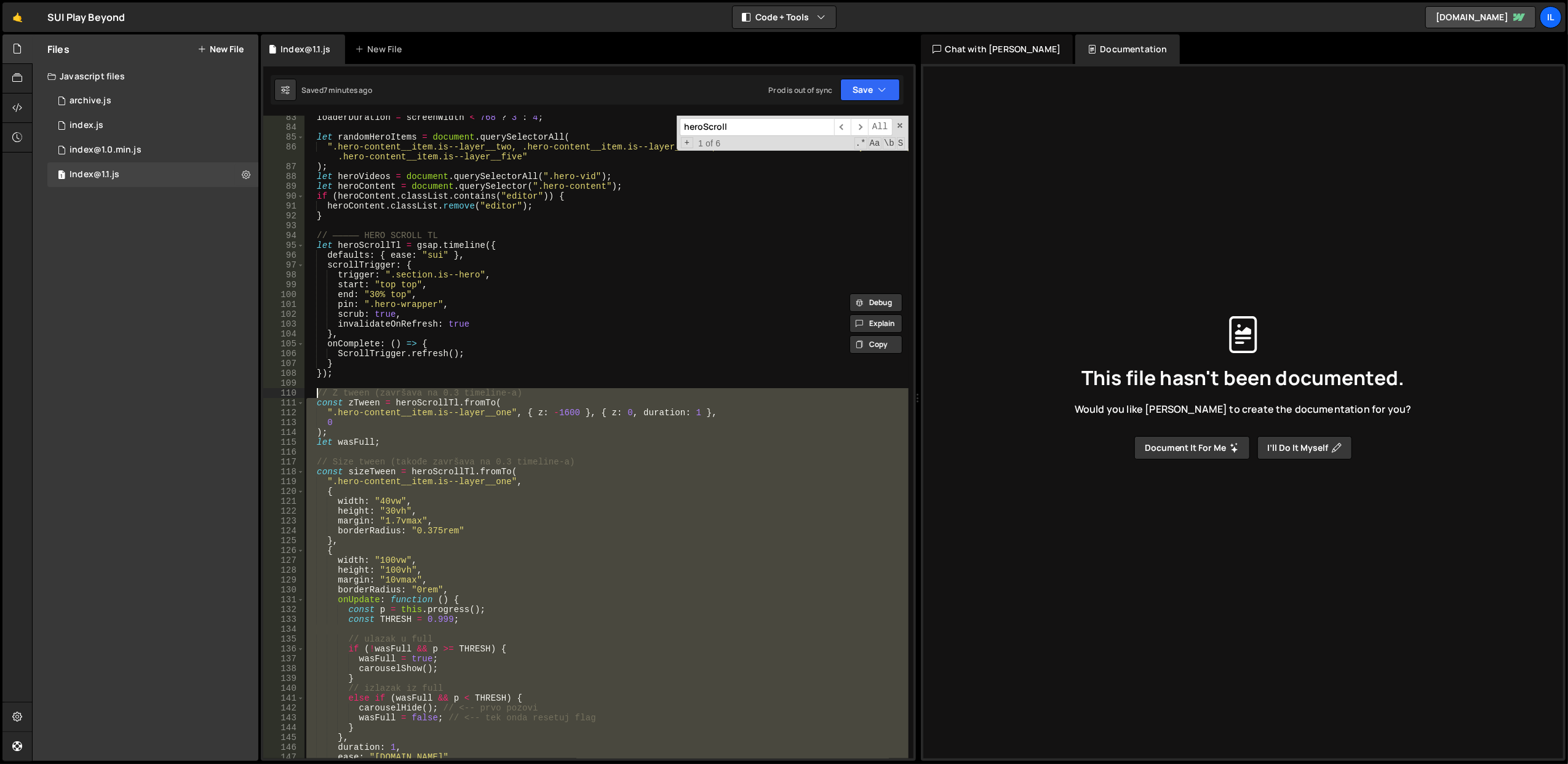
scroll to position [761, 0]
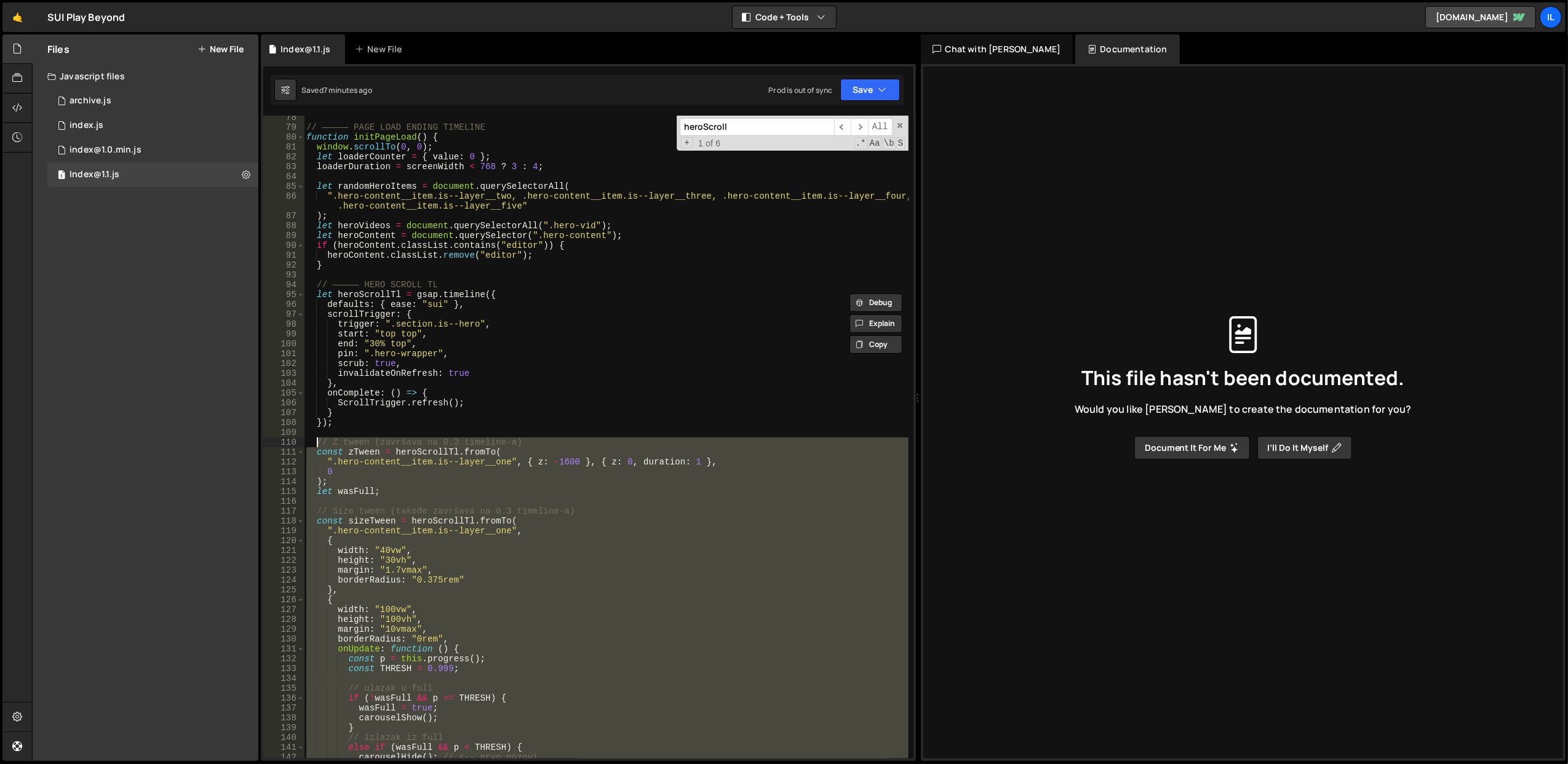
click at [514, 340] on div "// ————— PAGE LOAD ENDING TIMELINE function initPageLoad ( ) { window . scrollT…" at bounding box center [606, 444] width 604 height 663
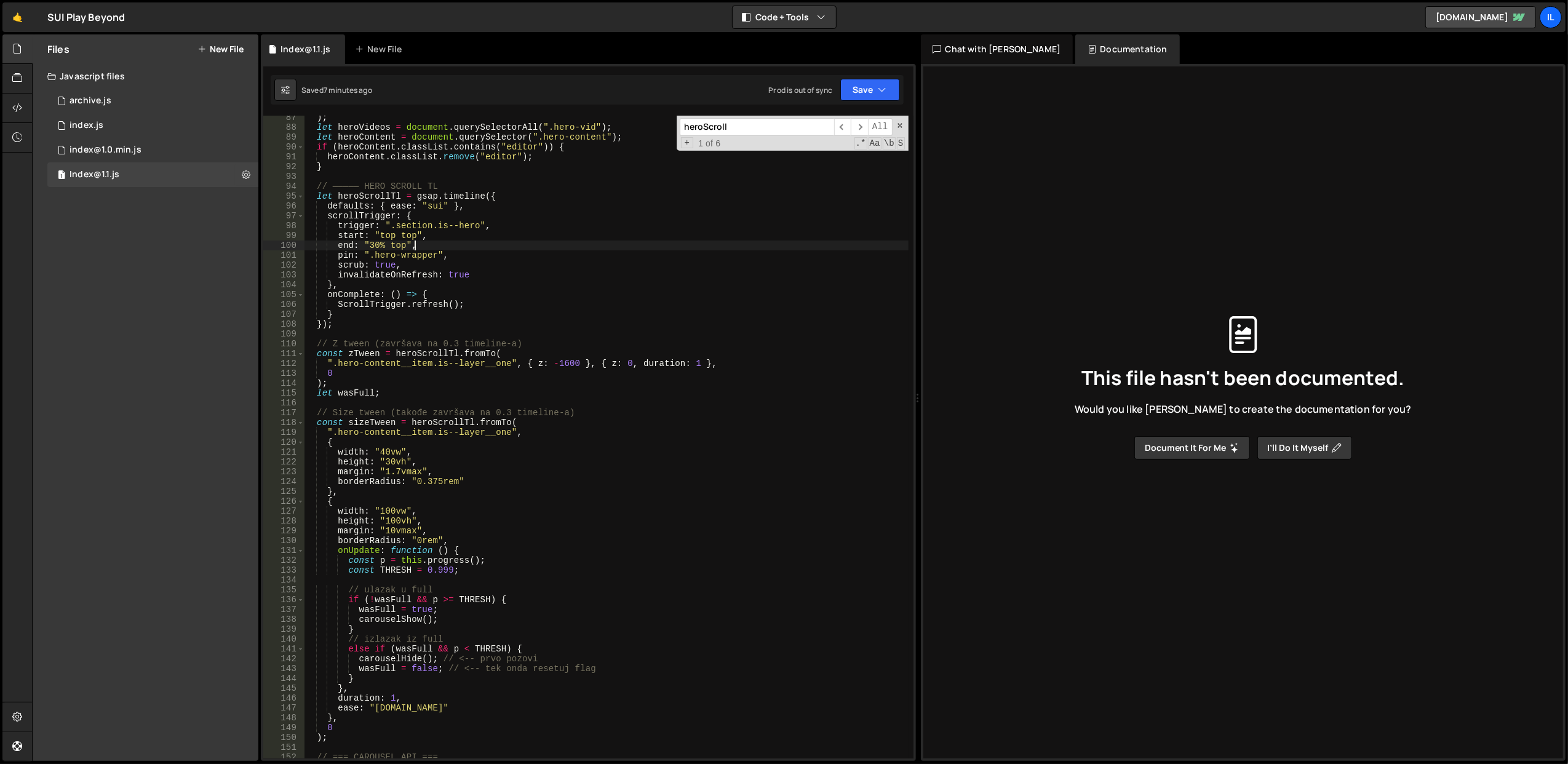
scroll to position [958, 0]
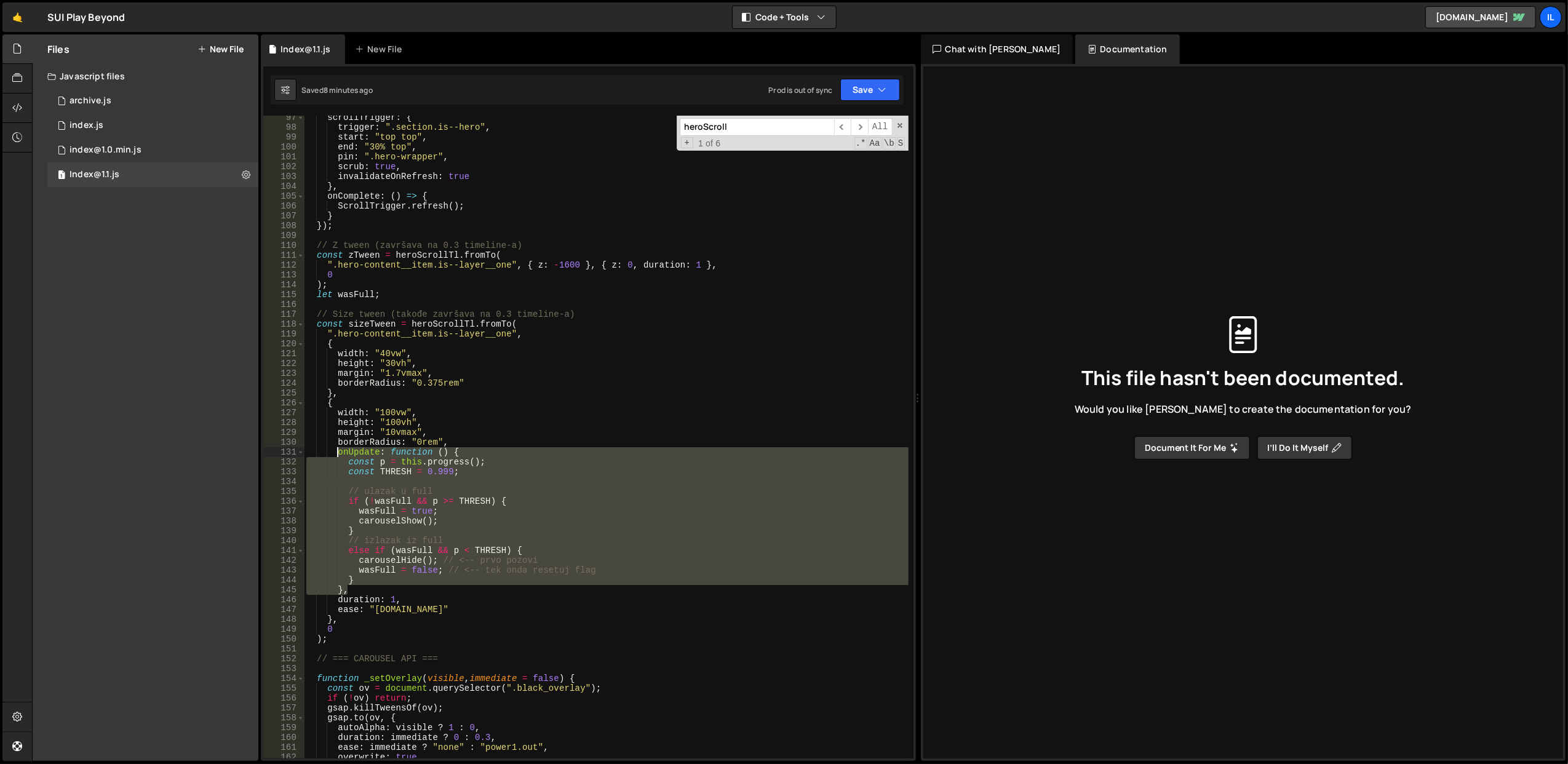
drag, startPoint x: 377, startPoint y: 587, endPoint x: 337, endPoint y: 448, distance: 144.6
click at [337, 448] on div "scrollTrigger : { trigger : ".section.is--hero" , start : "top top" , end : "30…" at bounding box center [606, 444] width 604 height 663
paste textarea "}"
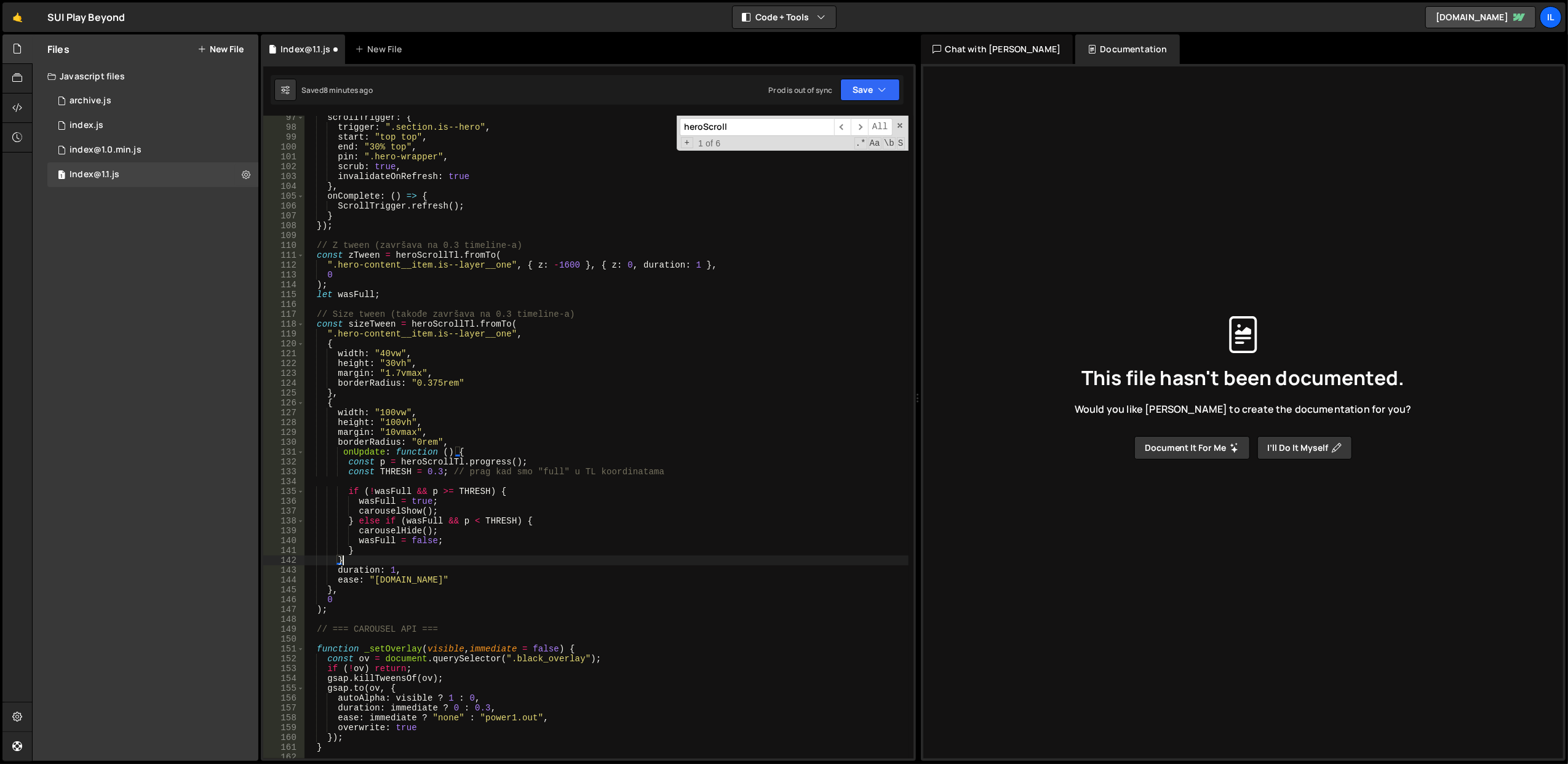
scroll to position [0, 1]
click at [473, 467] on div "scrollTrigger : { trigger : ".section.is--hero" , start : "top top" , end : "30…" at bounding box center [606, 444] width 604 height 663
click at [433, 610] on div "scrollTrigger : { trigger : ".section.is--hero" , start : "top top" , end : "30…" at bounding box center [606, 444] width 604 height 663
type textarea ");"
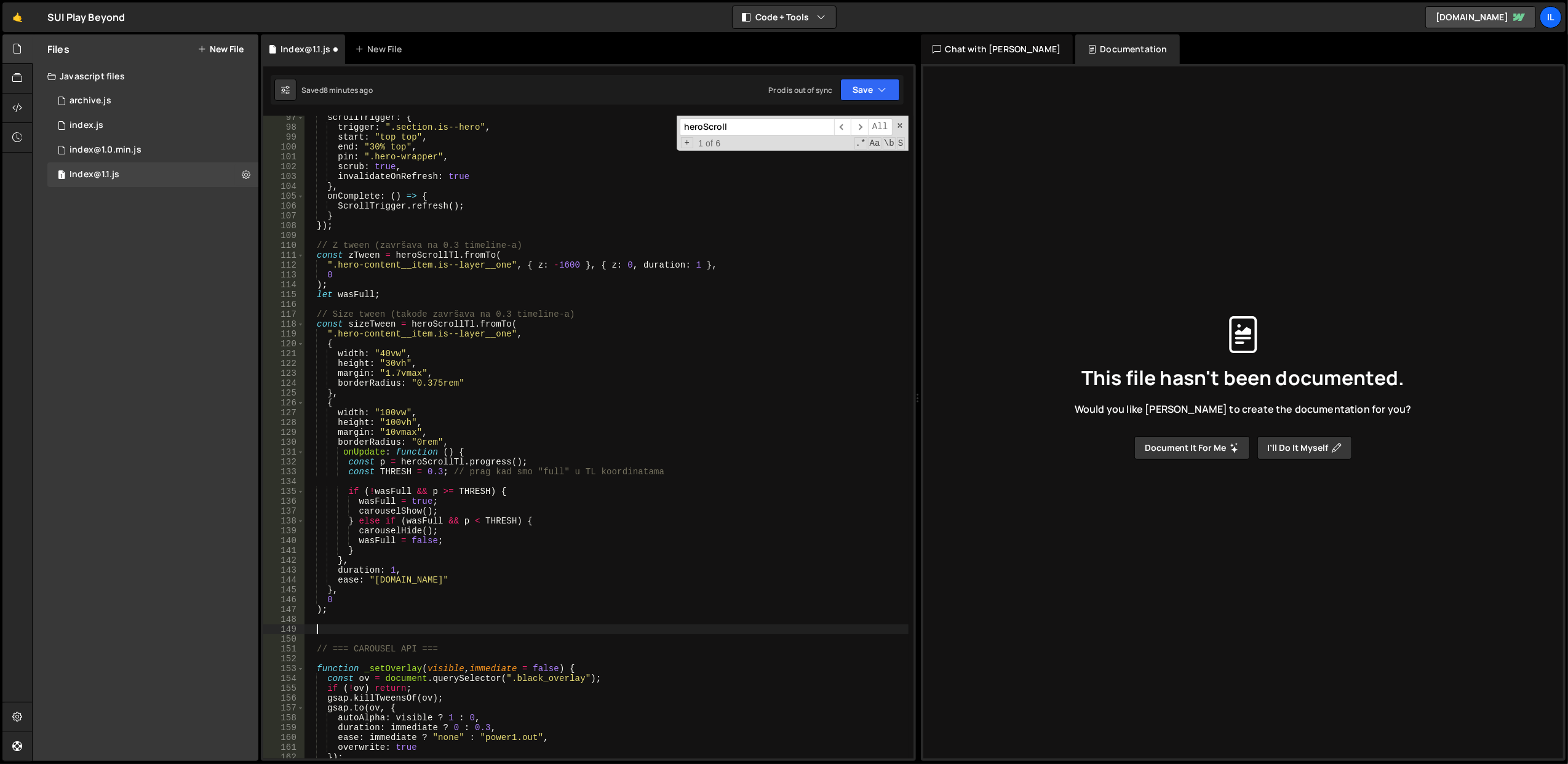
paste textarea "heroScrollTl.to({}, { duration: HOLD });"
click at [490, 631] on div "scrollTrigger : { trigger : ".section.is--hero" , start : "top top" , end : "30…" at bounding box center [606, 444] width 604 height 663
click at [513, 579] on div "scrollTrigger : { trigger : ".section.is--hero" , start : "top top" , end : "30…" at bounding box center [606, 444] width 604 height 663
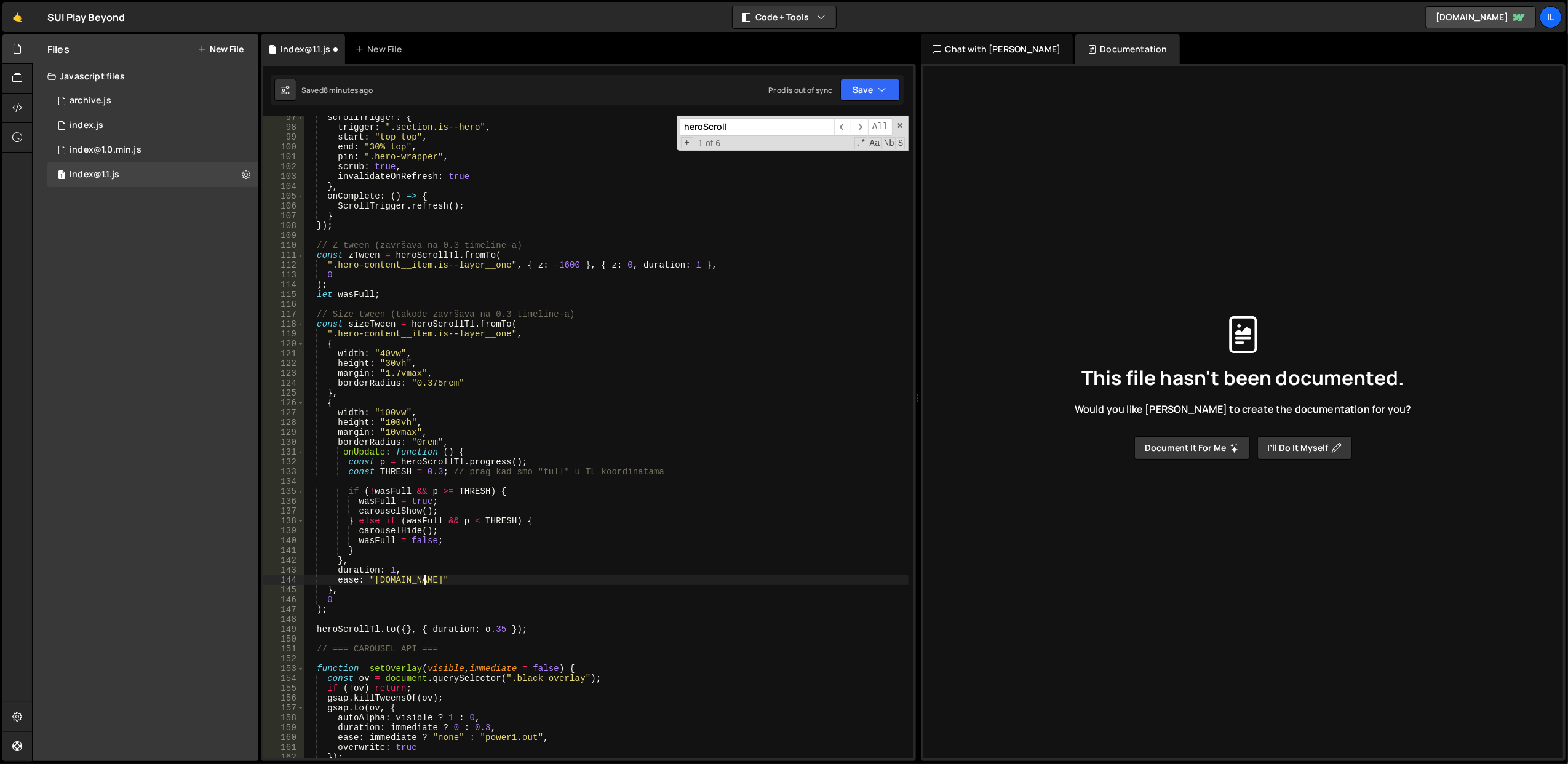
scroll to position [0, 6]
click at [493, 631] on div "scrollTrigger : { trigger : ".section.is--hero" , start : "top top" , end : "30…" at bounding box center [606, 444] width 604 height 663
click at [547, 608] on div "scrollTrigger : { trigger : ".section.is--hero" , start : "top top" , end : "30…" at bounding box center [606, 444] width 604 height 663
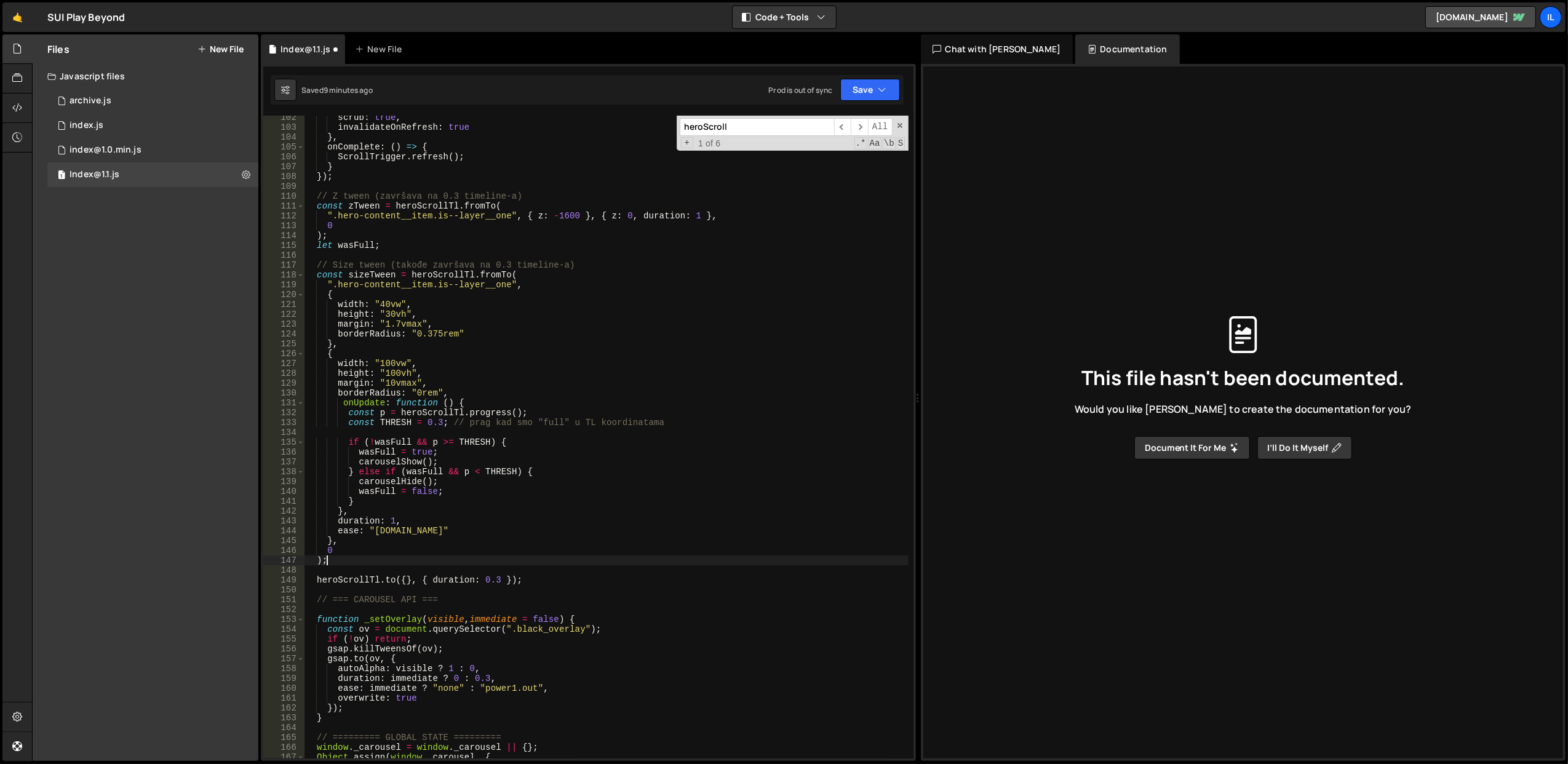
scroll to position [1006, 0]
click at [481, 338] on div "scrub : true , invalidateOnRefresh : true } , onComplete : ( ) => { ScrollTrigg…" at bounding box center [606, 444] width 604 height 663
type textarea "borderRadius: "0.375rem""
paste input "Tl2"
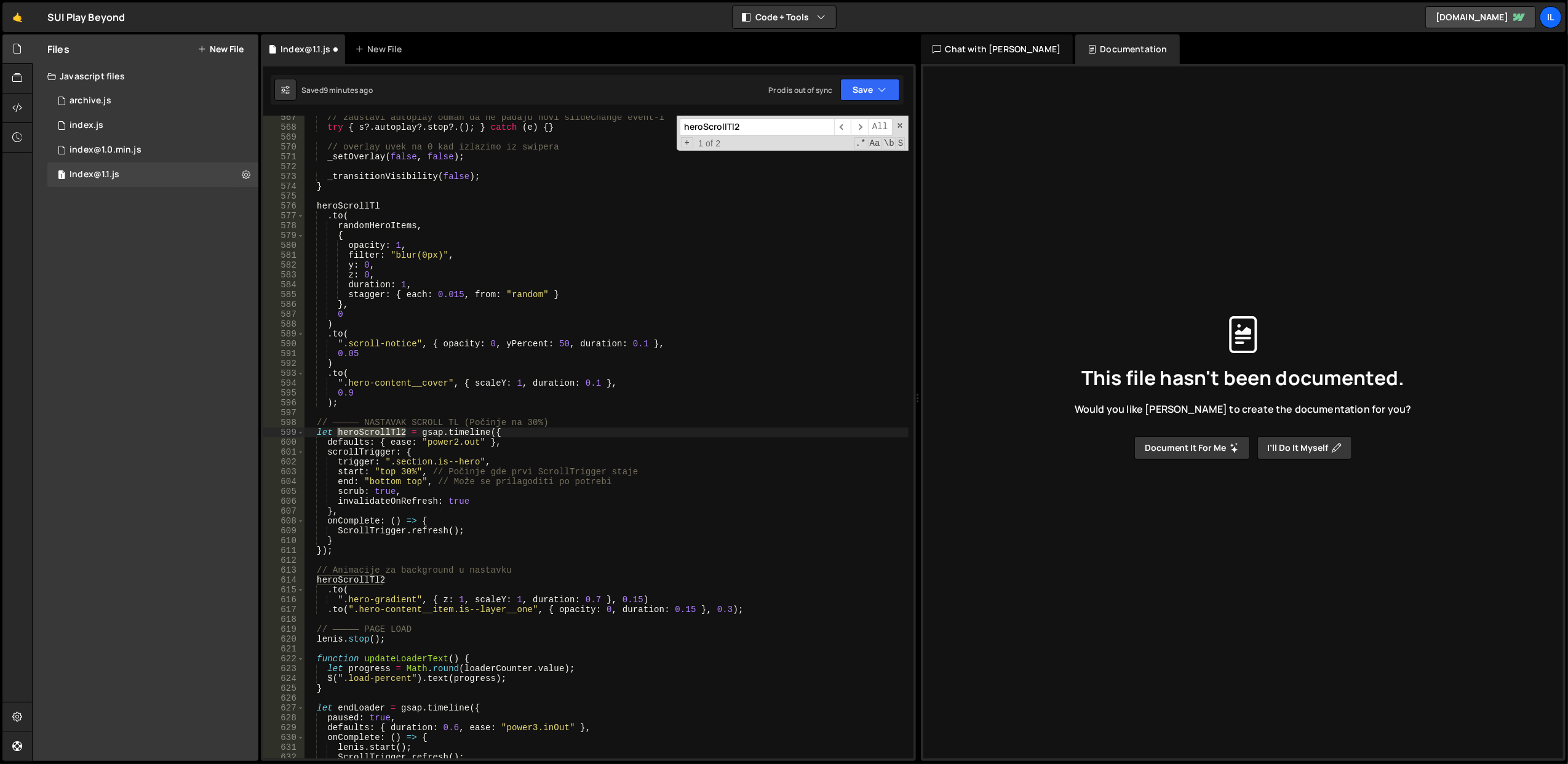
scroll to position [5582, 0]
type input "heroScrollTl2"
click at [859, 126] on span "​" at bounding box center [859, 126] width 17 height 18
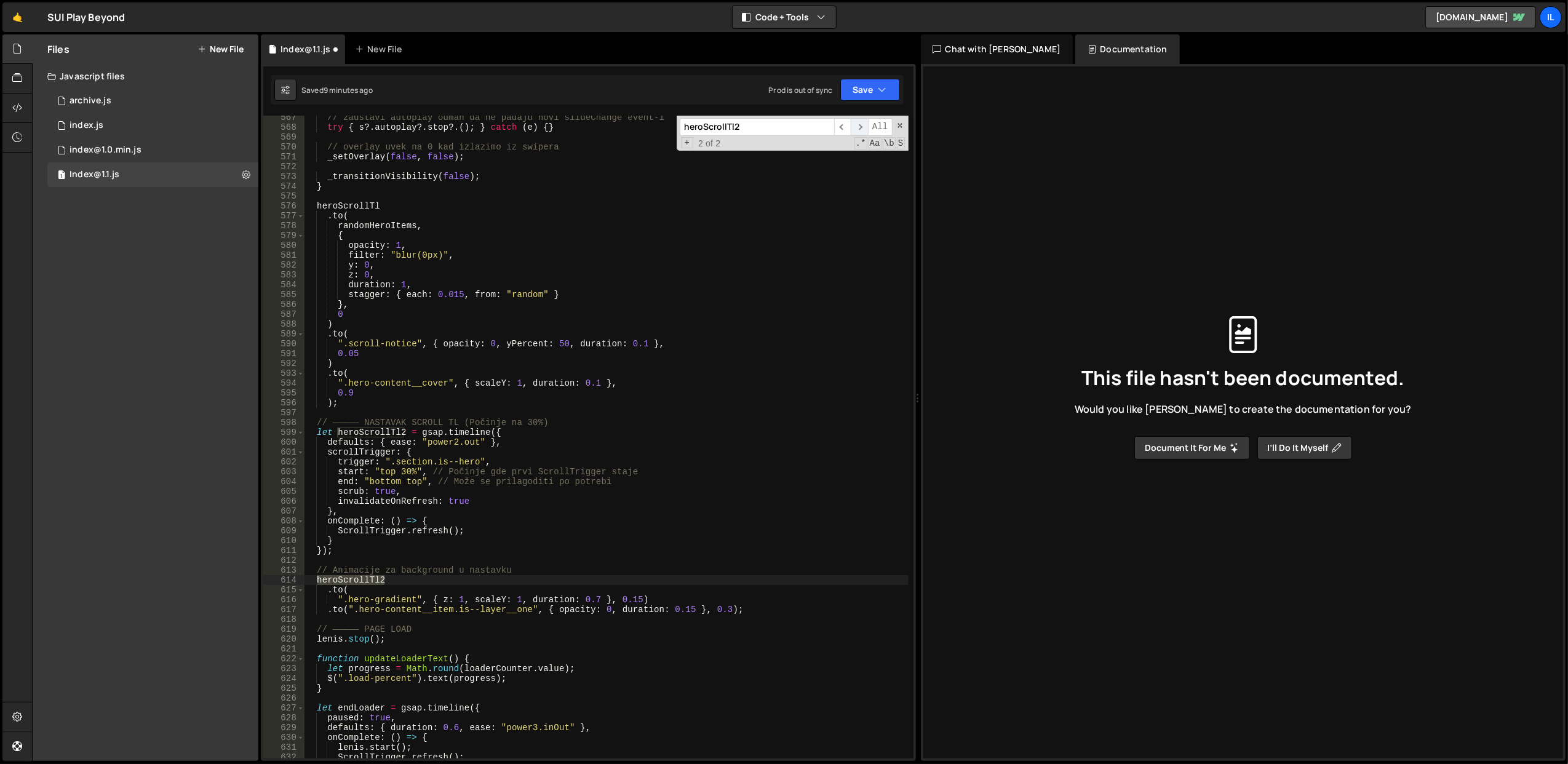
click at [859, 126] on span "​" at bounding box center [859, 126] width 17 height 18
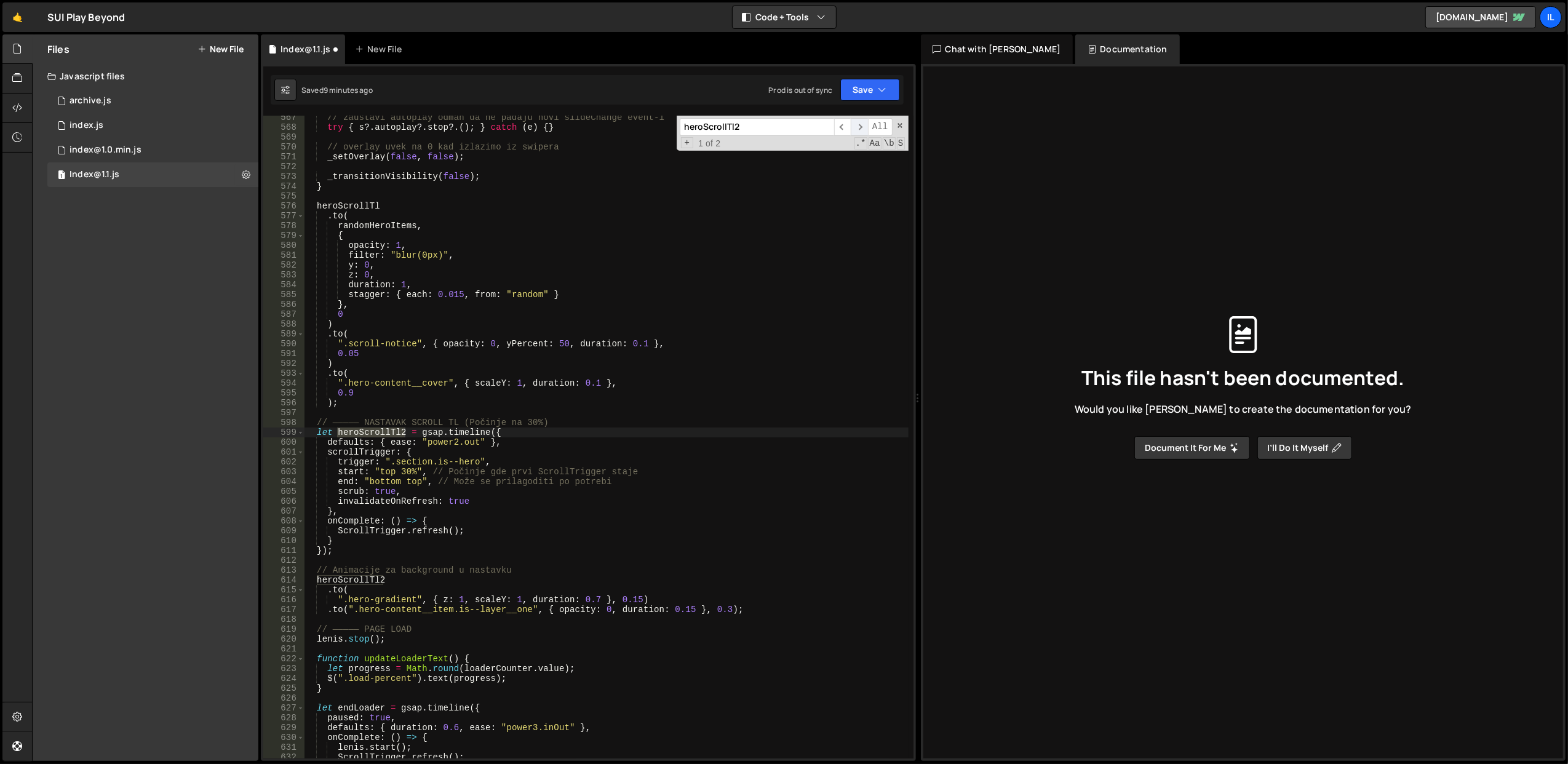
click at [859, 126] on span "​" at bounding box center [859, 126] width 17 height 18
type textarea "// ————— NASTAVAK SCROLL TL (Počinje na 30%)"
click at [623, 422] on div "// zaustavi autoplay odmah da ne padaju novi slideChange event-i try { s ?. aut…" at bounding box center [606, 444] width 604 height 663
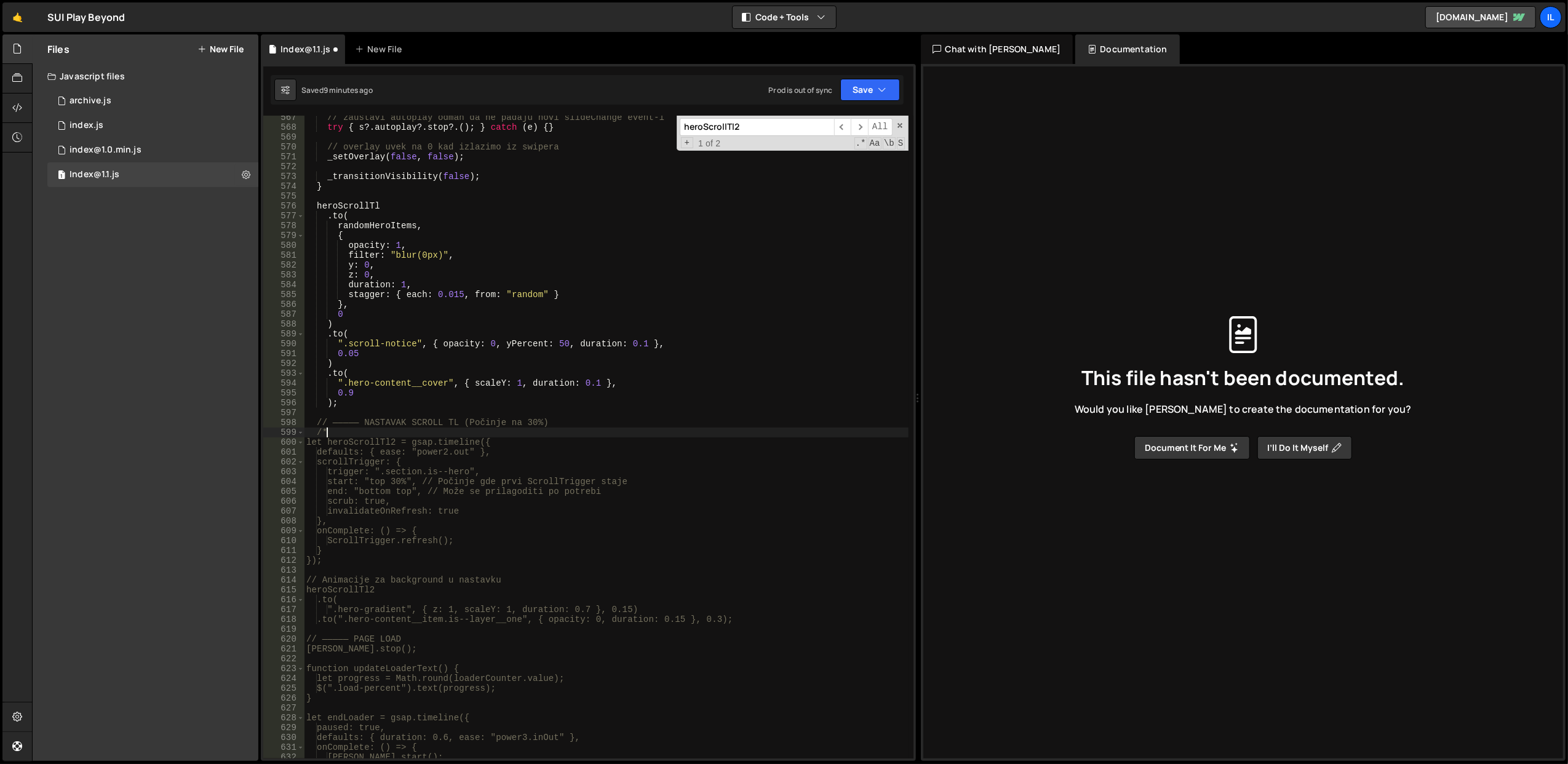
click at [750, 621] on div "// zaustavi autoplay odmah da ne padaju novi slideChange event-i try { s ?. aut…" at bounding box center [606, 444] width 604 height 663
click at [503, 272] on div "// zaustavi autoplay odmah da ne padaju novi slideChange event-i try { s ?. aut…" at bounding box center [606, 444] width 604 height 663
type textarea "z: 0,"
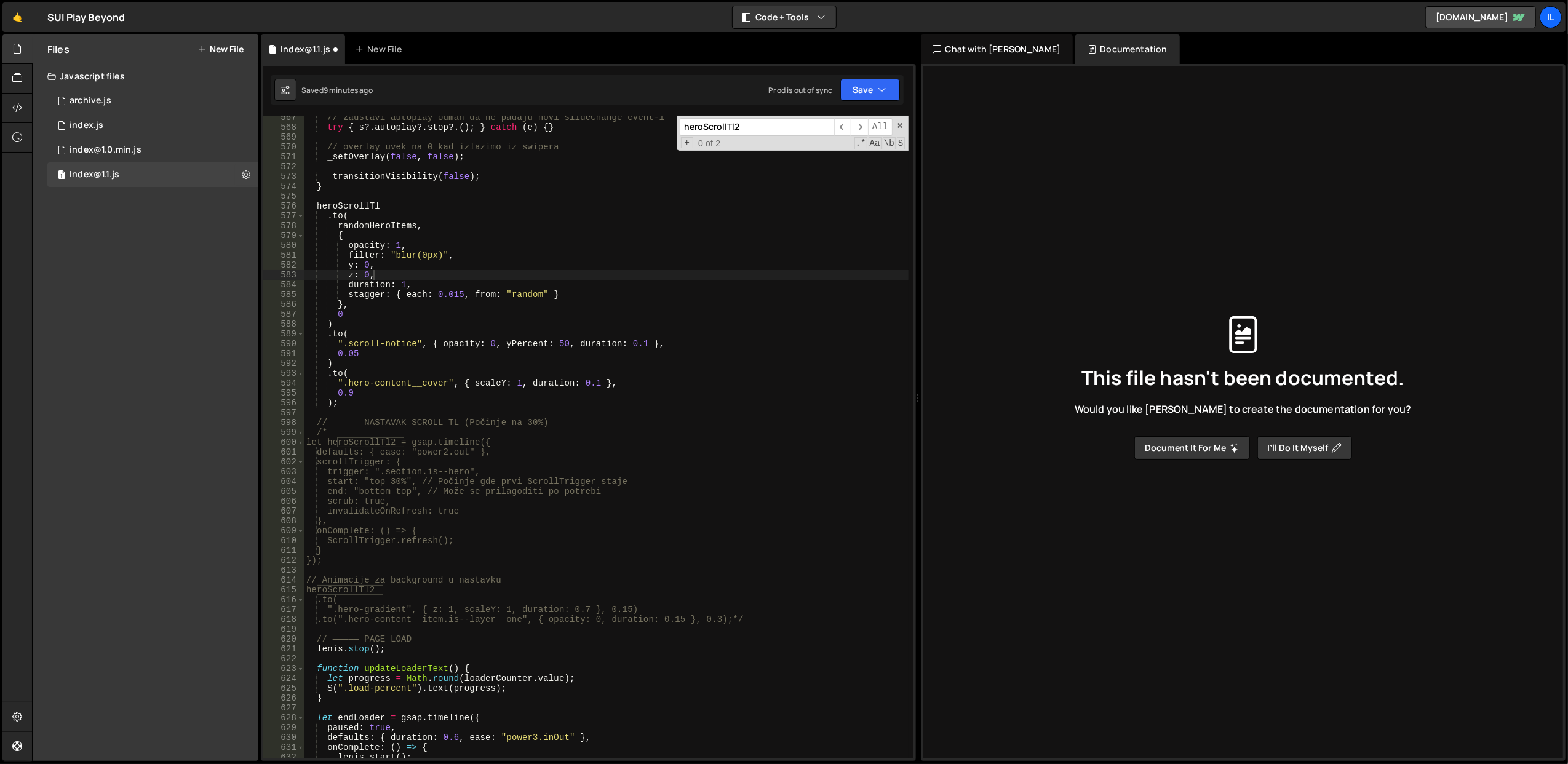
paste input "eroScrollTl.to({}, { dur"
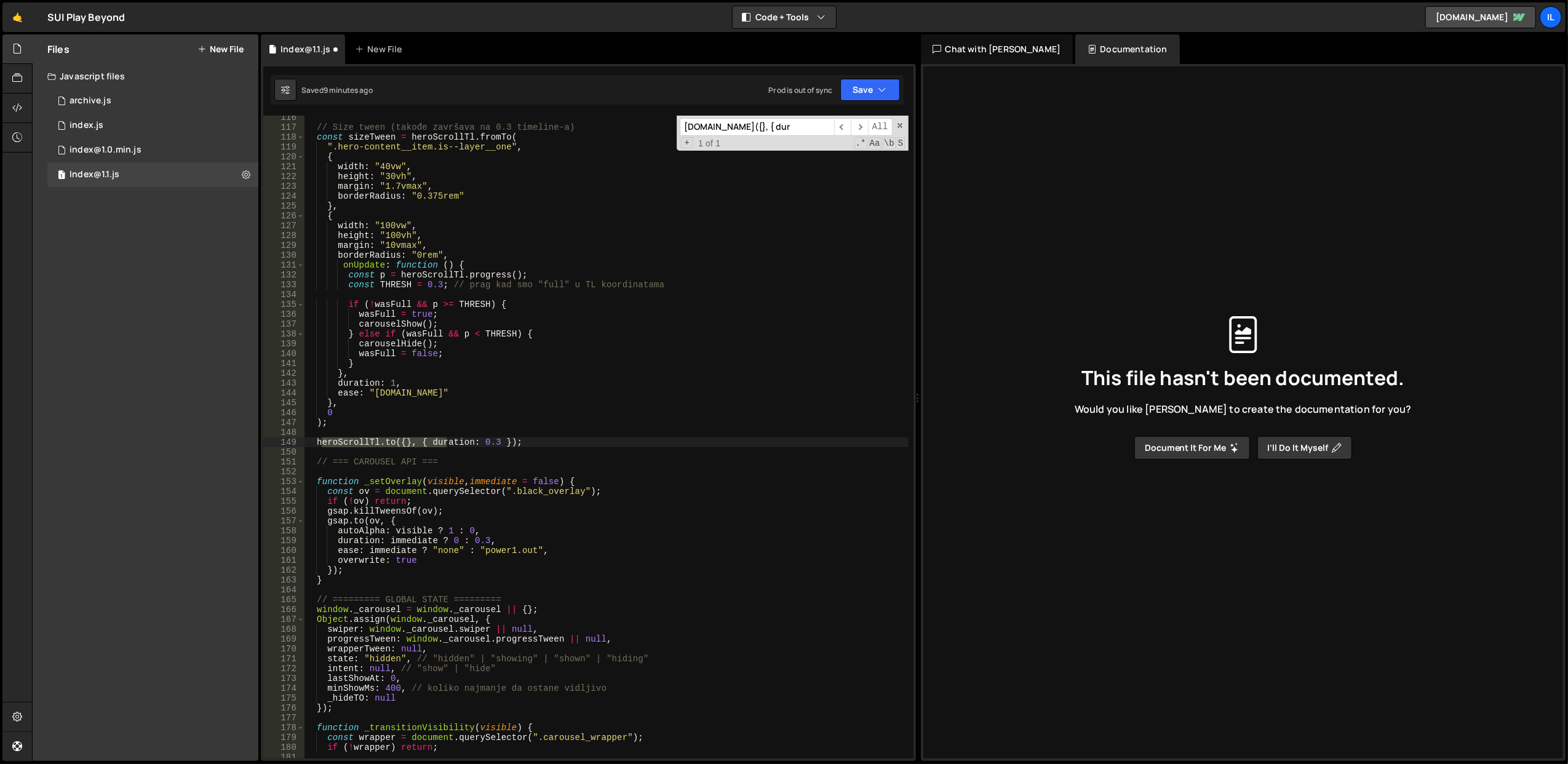
scroll to position [1145, 0]
type input "eroScrollTl.to({}, { dur"
click at [537, 439] on div "// Size tween (takođe završava na 0.3 timeline-a) const sizeTween = heroScrollT…" at bounding box center [606, 444] width 604 height 663
type textarea "heroScrollTl.to({}, { duration: 0.3 });"
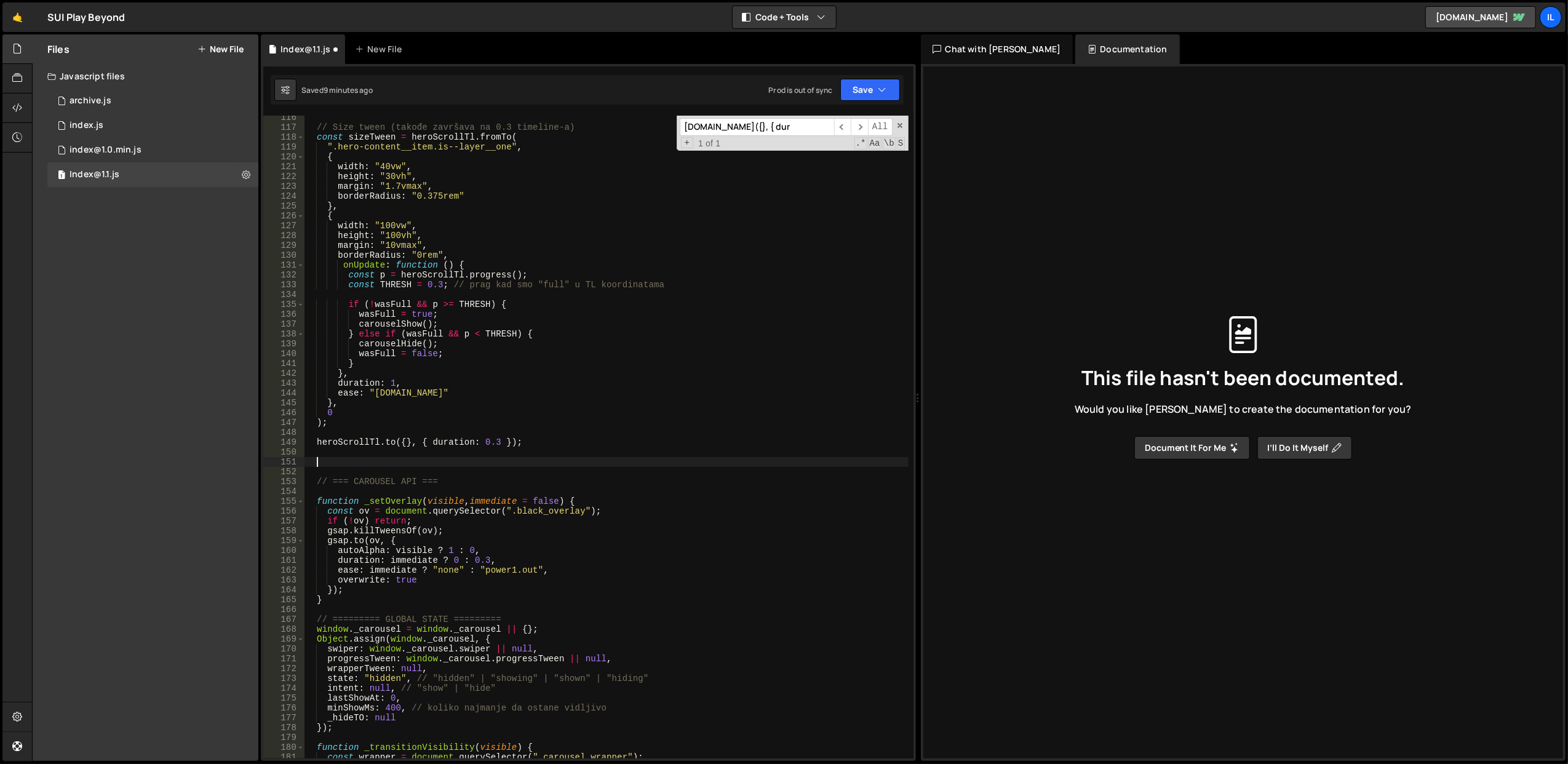
paste textarea ".to(".hero-content__item.is--layer__one", { opacity: 0, duration: 0.15 }, "<+0.…"
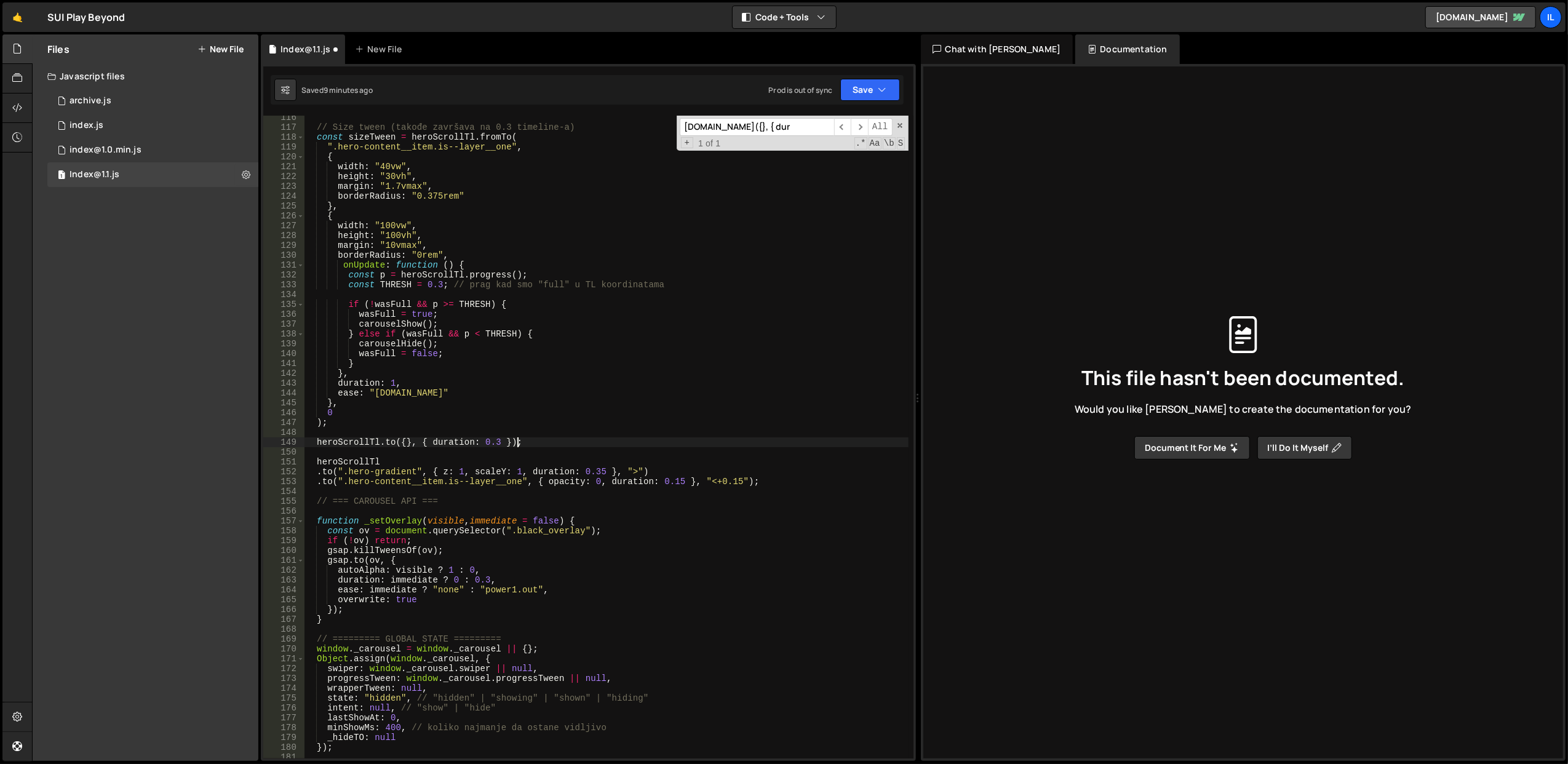
click at [537, 439] on div "// Size tween (takođe završava na 0.3 timeline-a) const sizeTween = heroScrollT…" at bounding box center [606, 444] width 604 height 663
click at [770, 484] on div "// Size tween (takođe završava na 0.3 timeline-a) const sizeTween = heroScrollT…" at bounding box center [606, 444] width 604 height 663
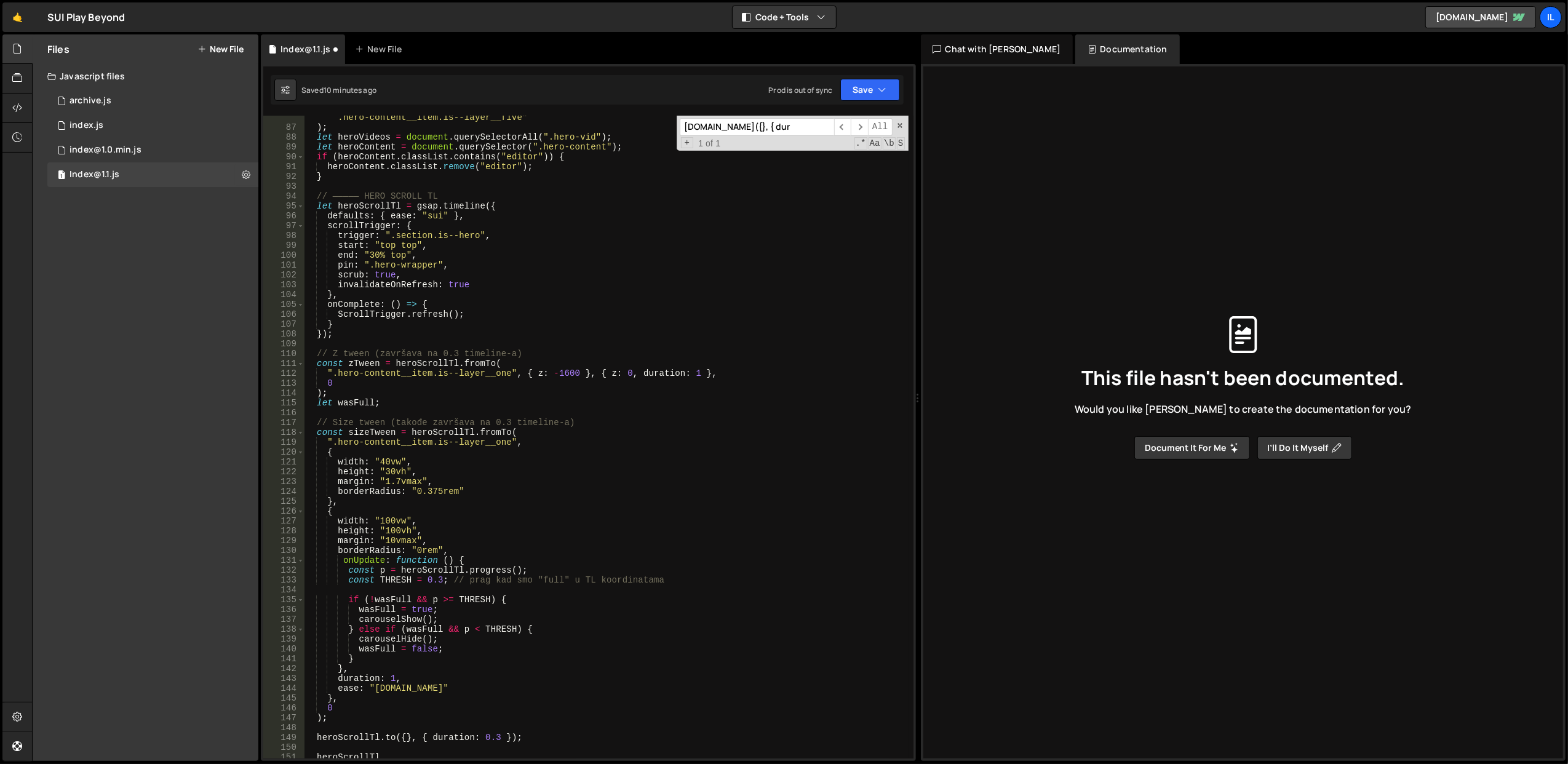
scroll to position [800, 0]
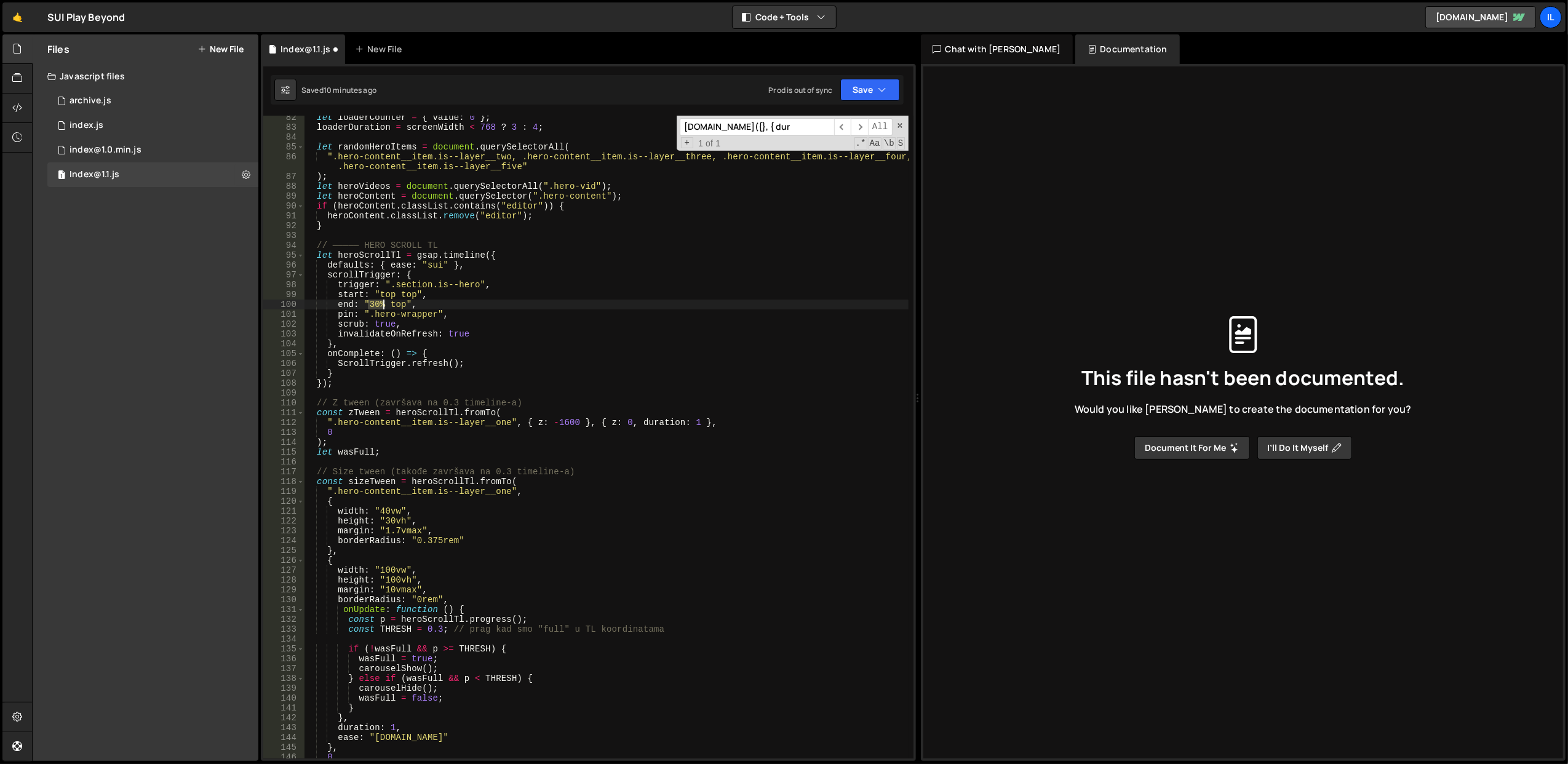
drag, startPoint x: 367, startPoint y: 301, endPoint x: 381, endPoint y: 303, distance: 14.1
click at [381, 303] on div "let loaderCounter = { value : 0 } ; loaderDuration = screenWidth < 768 ? 3 : 4 …" at bounding box center [606, 444] width 604 height 663
click at [527, 288] on div "let loaderCounter = { value : 0 } ; loaderDuration = screenWidth < 768 ? 3 : 4 …" at bounding box center [606, 444] width 604 height 663
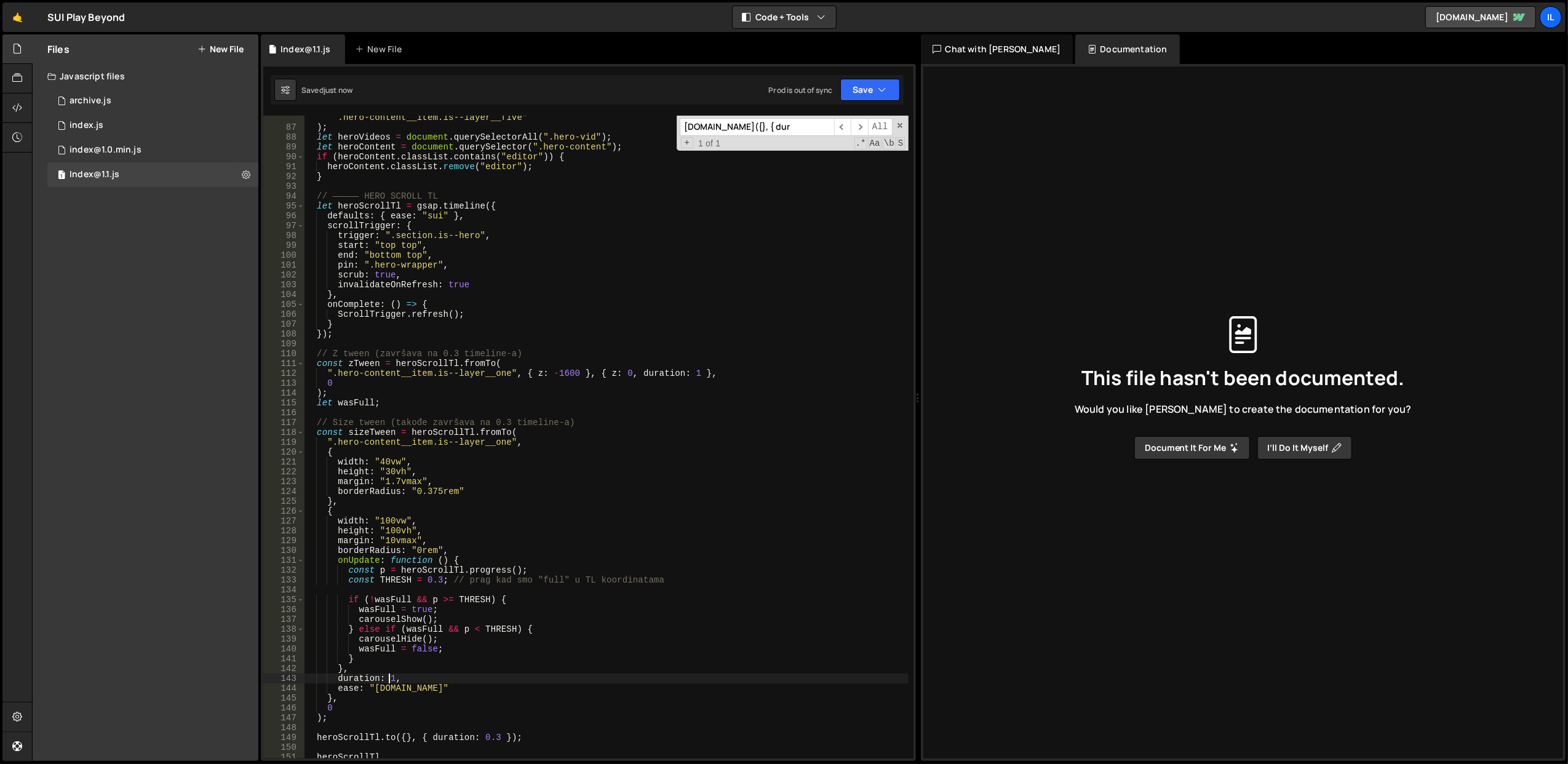
click at [389, 682] on div "".hero-content__item.is--layer__two, .hero-content__item.is--layer__three, .her…" at bounding box center [606, 439] width 604 height 673
click at [552, 548] on div "".hero-content__item.is--layer__two, .hero-content__item.is--layer__three, .her…" at bounding box center [606, 439] width 604 height 673
click at [687, 372] on div "".hero-content__item.is--layer__two, .hero-content__item.is--layer__three, .her…" at bounding box center [606, 439] width 604 height 673
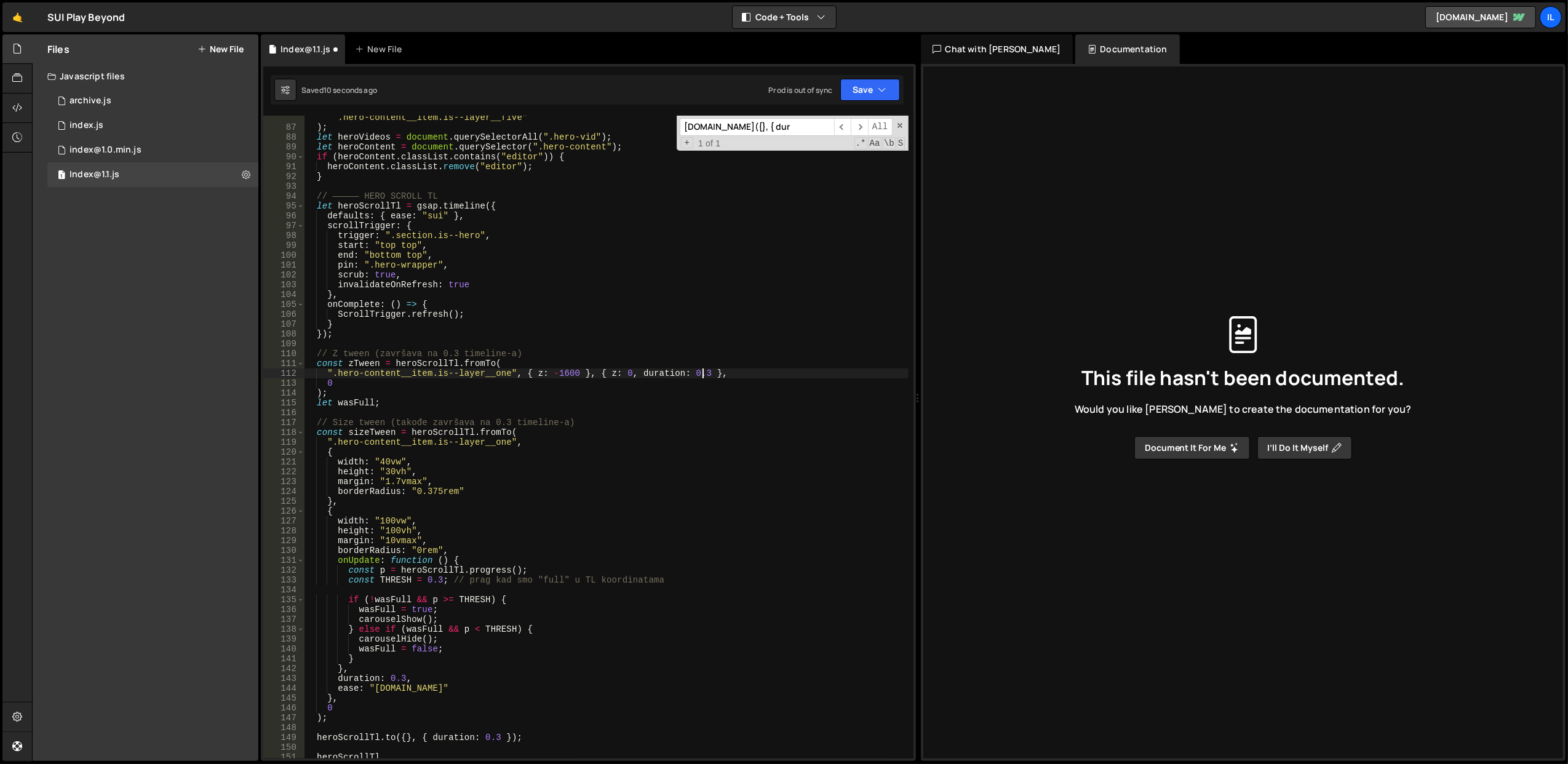
scroll to position [948, 0]
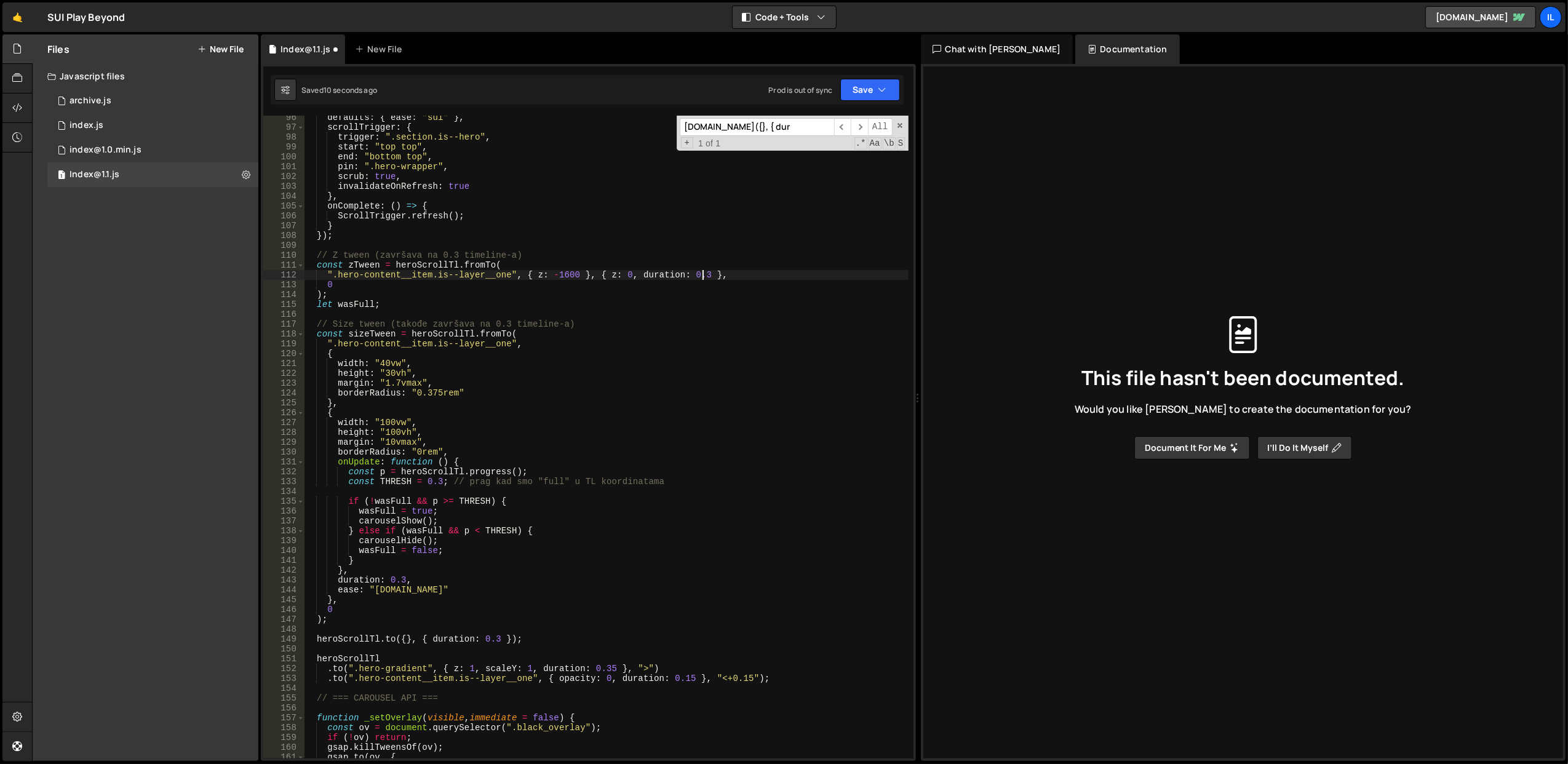
click at [428, 559] on div "defaults : { ease : "sui" } , scrollTrigger : { trigger : ".section.is--hero" ,…" at bounding box center [606, 444] width 604 height 663
click at [582, 551] on div "defaults : { ease : "sui" } , scrollTrigger : { trigger : ".section.is--hero" ,…" at bounding box center [606, 444] width 604 height 663
type textarea "wasFull = false;"
click at [869, 94] on button "Save" at bounding box center [870, 90] width 60 height 22
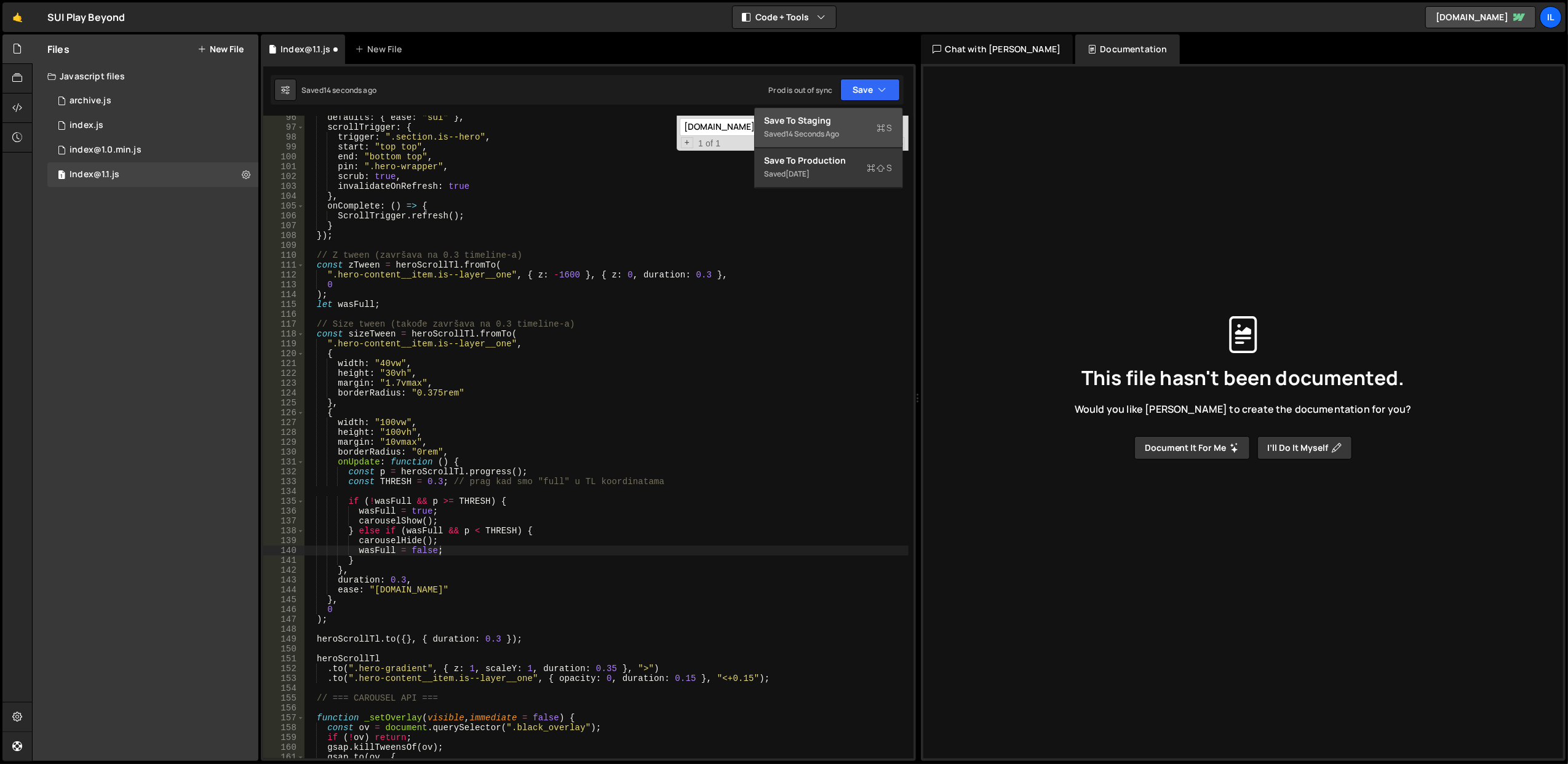
click at [846, 125] on div "Save to Staging S" at bounding box center [829, 120] width 128 height 12
